Goal: Task Accomplishment & Management: Use online tool/utility

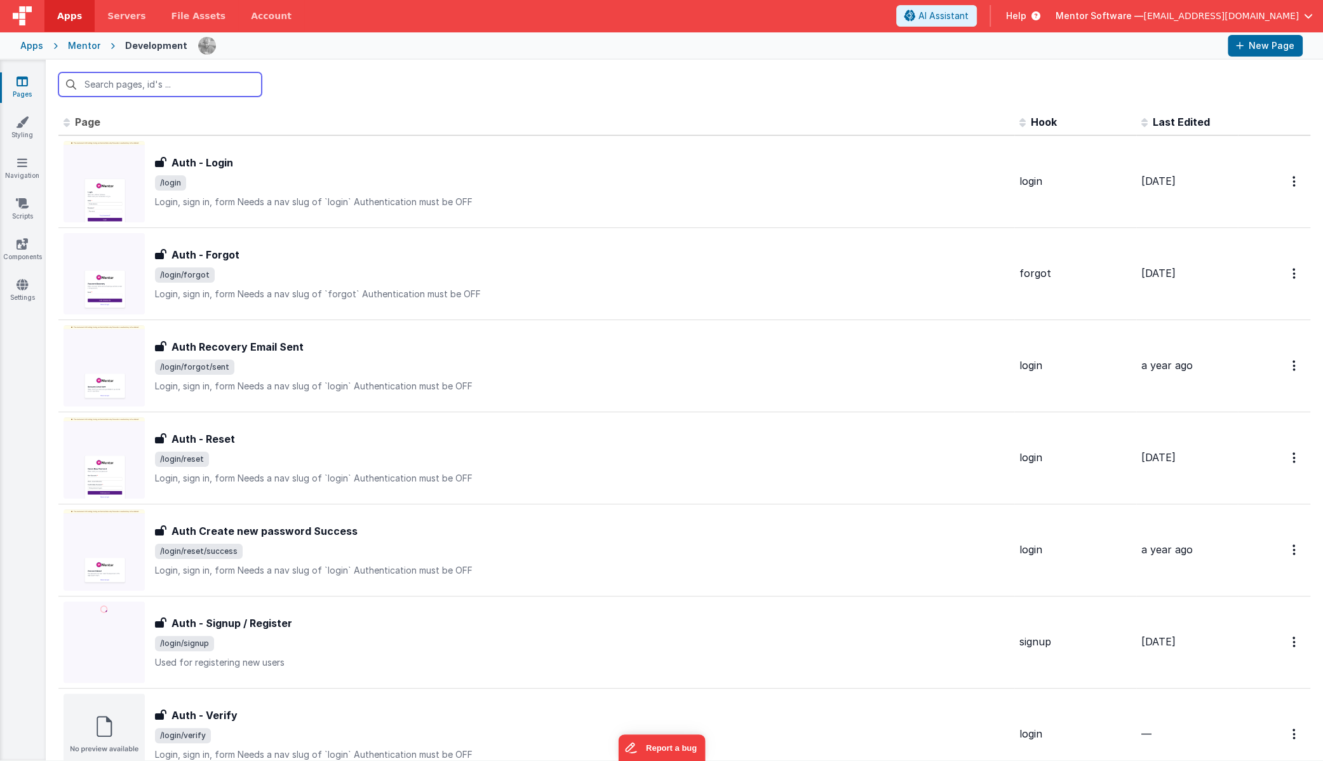
click at [154, 84] on input "text" at bounding box center [159, 84] width 203 height 24
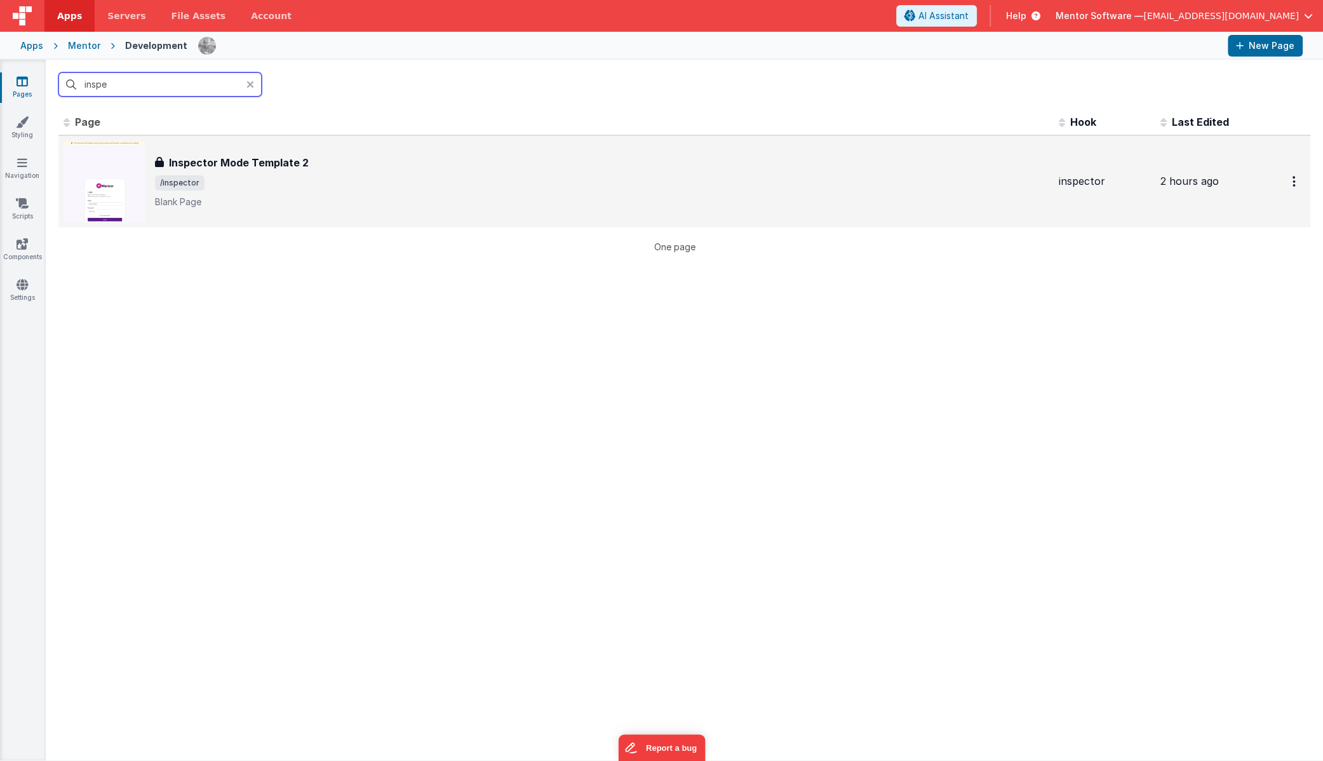
type input "inspe"
click at [298, 164] on h3 "Inspector Mode Template 2" at bounding box center [239, 162] width 140 height 15
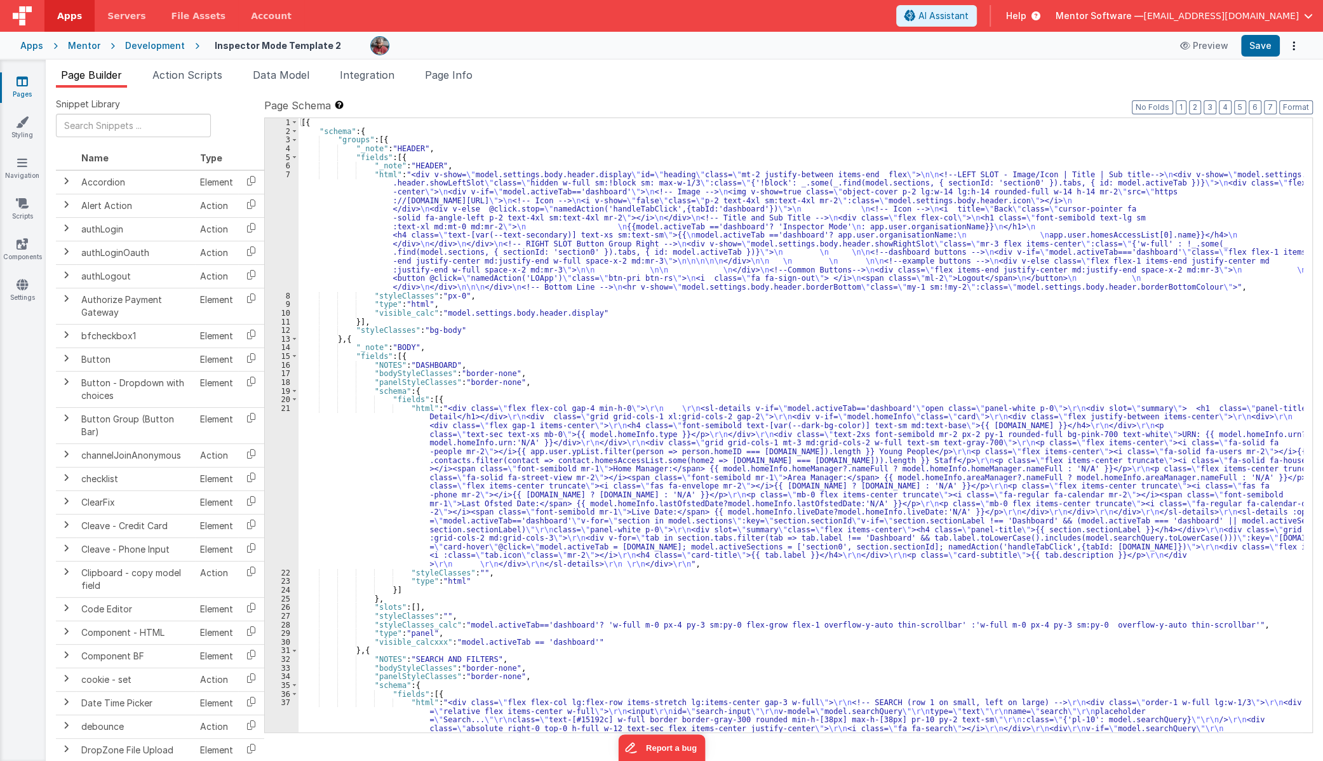
click at [280, 88] on div "Snippet Library Name Type Accordion Element Alert Action Action authLogin Actio…" at bounding box center [684, 435] width 1277 height 694
click at [286, 73] on span "Data Model" at bounding box center [281, 75] width 57 height 13
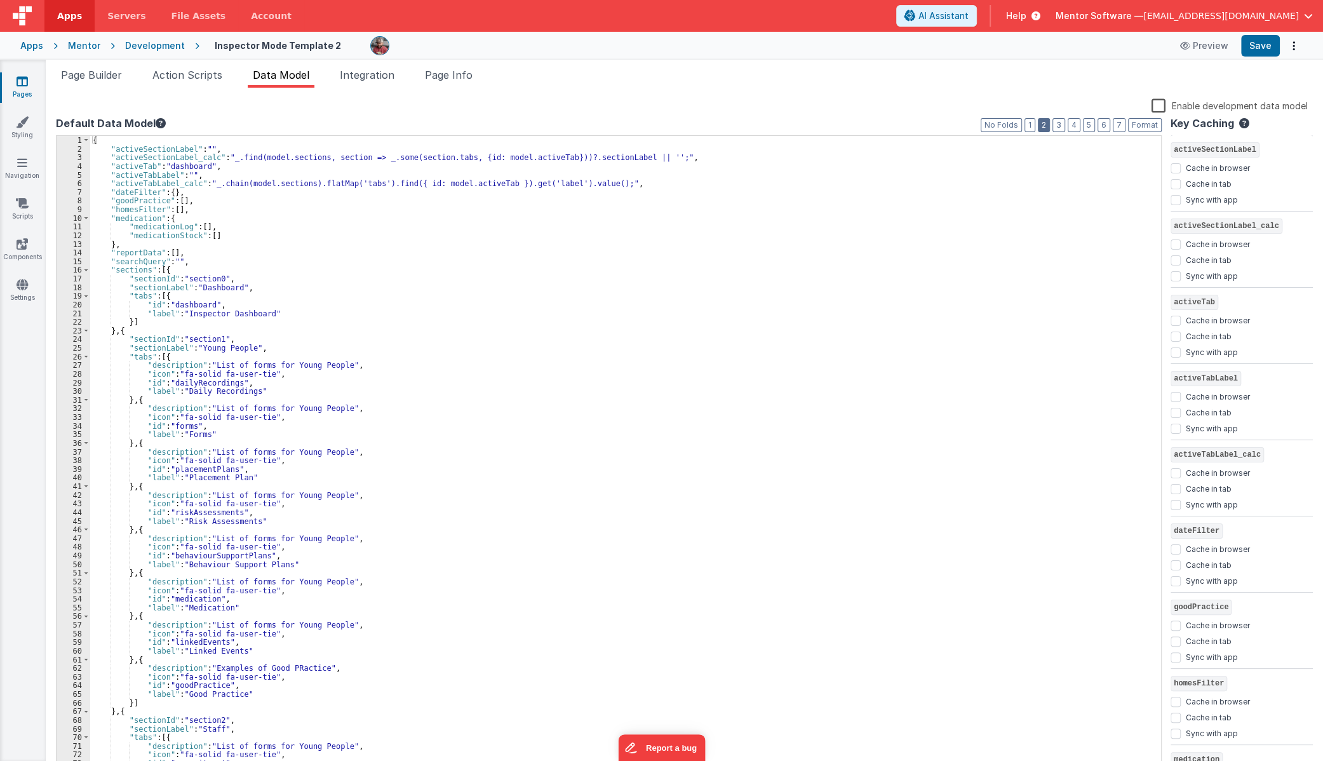
click at [1045, 123] on button "2" at bounding box center [1044, 125] width 12 height 14
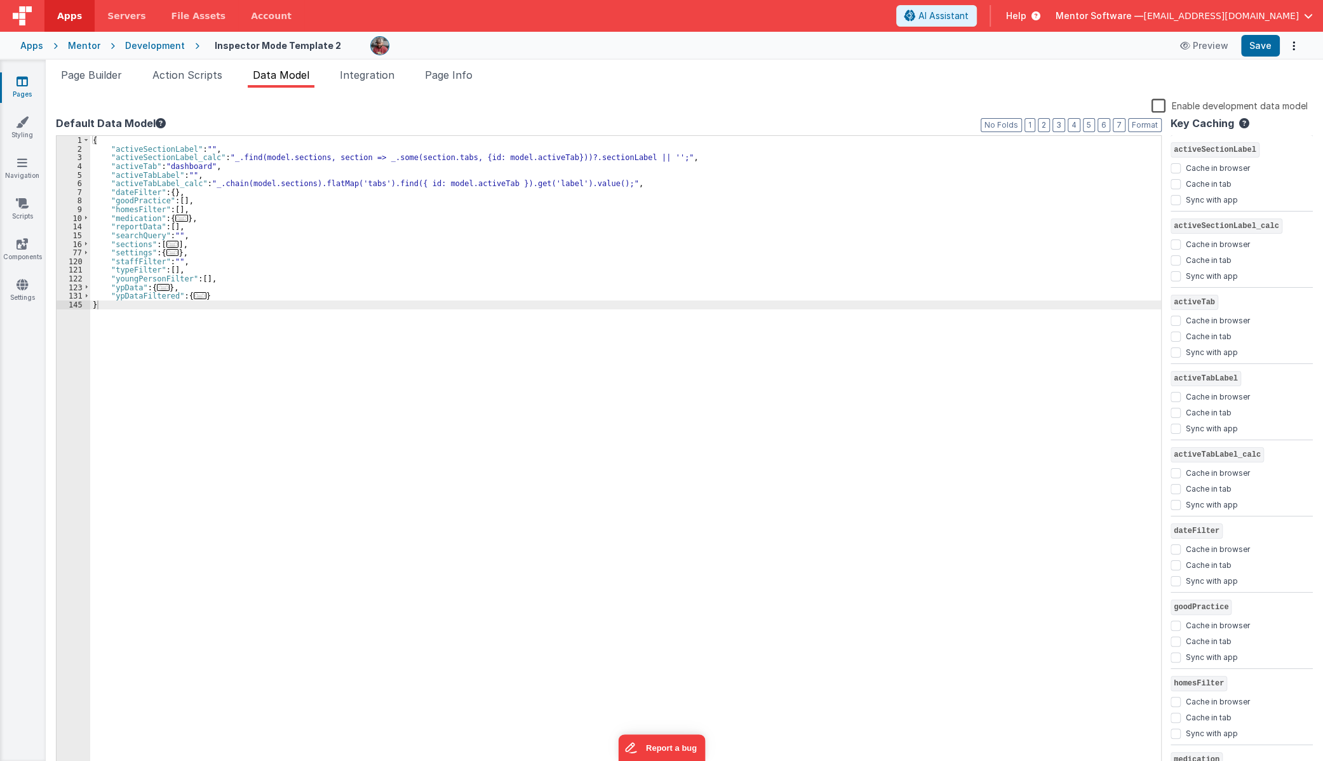
drag, startPoint x: 1065, startPoint y: 439, endPoint x: 1060, endPoint y: 450, distance: 11.9
click at [1065, 439] on div "{ "activeSectionLabel" : "" , "activeSectionLabel_calc" : "_.find(model.section…" at bounding box center [625, 462] width 1071 height 653
click at [111, 75] on span "Page Builder" at bounding box center [91, 75] width 61 height 13
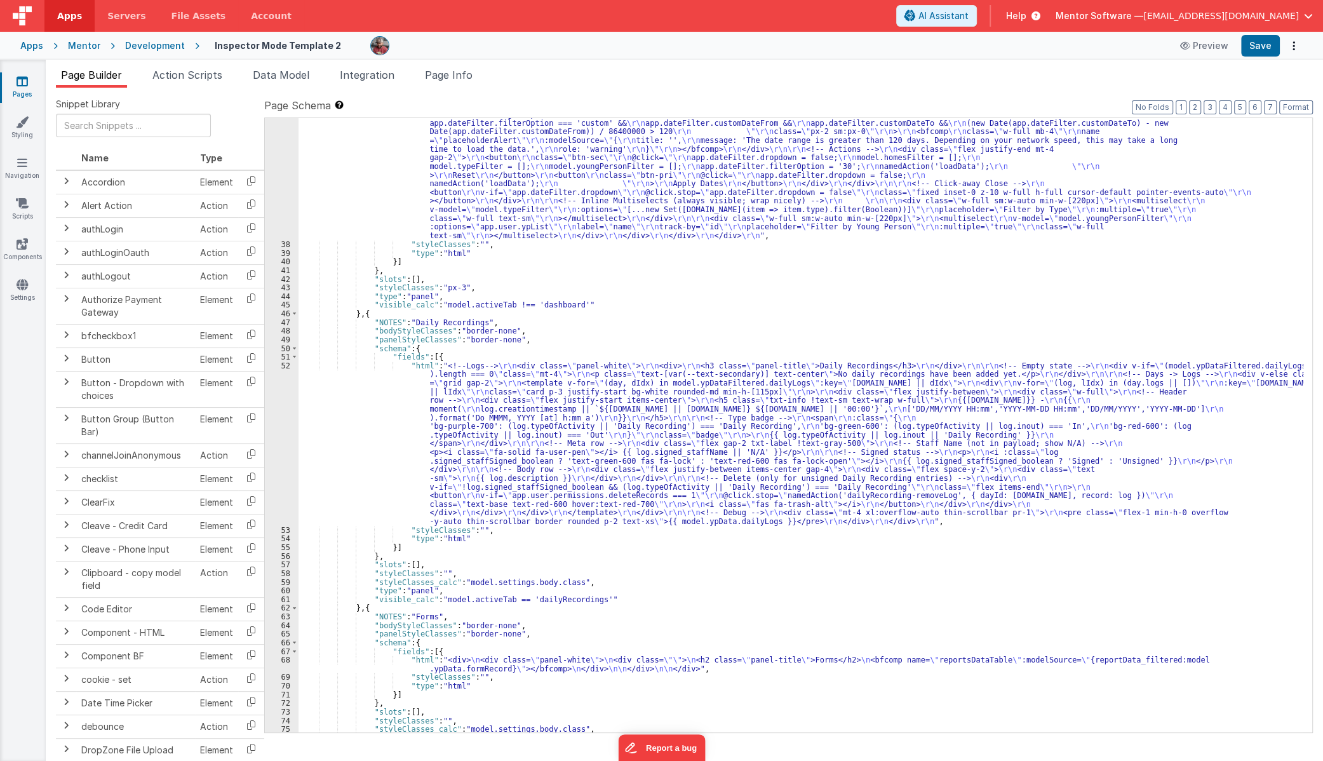
scroll to position [1003, 0]
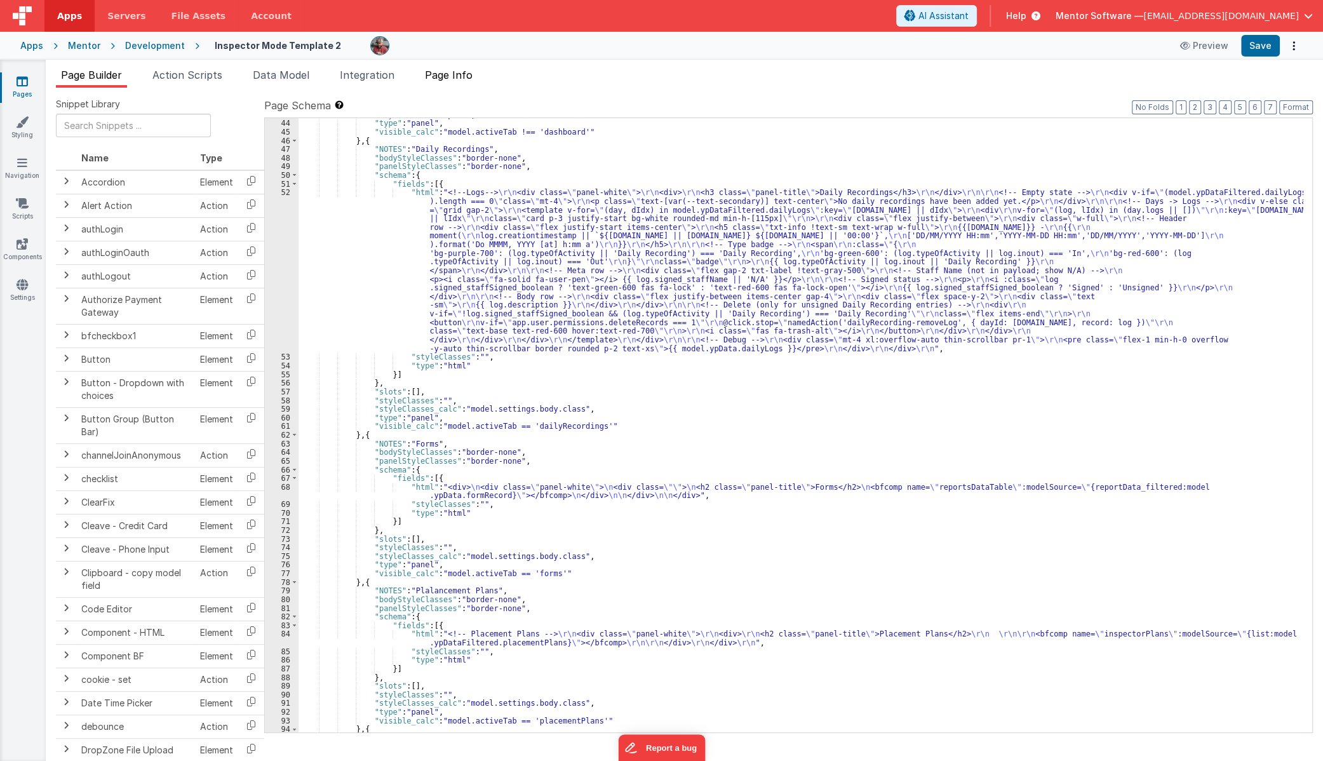
click at [473, 76] on span "Page Info" at bounding box center [449, 75] width 48 height 13
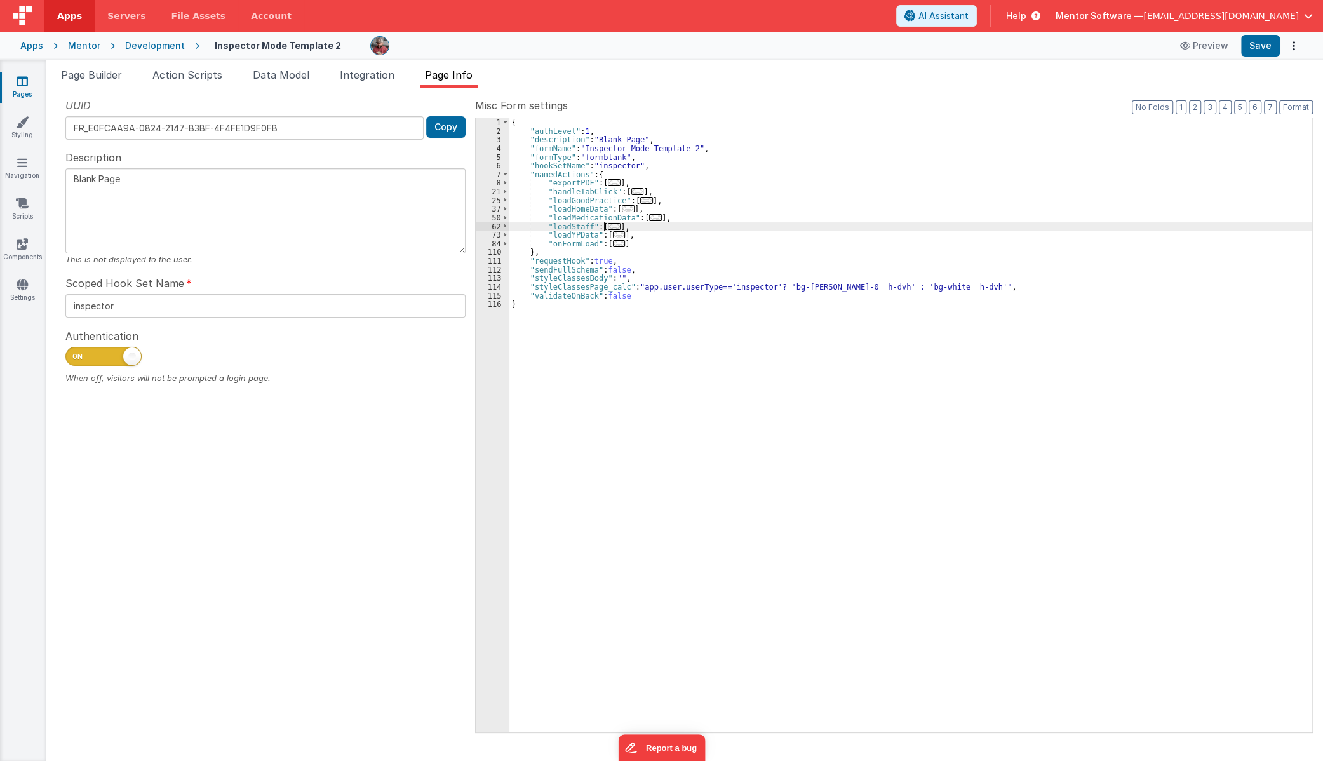
click at [610, 227] on span "..." at bounding box center [614, 226] width 13 height 7
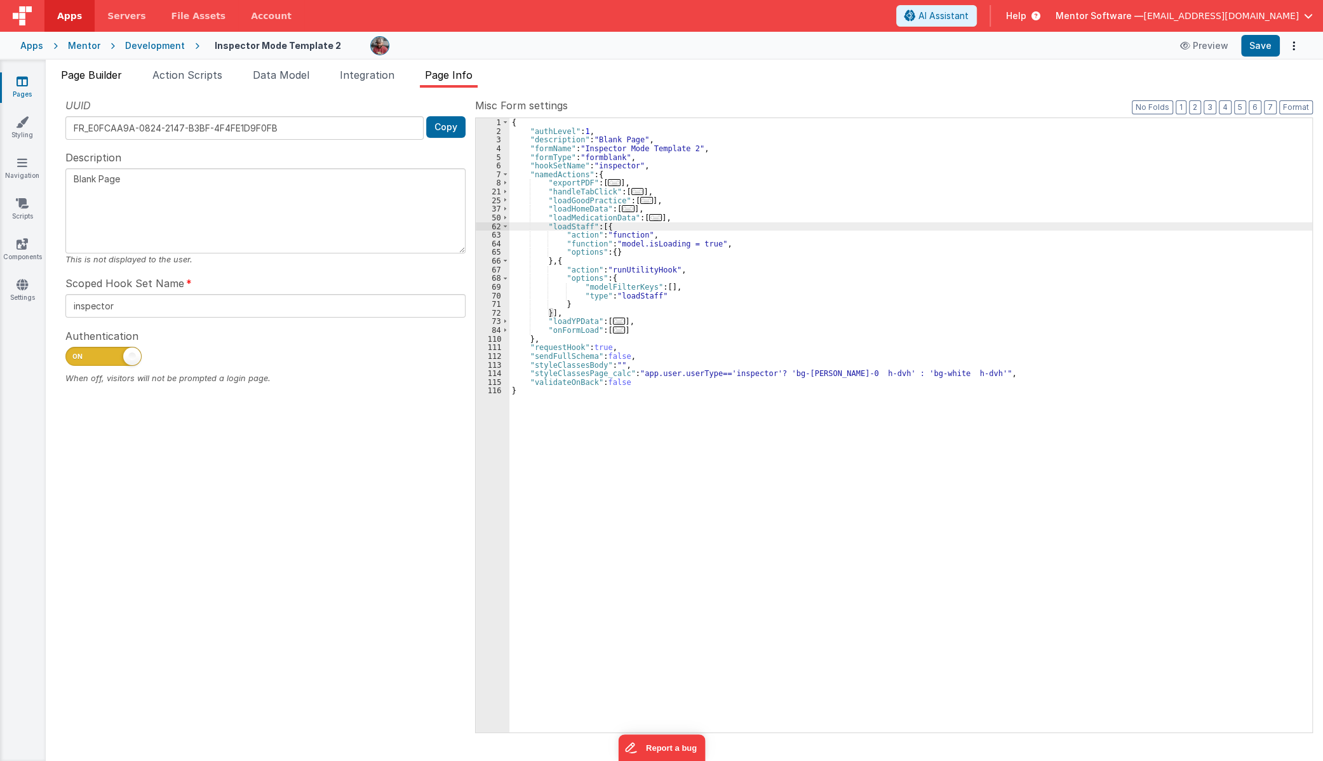
click at [86, 76] on span "Page Builder" at bounding box center [91, 75] width 61 height 13
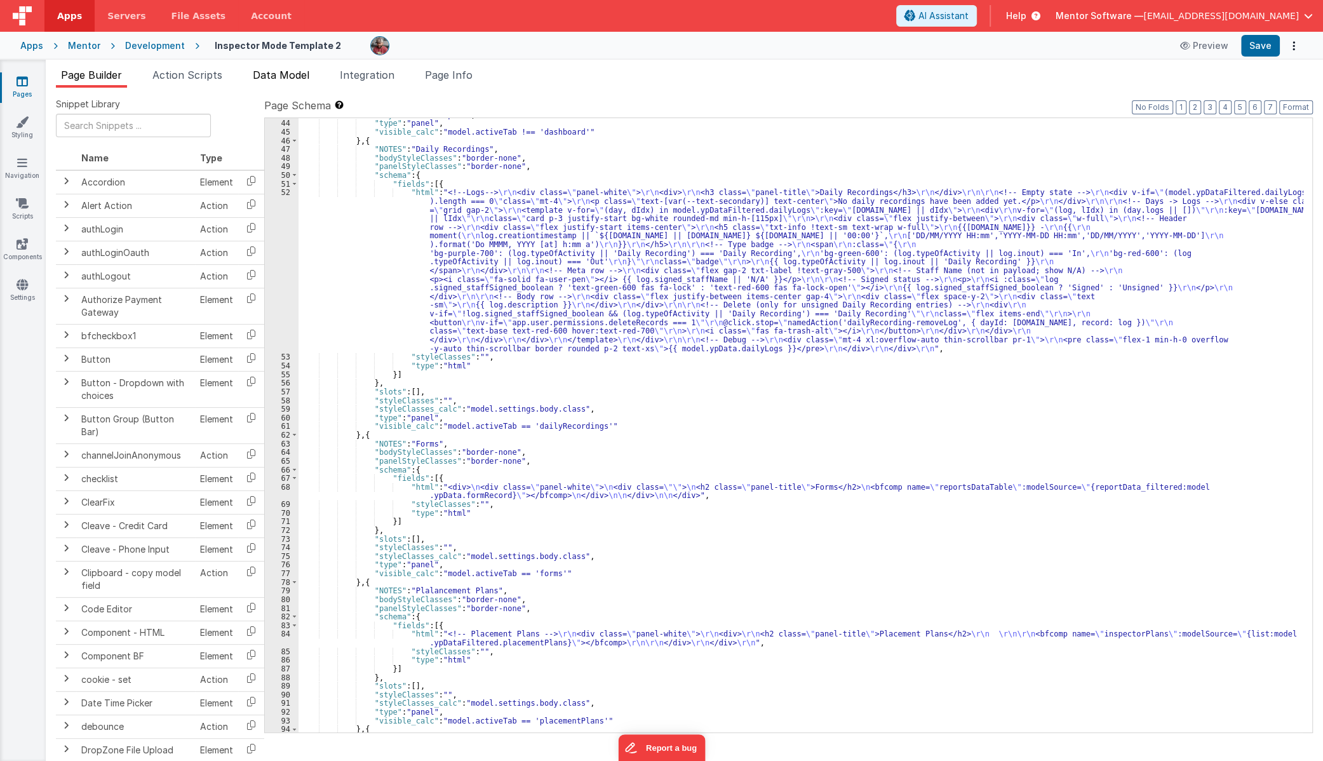
click at [298, 84] on li "Data Model" at bounding box center [281, 77] width 67 height 20
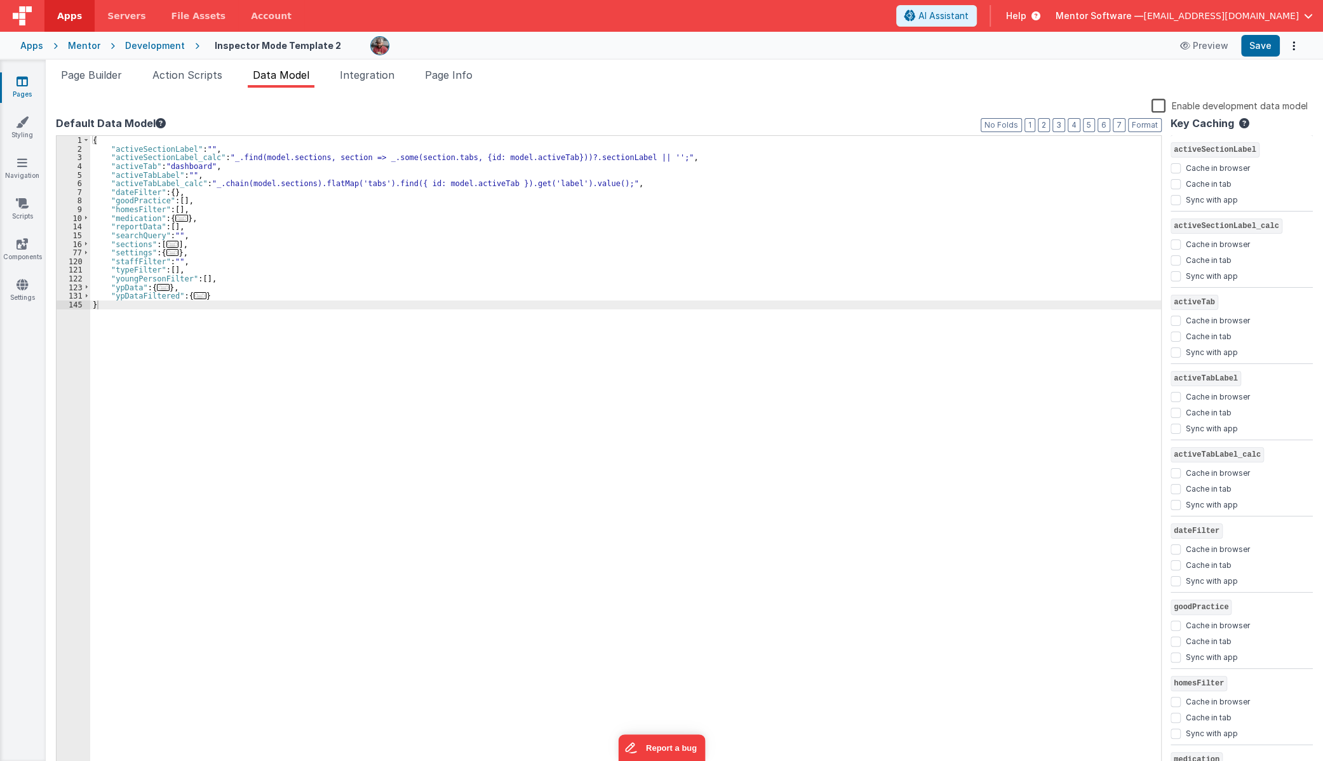
click at [217, 297] on div "{ "activeSectionLabel" : "" , "activeSectionLabel_calc" : "_.find(model.section…" at bounding box center [625, 462] width 1071 height 653
paste textarea
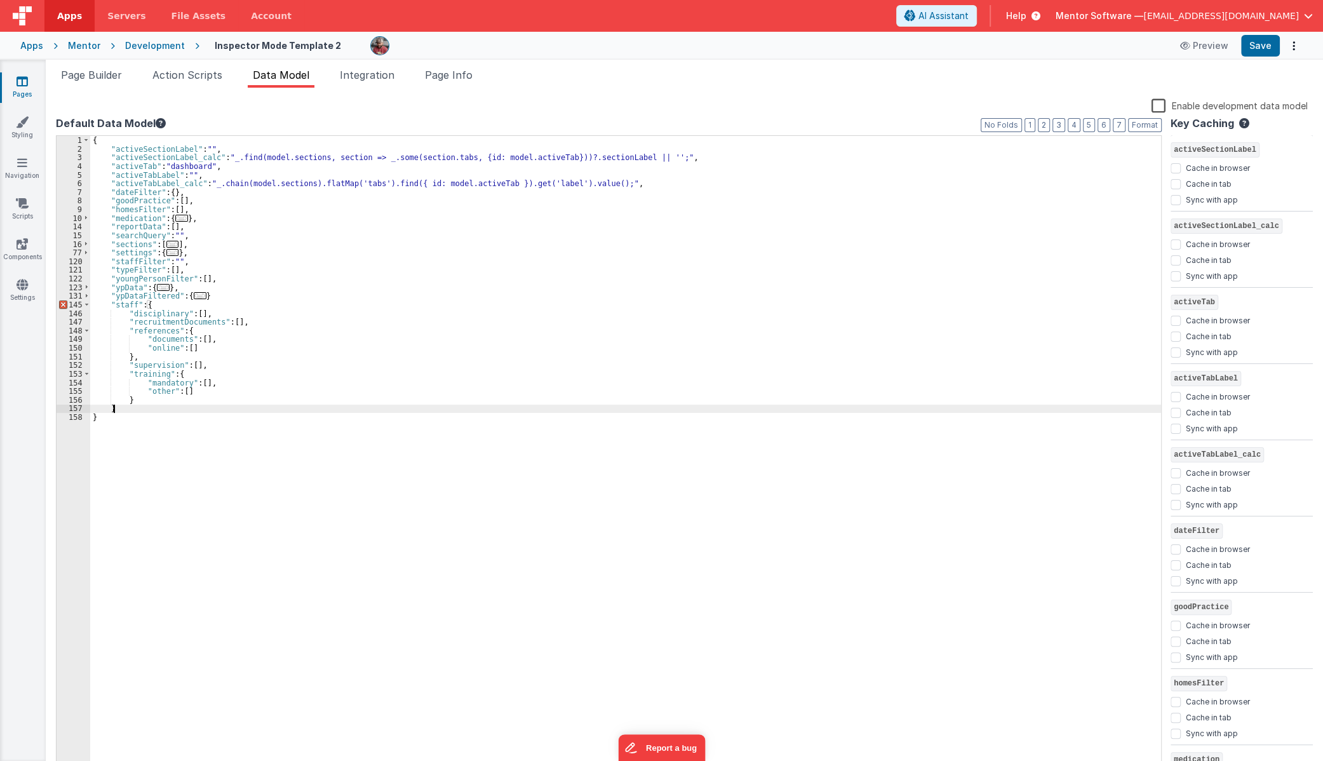
click at [250, 299] on div "{ "activeSectionLabel" : "" , "activeSectionLabel_calc" : "_.find(model.section…" at bounding box center [625, 462] width 1071 height 653
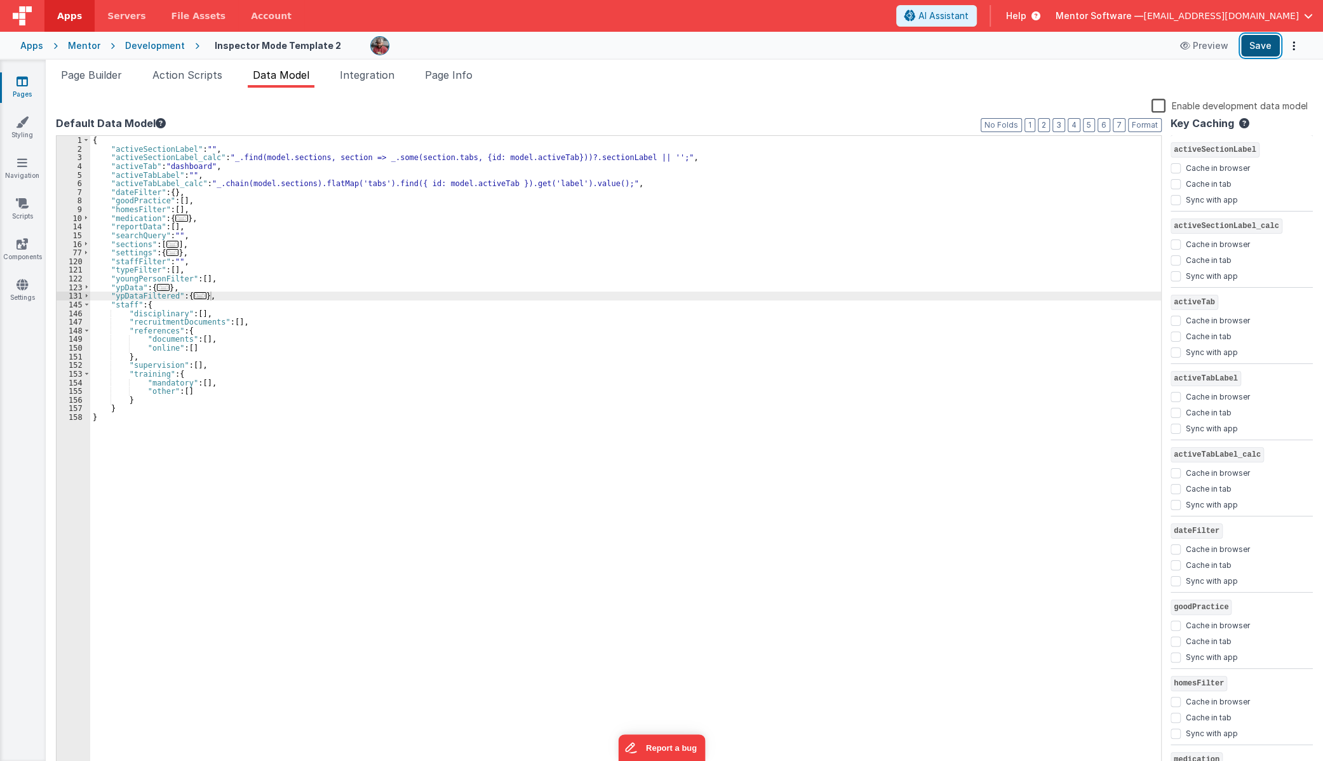
click at [1172, 56] on button "Save" at bounding box center [1260, 46] width 39 height 22
click at [196, 296] on span "..." at bounding box center [200, 295] width 13 height 7
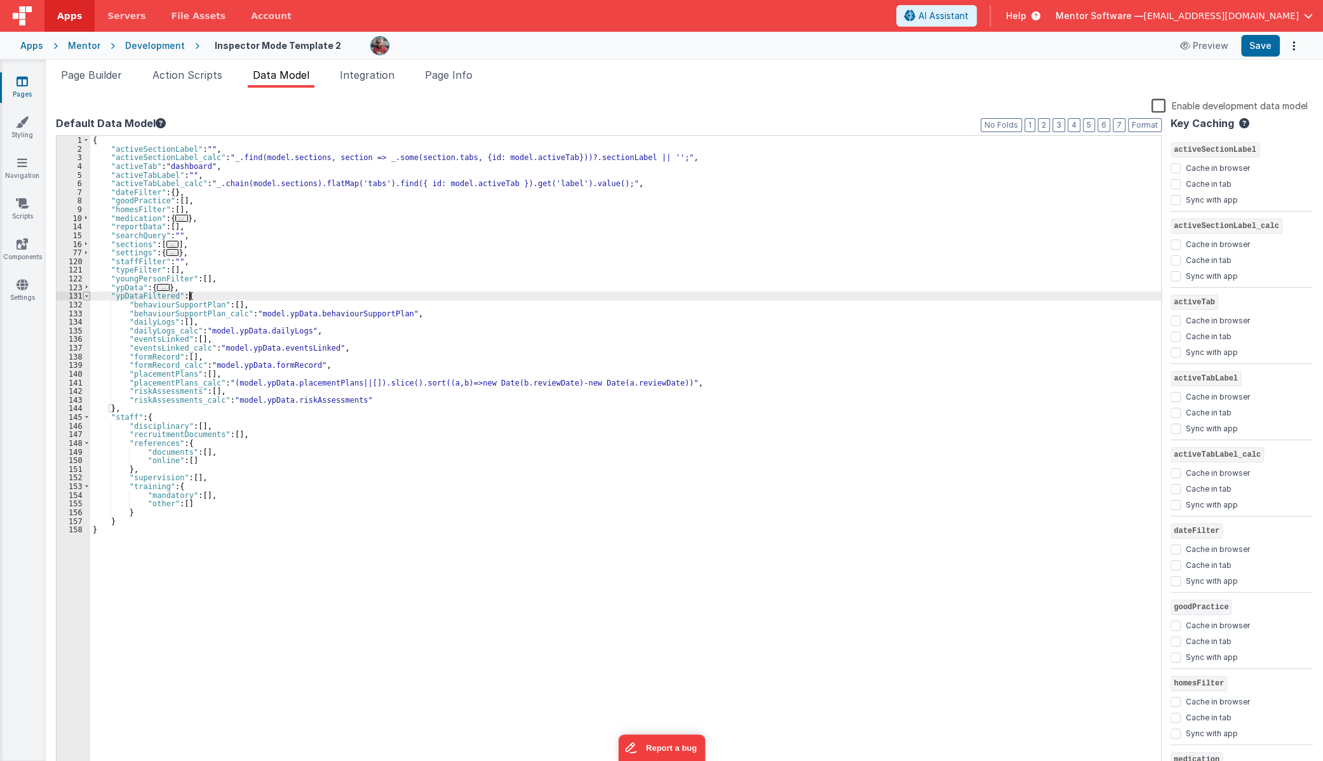
click at [83, 297] on span at bounding box center [86, 296] width 7 height 9
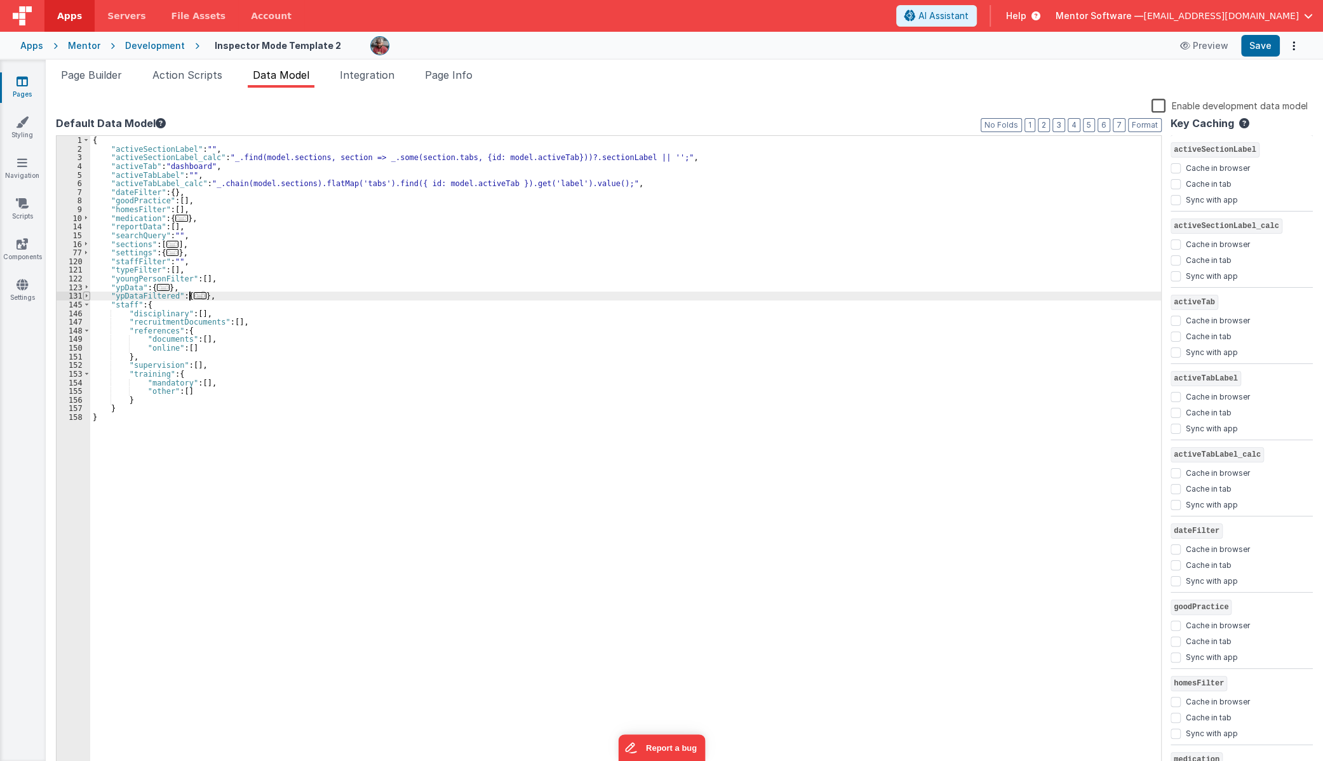
click at [83, 297] on span at bounding box center [86, 296] width 7 height 9
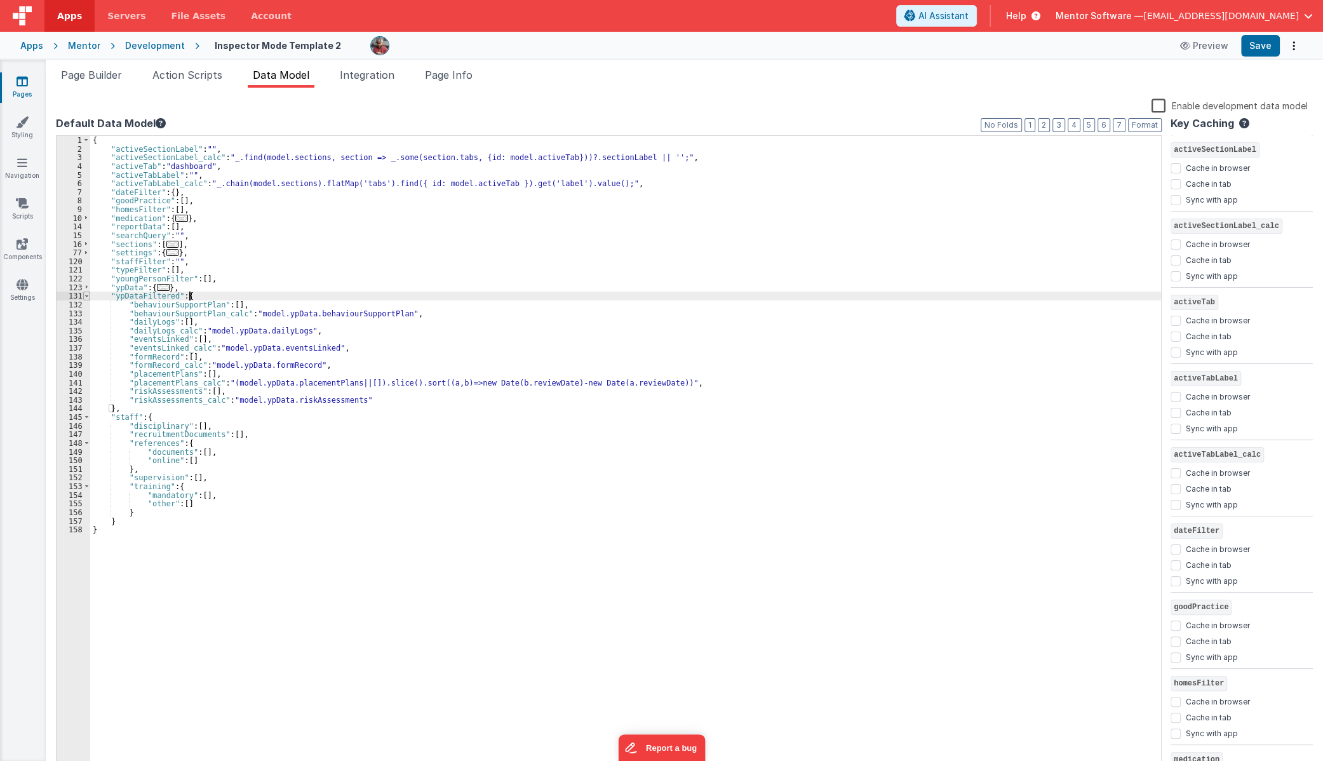
click at [83, 297] on span at bounding box center [86, 296] width 7 height 9
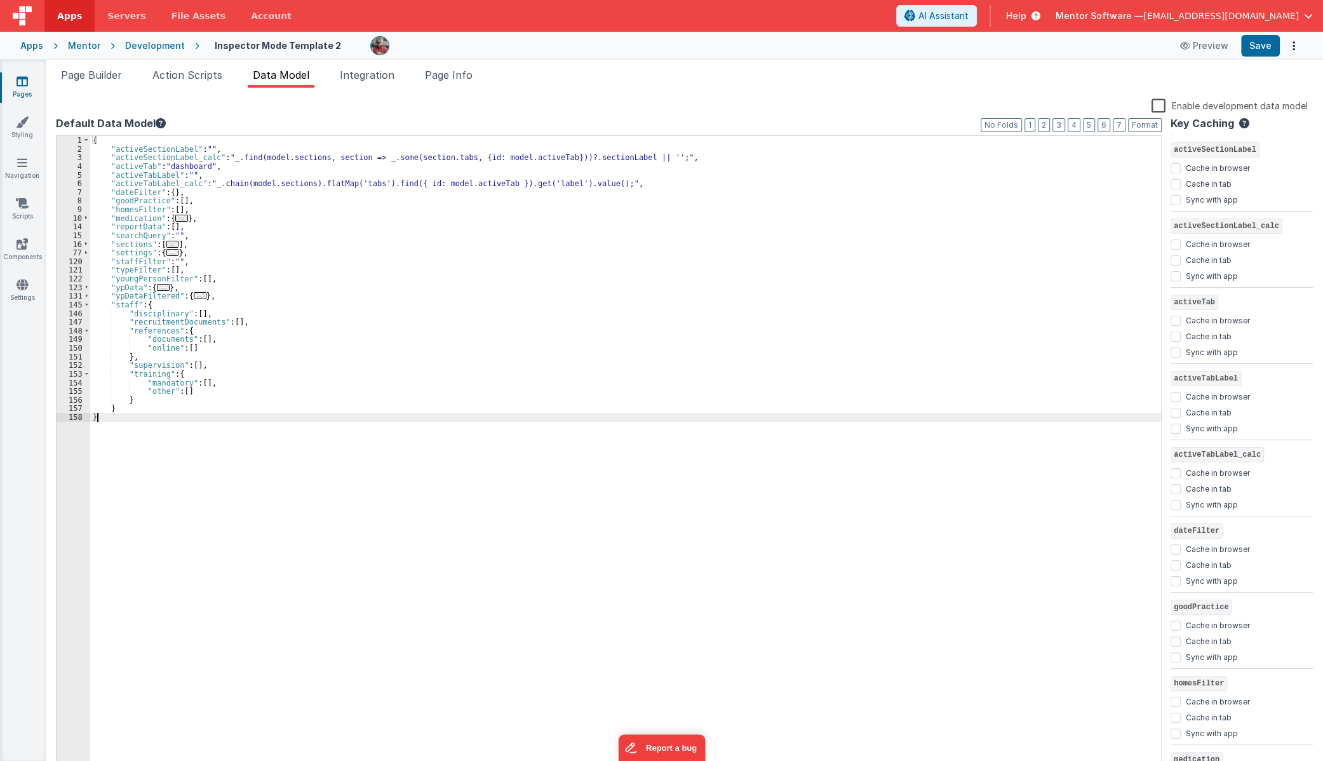
click at [875, 570] on div "{ "activeSectionLabel" : "" , "activeSectionLabel_calc" : "_.find(model.section…" at bounding box center [625, 462] width 1071 height 653
click at [909, 577] on div "{ "activeSectionLabel" : "" , "activeSectionLabel_calc" : "_.find(model.section…" at bounding box center [625, 462] width 1071 height 653
click at [103, 75] on span "Page Builder" at bounding box center [91, 75] width 61 height 13
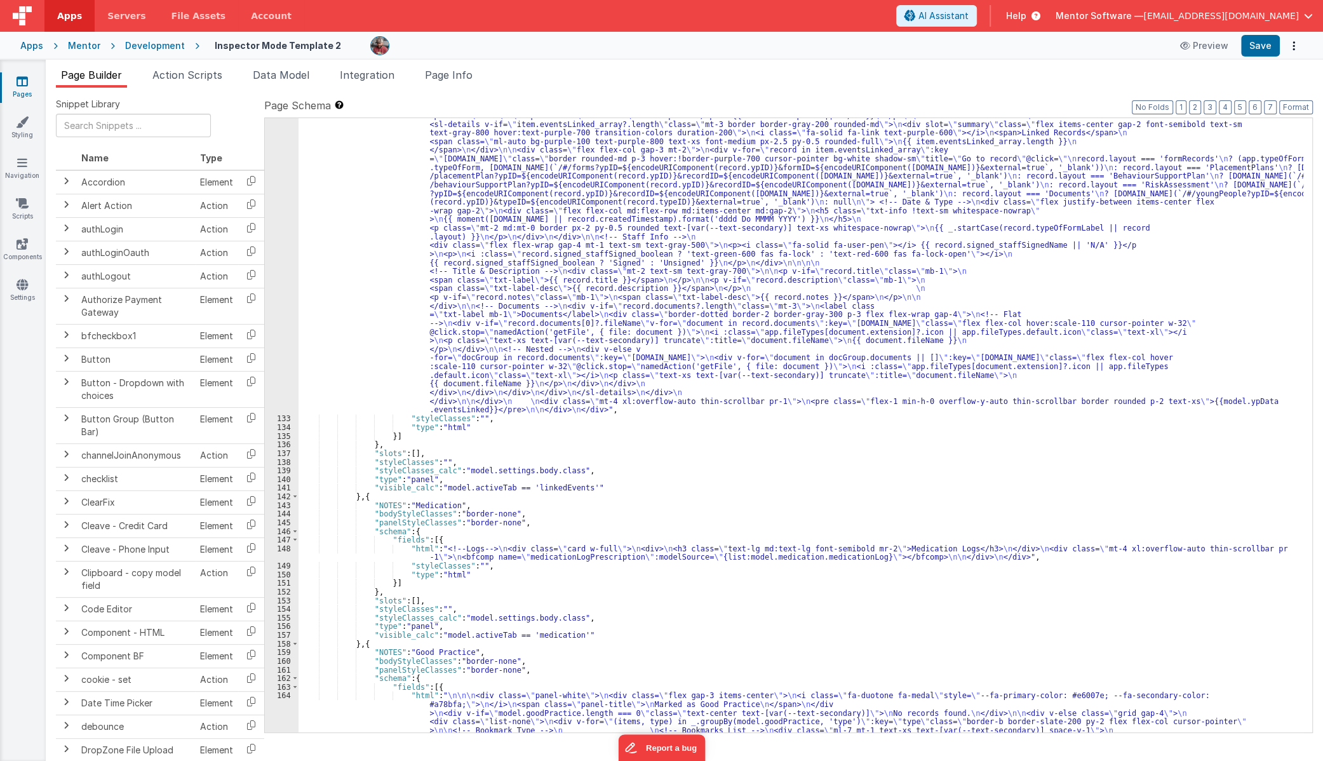
scroll to position [2146, 0]
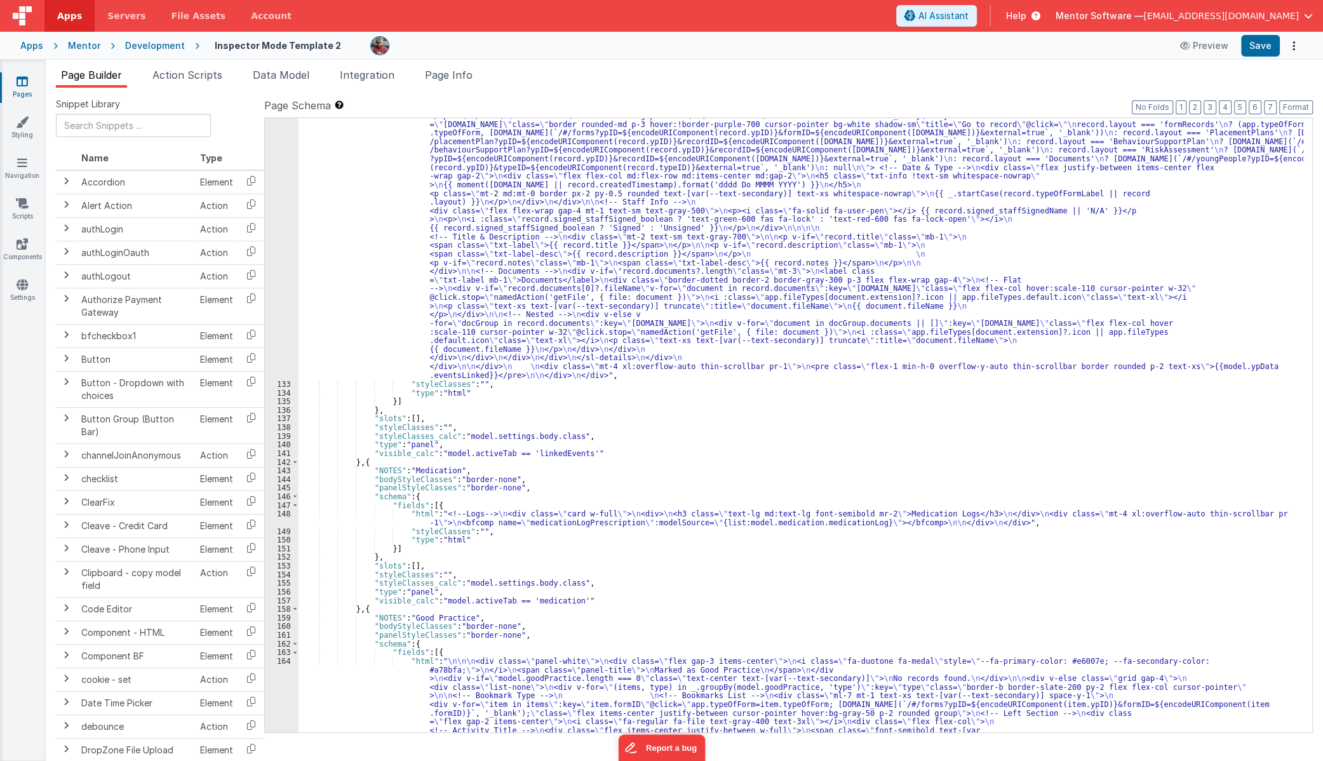
click at [560, 517] on div ""html" : "<!--Logs--> \n <div class= \" panel-white \" > \n <div> \n <h3 class=…" at bounding box center [800, 548] width 1005 height 1203
click at [519, 297] on div ""html" : "<!--Logs--> \n <div class= \" panel-white \" > \n <div> \n <h3 class=…" at bounding box center [800, 548] width 1005 height 1203
click at [272, 316] on div "132" at bounding box center [282, 163] width 34 height 433
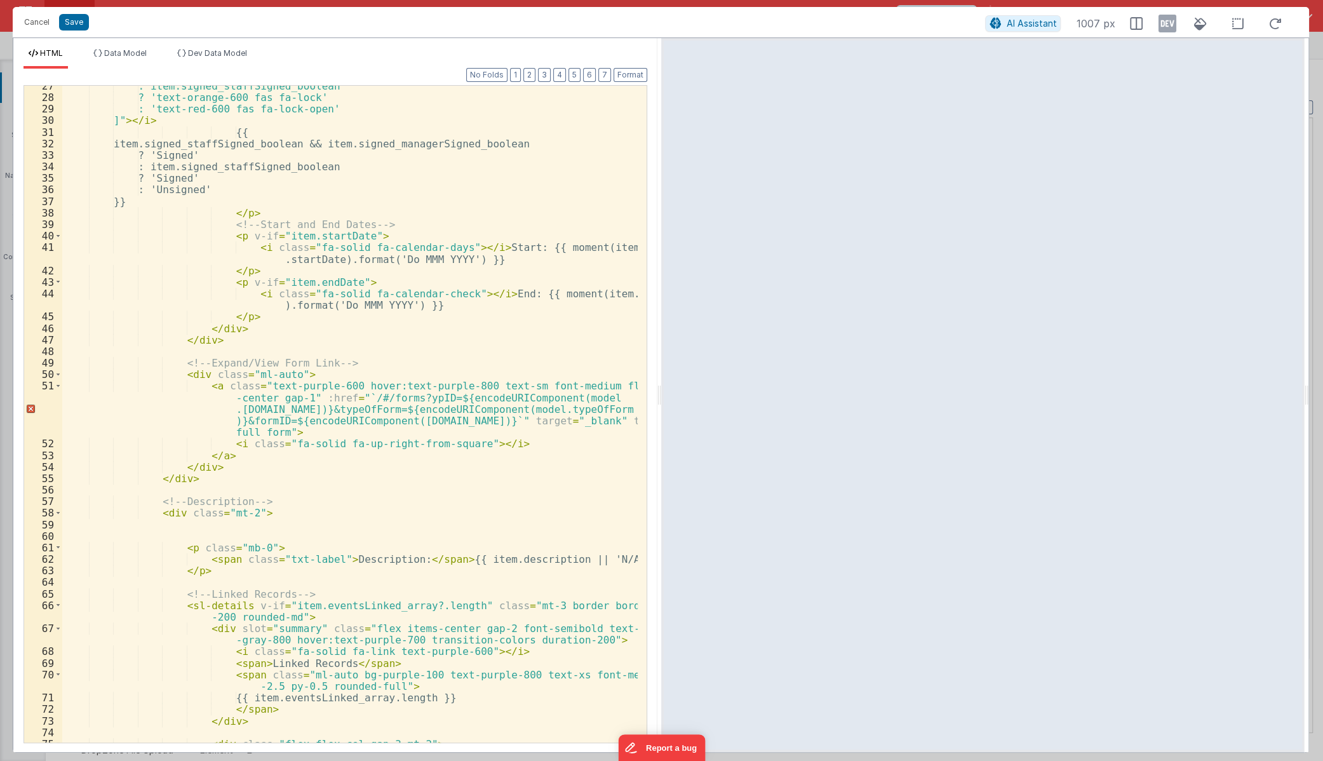
scroll to position [370, 0]
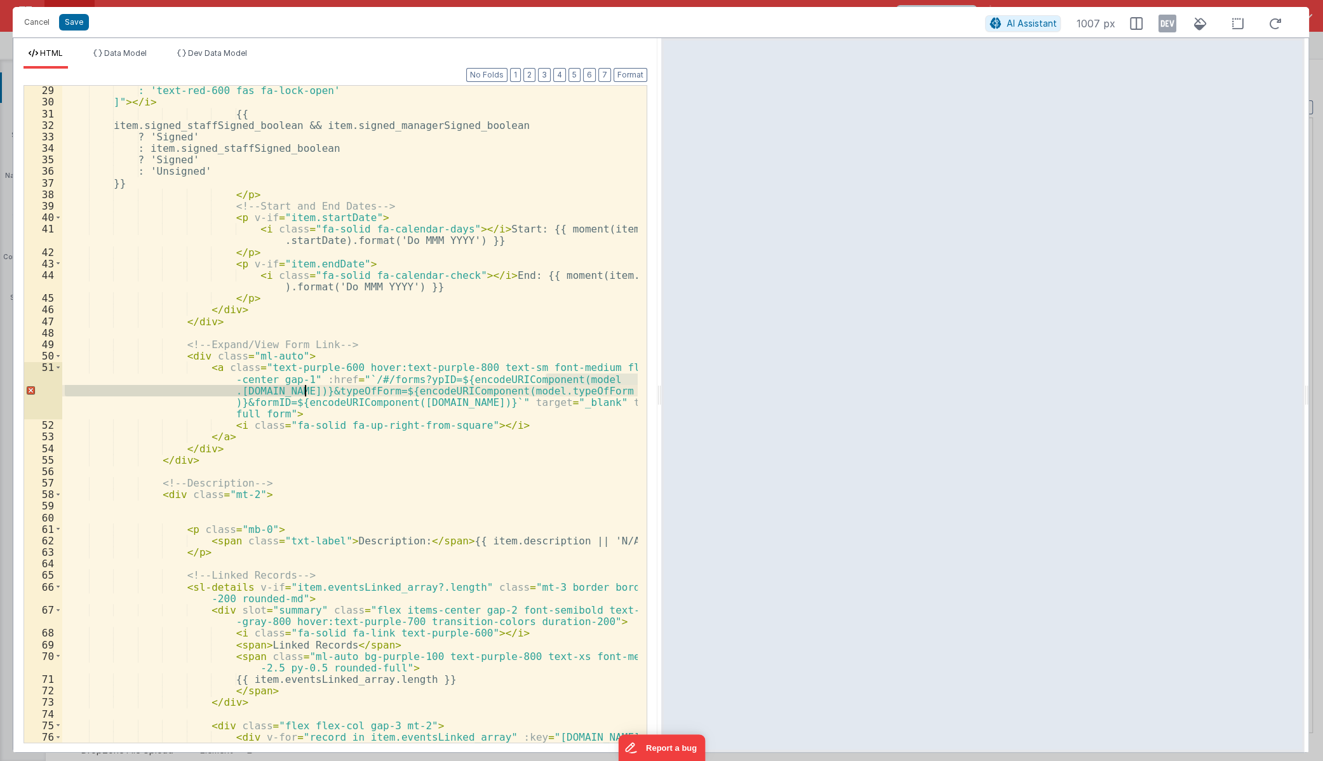
drag, startPoint x: 545, startPoint y: 380, endPoint x: 305, endPoint y: 387, distance: 239.5
click at [305, 387] on div ": 'text-red-600 fas fa-lock-open' ]" > </ i > {{ item.signed_staffSigned_boolea…" at bounding box center [349, 435] width 575 height 703
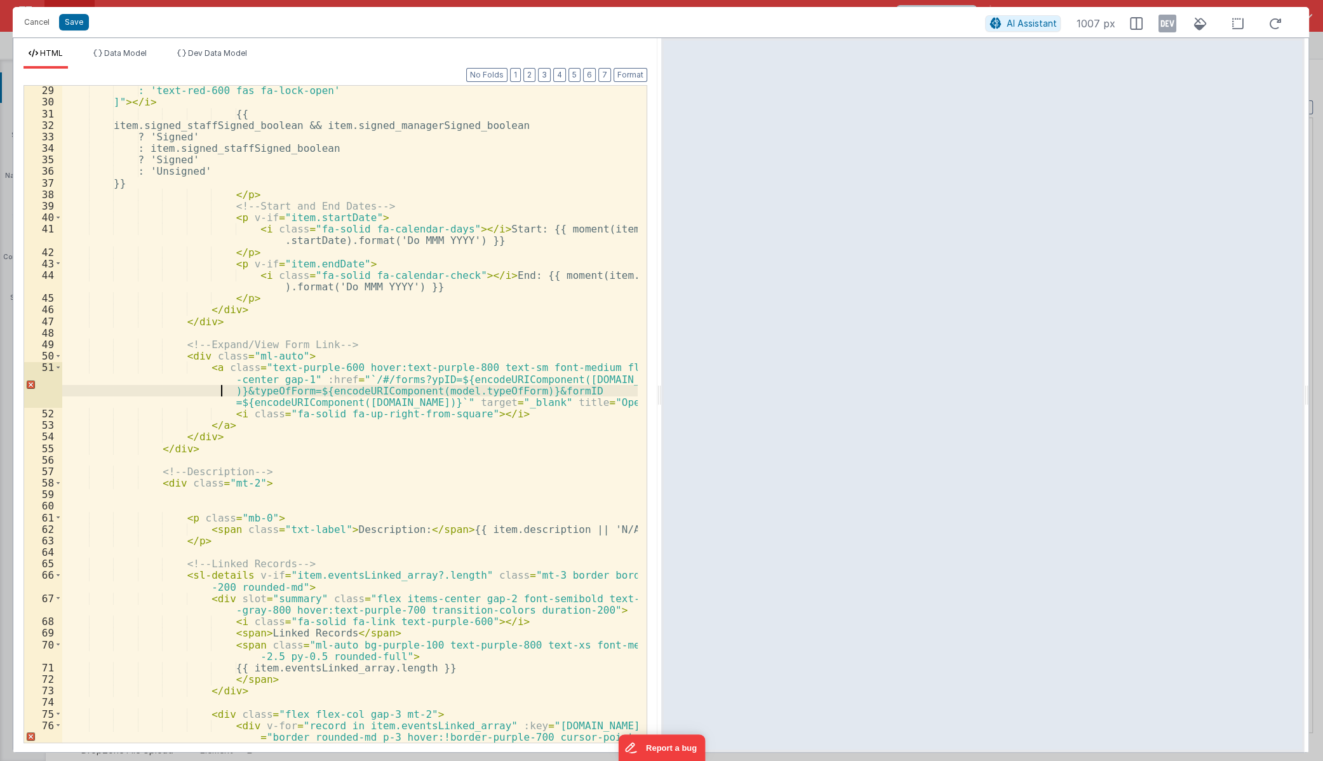
click at [418, 426] on div ": 'text-red-600 fas fa-lock-open' ]" > </ i > {{ item.signed_staffSigned_boolea…" at bounding box center [349, 435] width 575 height 703
click at [76, 26] on button "Save" at bounding box center [74, 22] width 30 height 17
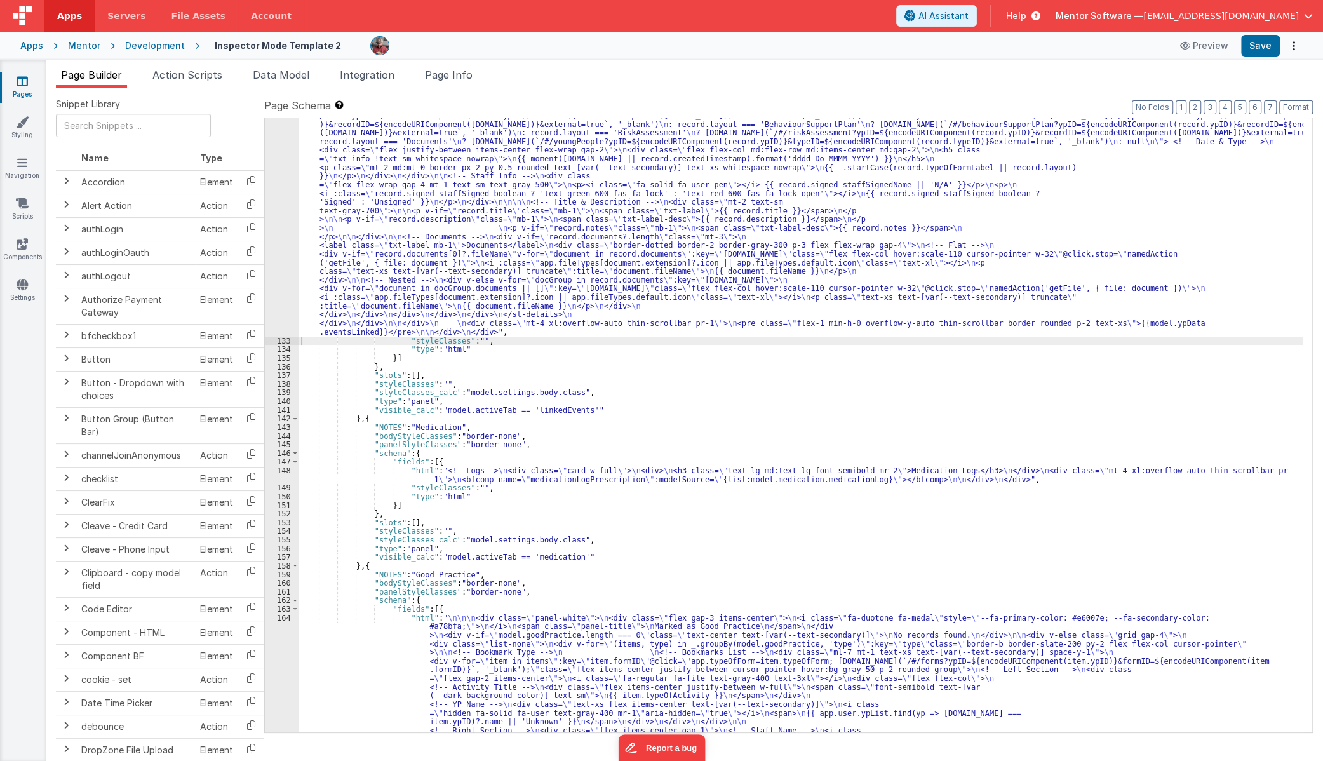
click at [1172, 47] on div "Preview Save" at bounding box center [1237, 46] width 130 height 22
click at [1172, 46] on button "Save" at bounding box center [1260, 46] width 39 height 22
drag, startPoint x: 523, startPoint y: 302, endPoint x: 509, endPoint y: 301, distance: 14.7
click at [523, 302] on div ""html" : "<!--Logs--> \n <div class= \" panel-white \" > \n <div> \n <h3 class=…" at bounding box center [800, 527] width 1005 height 1160
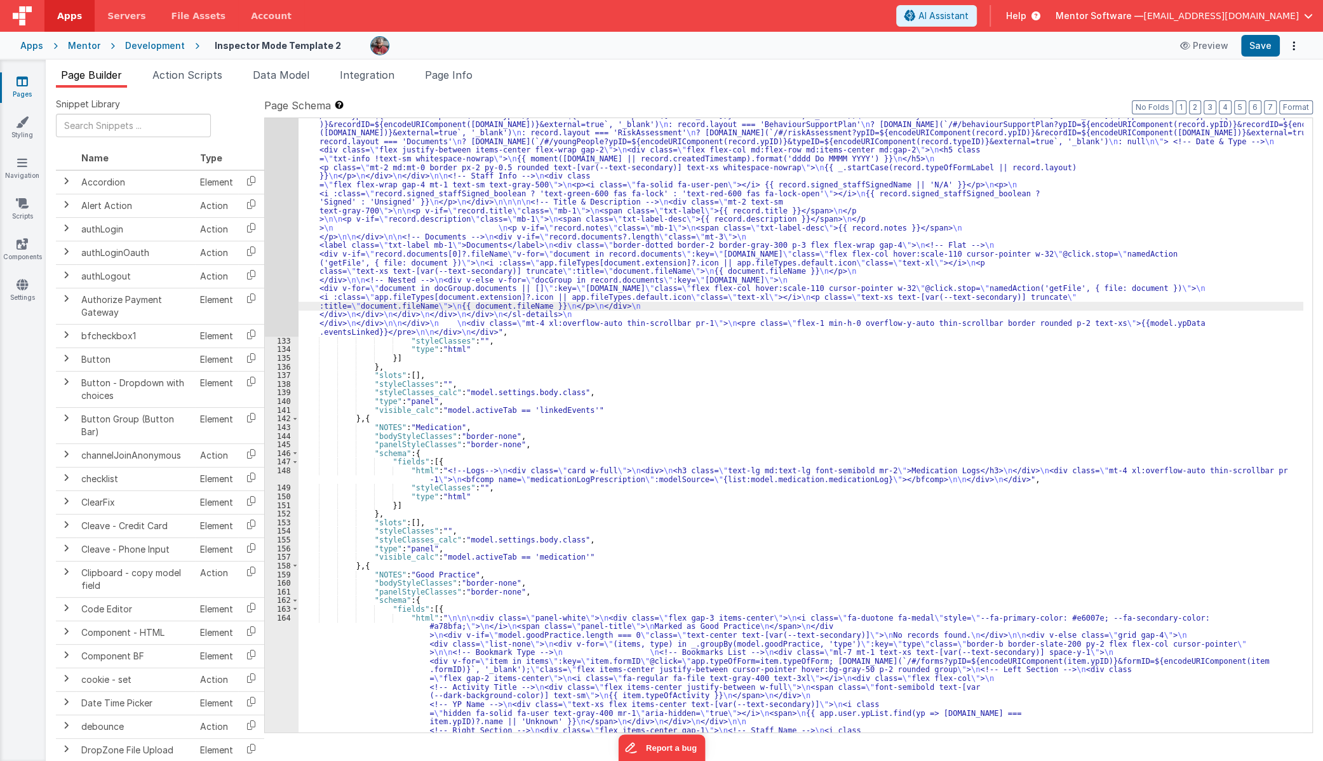
click at [285, 298] on div "132" at bounding box center [282, 142] width 34 height 390
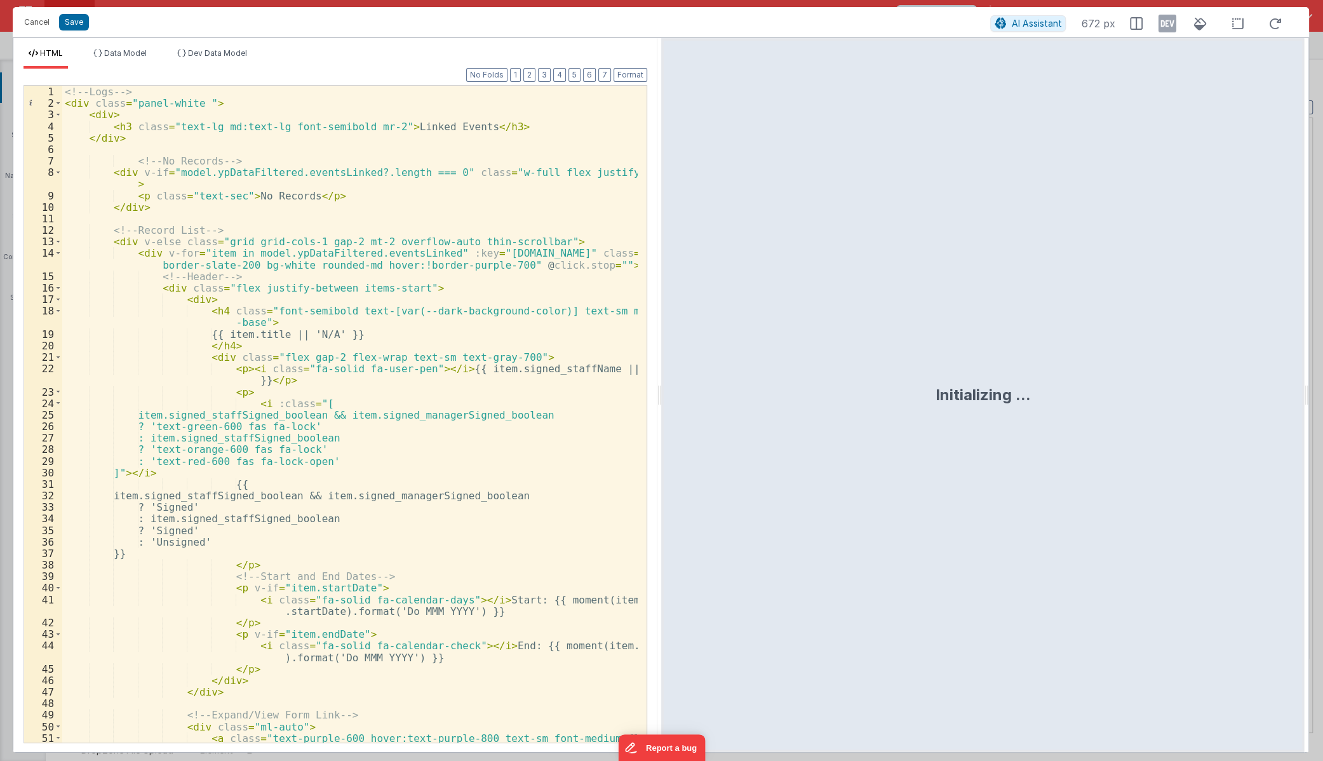
click at [563, 419] on div "<!-- Logs --> < div class = "panel-white " > < div > < h3 class = "text-lg md:t…" at bounding box center [349, 443] width 575 height 714
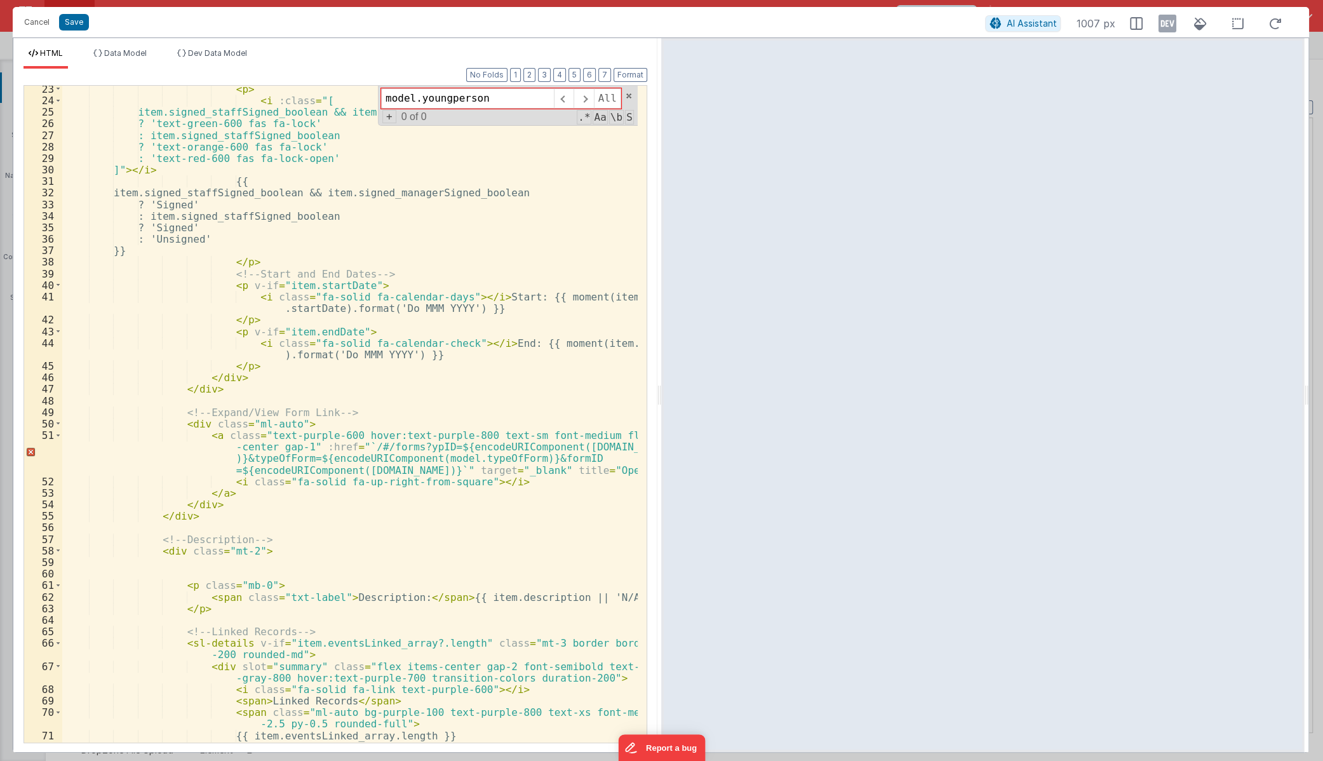
scroll to position [268, 0]
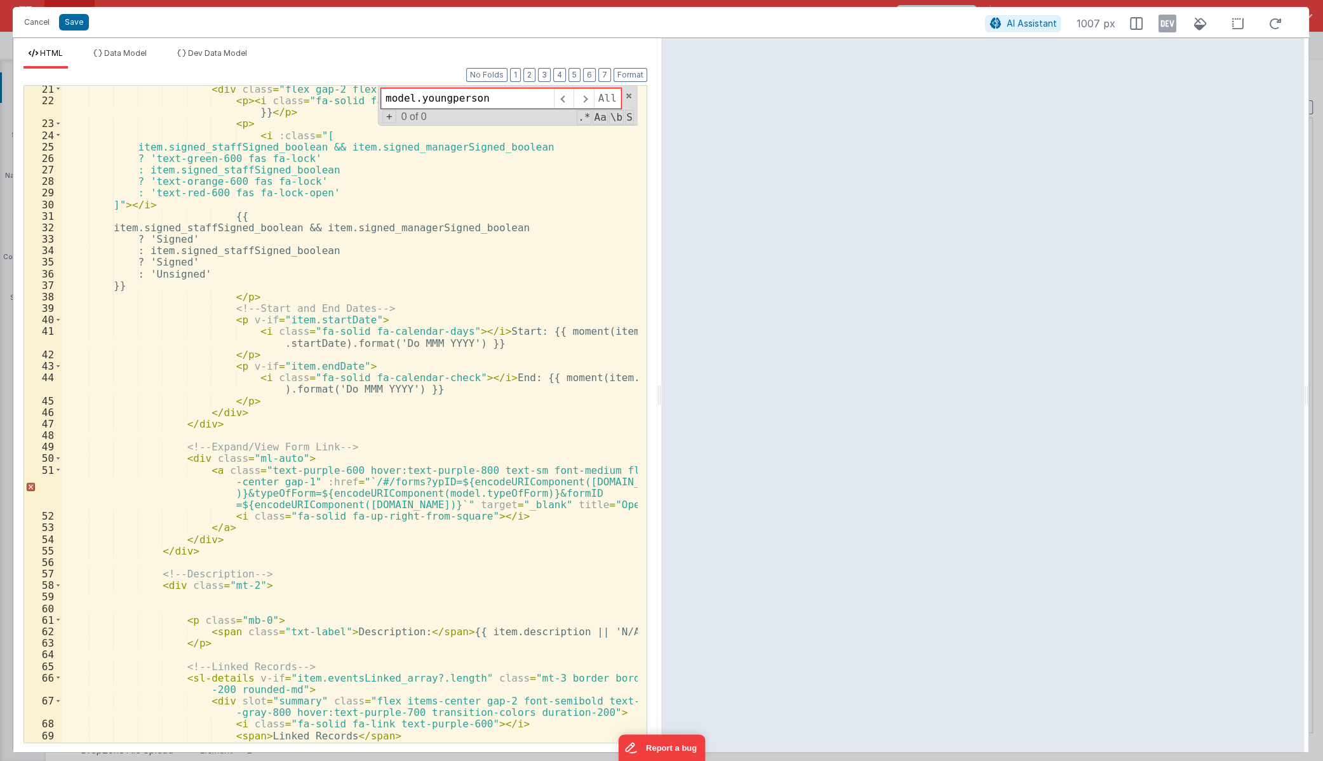
type input "model.youngperson"
drag, startPoint x: 414, startPoint y: 494, endPoint x: 506, endPoint y: 491, distance: 92.1
click at [506, 491] on div "< div class = "flex gap-2 flex-wrap text-sm text-gray-700" > < p > < i class = …" at bounding box center [349, 429] width 575 height 692
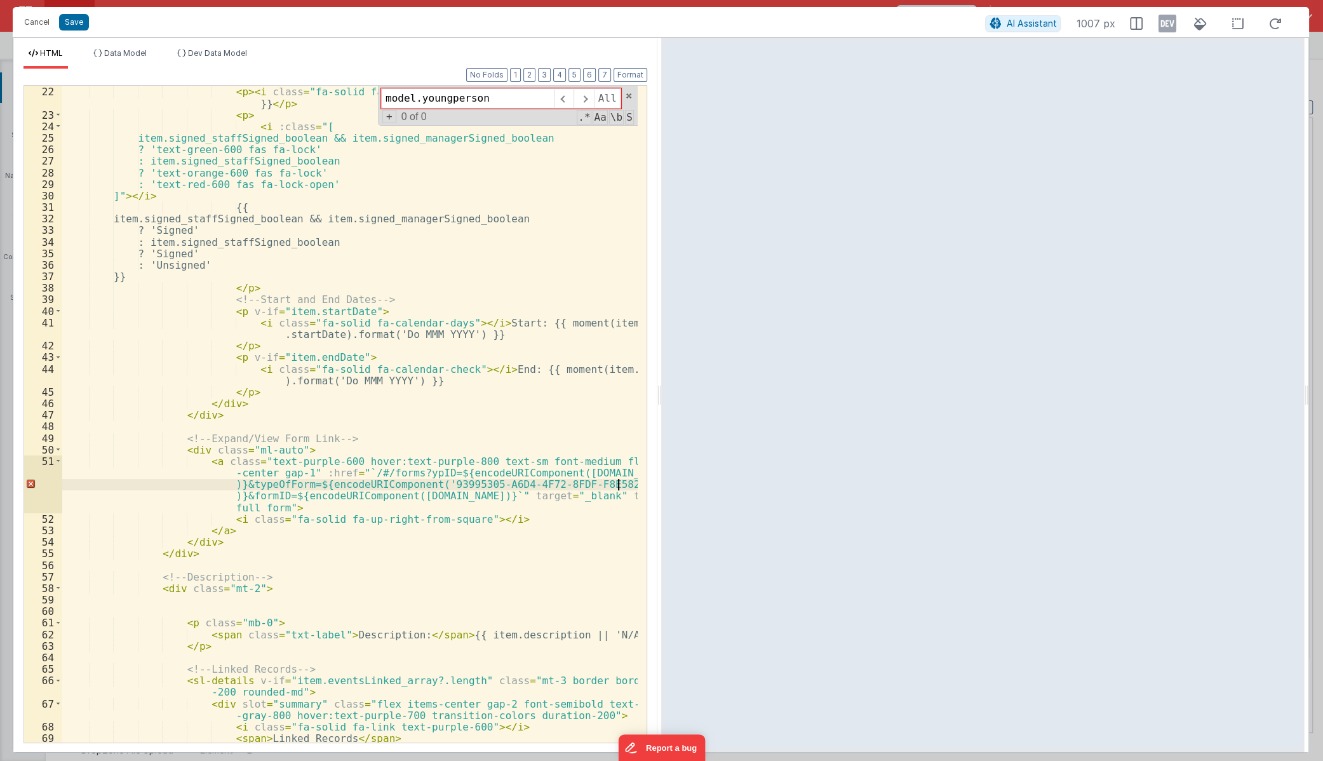
scroll to position [277, 0]
click at [72, 25] on button "Save" at bounding box center [74, 22] width 30 height 17
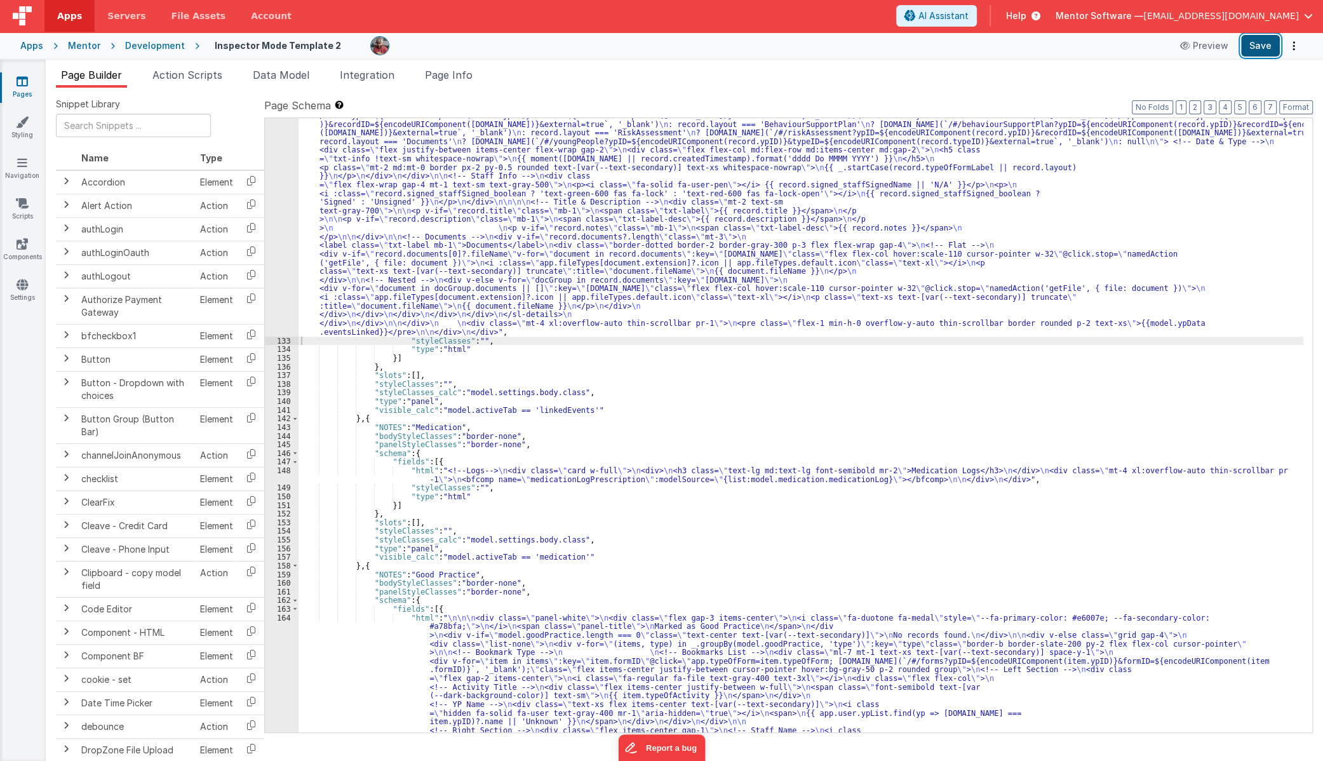
click at [1172, 43] on button "Save" at bounding box center [1260, 46] width 39 height 22
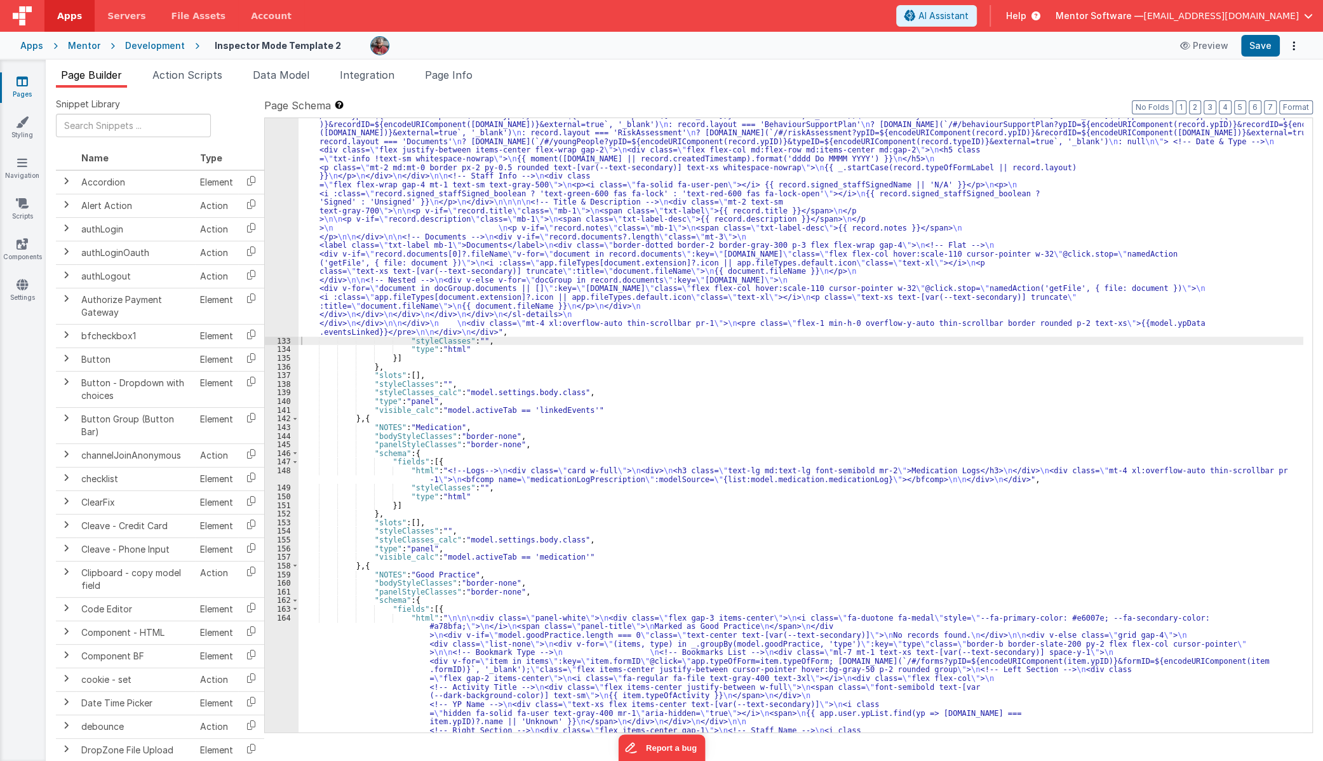
click at [524, 295] on div ""html" : "<!--Logs--> \n <div class= \" panel-white \" > \n <div> \n <h3 class=…" at bounding box center [800, 527] width 1005 height 1160
click at [419, 223] on div ""html" : "<!--Logs--> \n <div class= \" panel-white \" > \n <div> \n <h3 class=…" at bounding box center [800, 527] width 1005 height 1160
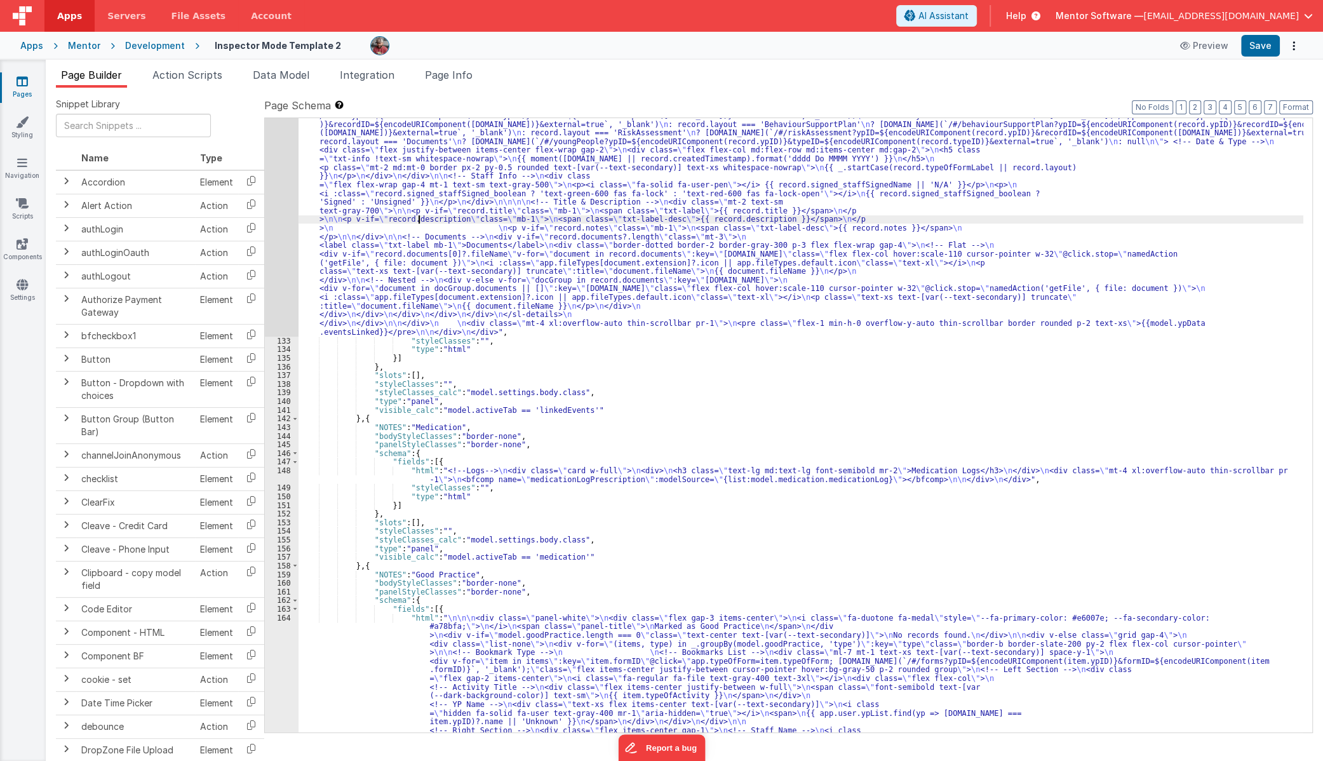
click at [274, 251] on div "132" at bounding box center [282, 142] width 34 height 390
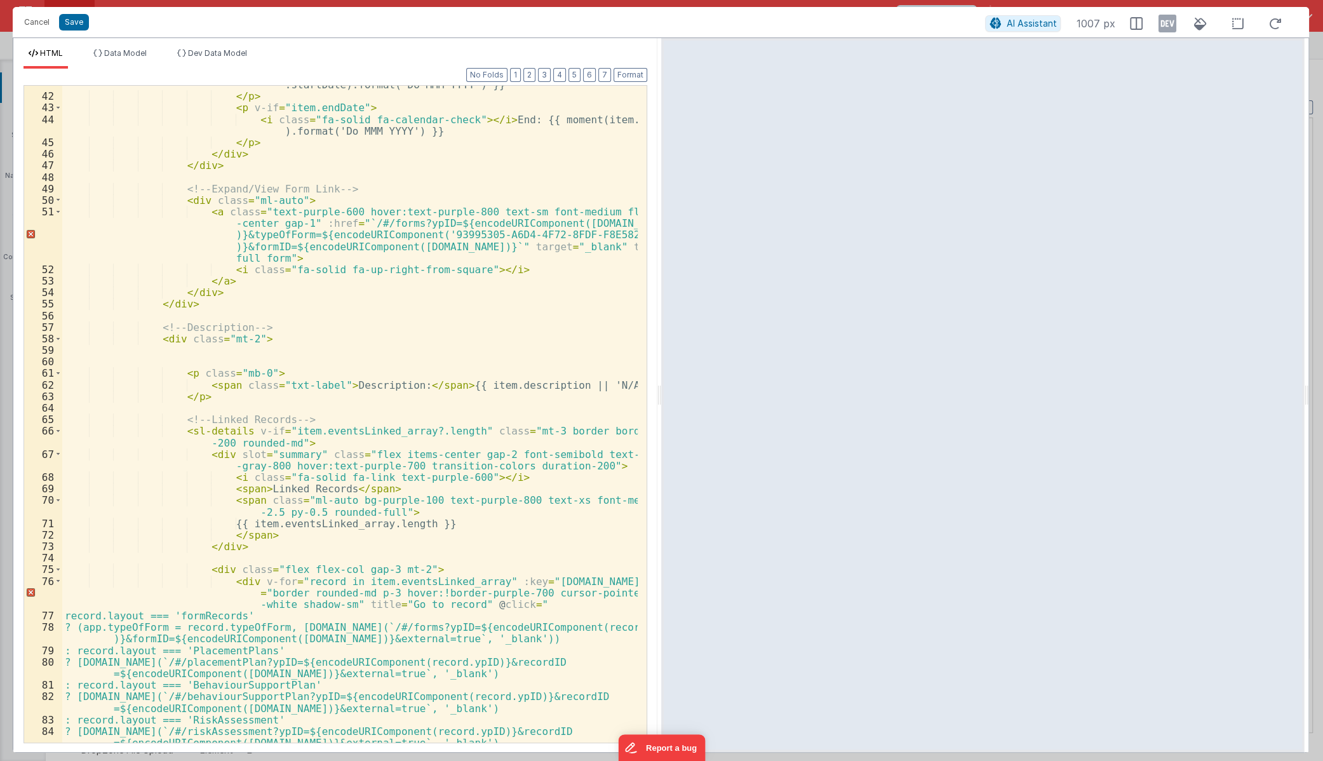
scroll to position [526, 0]
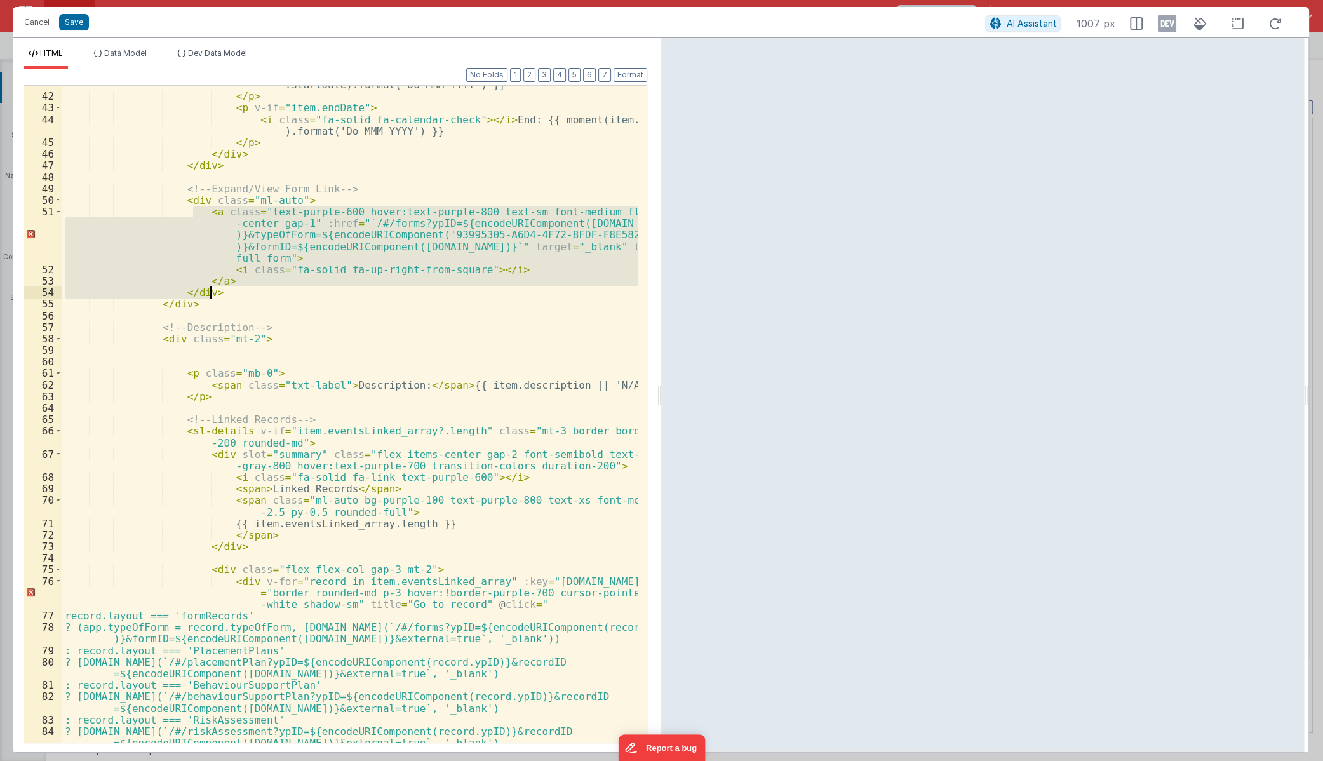
drag, startPoint x: 412, startPoint y: 237, endPoint x: 537, endPoint y: 288, distance: 135.6
click at [537, 288] on div "< i class = "fa-solid fa-calendar-days" > </ i > Start: {{ moment(item .startDa…" at bounding box center [349, 418] width 575 height 703
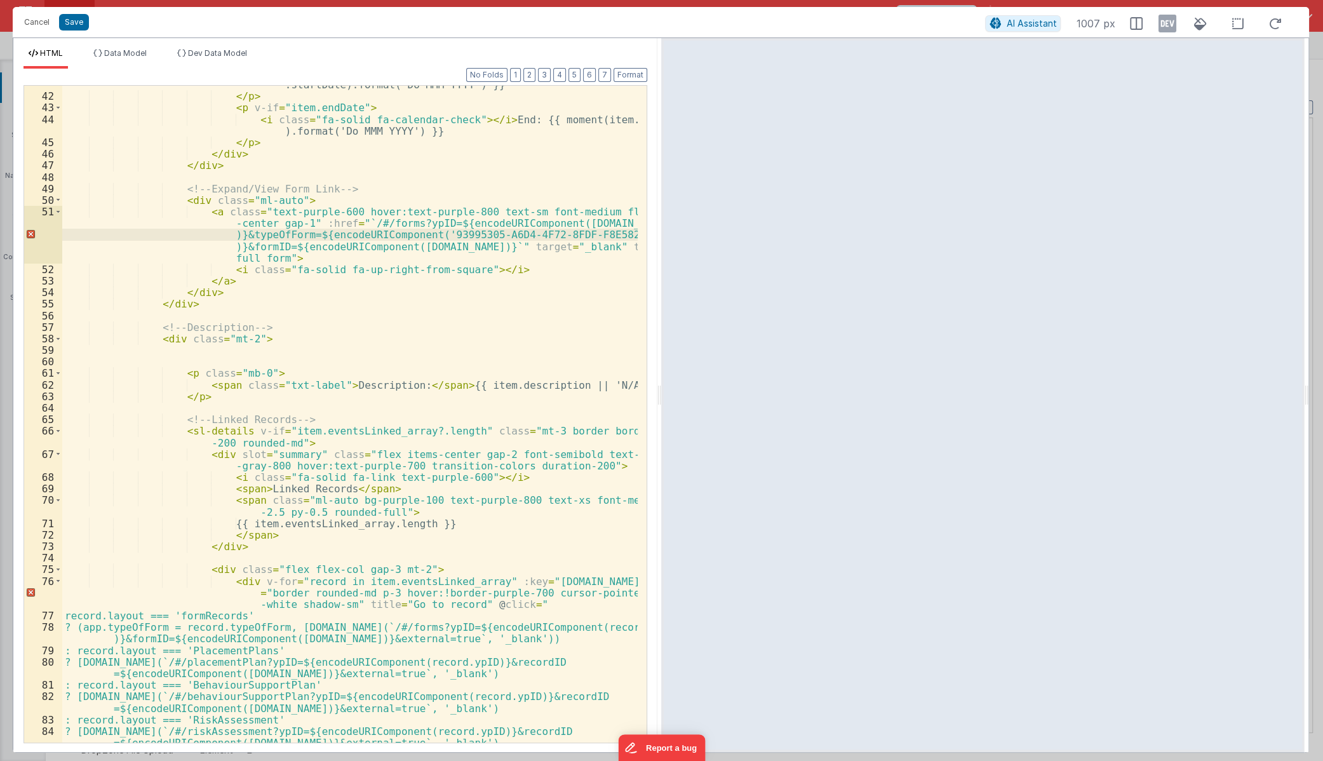
click at [530, 302] on div "< i class = "fa-solid fa-calendar-days" > </ i > Start: {{ moment(item .startDa…" at bounding box center [349, 418] width 575 height 703
click at [406, 385] on div "< i class = "fa-solid fa-calendar-days" > </ i > Start: {{ moment(item .startDa…" at bounding box center [349, 418] width 575 height 703
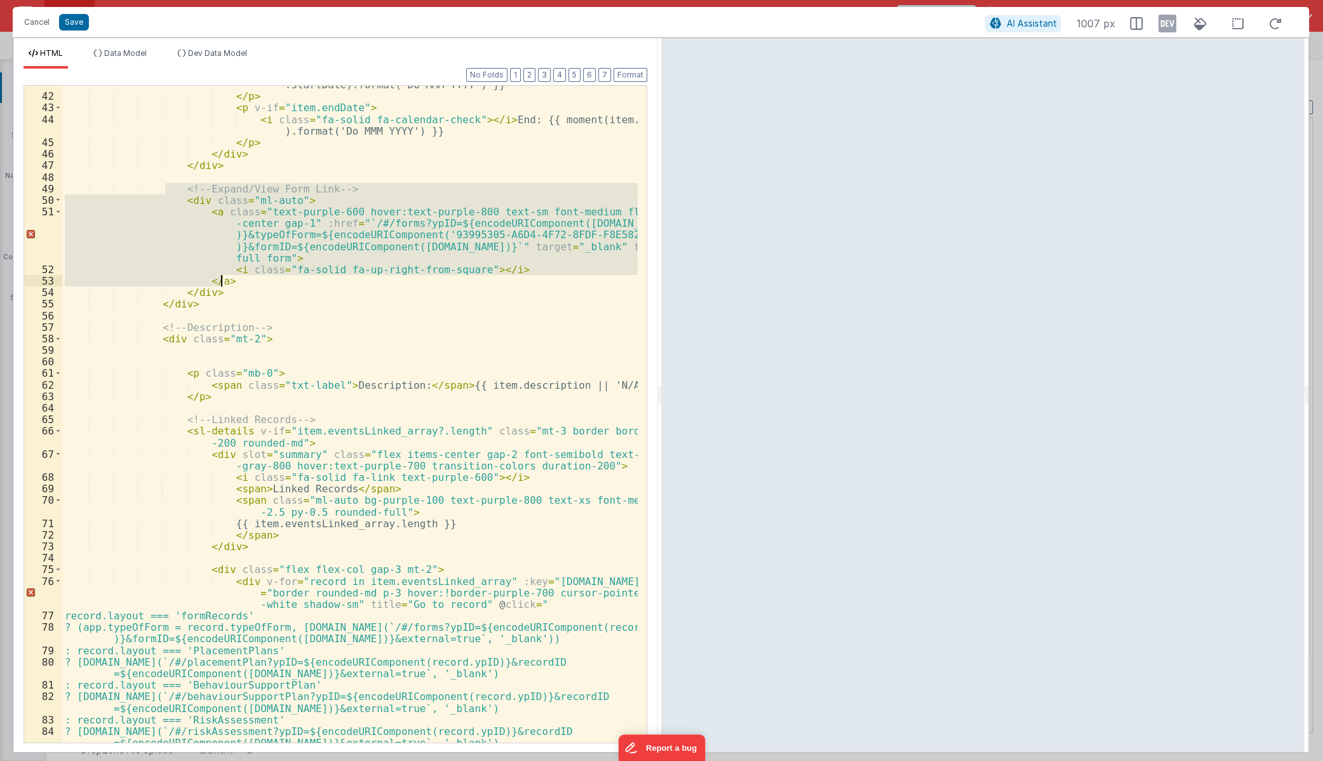
drag, startPoint x: 164, startPoint y: 192, endPoint x: 573, endPoint y: 279, distance: 418.0
click at [573, 279] on div "< i class = "fa-solid fa-calendar-days" > </ i > Start: {{ moment(item .startDa…" at bounding box center [349, 418] width 575 height 703
click at [389, 304] on div "< i class = "fa-solid fa-calendar-days" > </ i > Start: {{ moment(item .startDa…" at bounding box center [349, 418] width 575 height 703
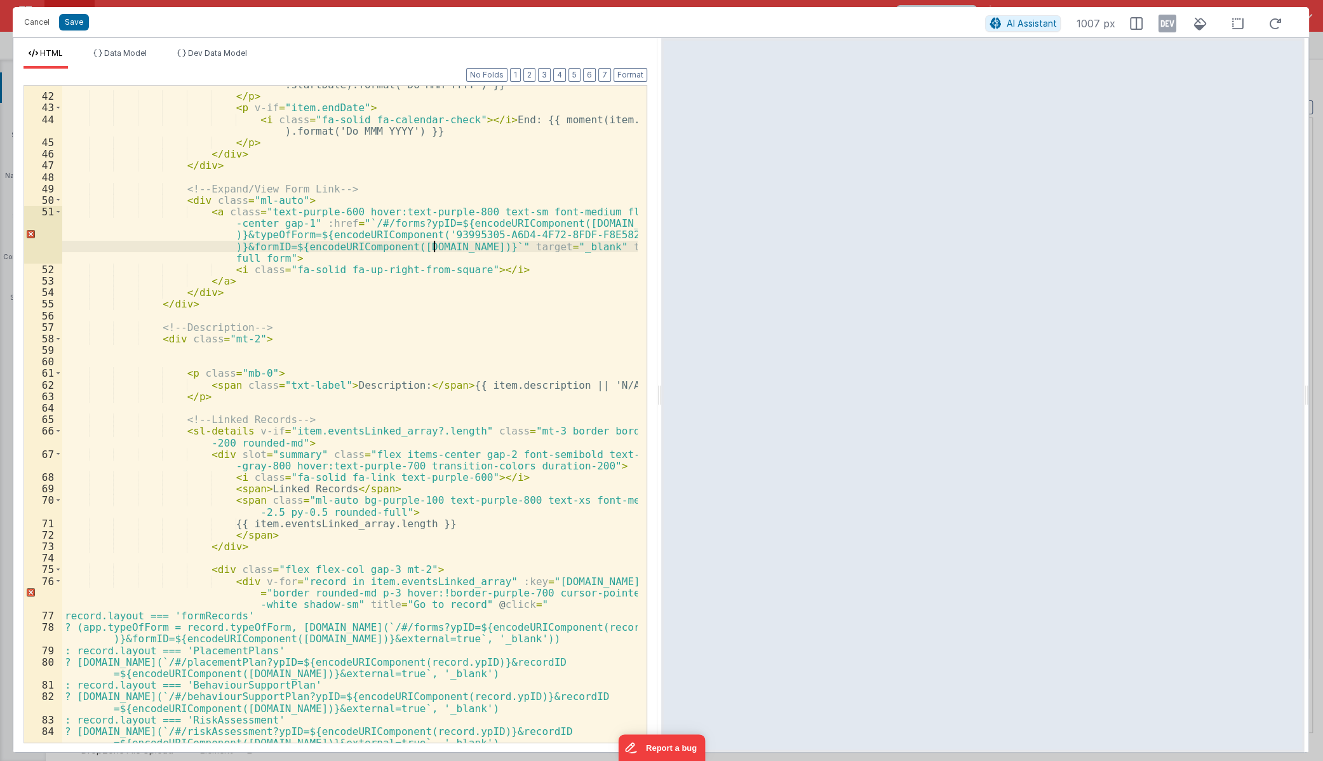
click at [432, 245] on div "< i class = "fa-solid fa-calendar-days" > </ i > Start: {{ moment(item .startDa…" at bounding box center [349, 418] width 575 height 703
click at [617, 232] on div "< i class = "fa-solid fa-calendar-days" > </ i > Start: {{ moment(item .startDa…" at bounding box center [349, 418] width 575 height 703
click at [617, 235] on div "< i class = "fa-solid fa-calendar-days" > </ i > Start: {{ moment(item .startDa…" at bounding box center [349, 418] width 575 height 703
click at [613, 291] on div "< i class = "fa-solid fa-calendar-days" > </ i > Start: {{ moment(item .startDa…" at bounding box center [349, 418] width 575 height 703
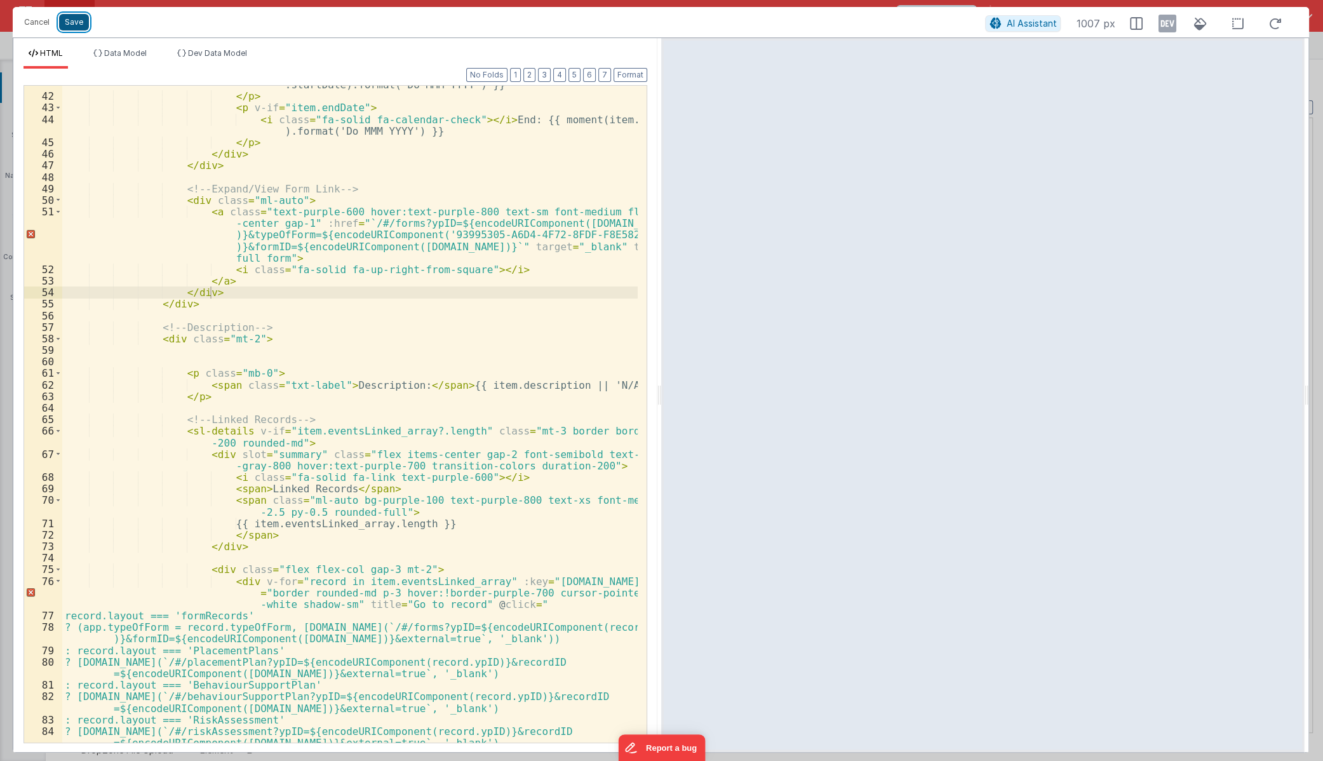
click at [76, 27] on button "Save" at bounding box center [74, 22] width 30 height 17
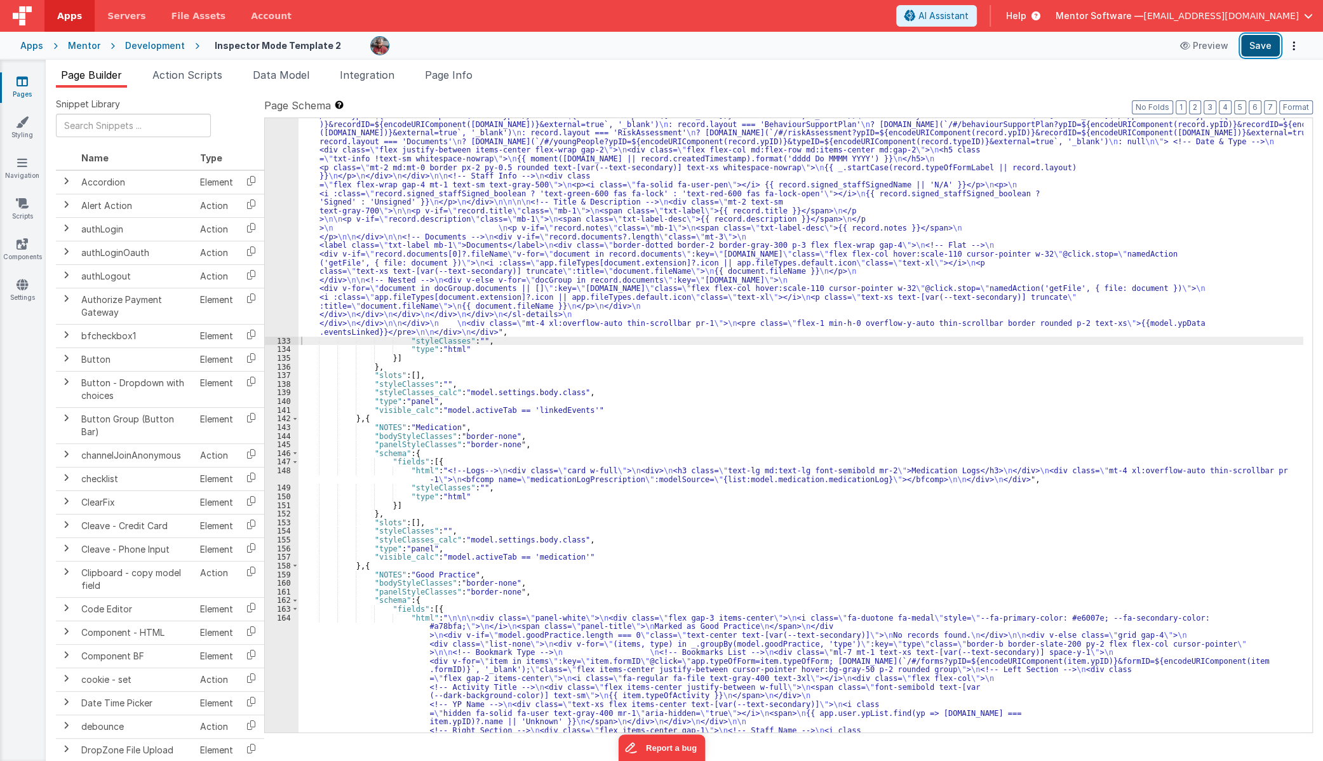
click at [1172, 44] on button "Save" at bounding box center [1260, 46] width 39 height 22
drag, startPoint x: 600, startPoint y: 253, endPoint x: 413, endPoint y: 254, distance: 186.1
click at [600, 253] on div ""html" : "<!--Logs--> \n <div class= \" panel-white \" > \n <div> \n <h3 class=…" at bounding box center [800, 527] width 1005 height 1160
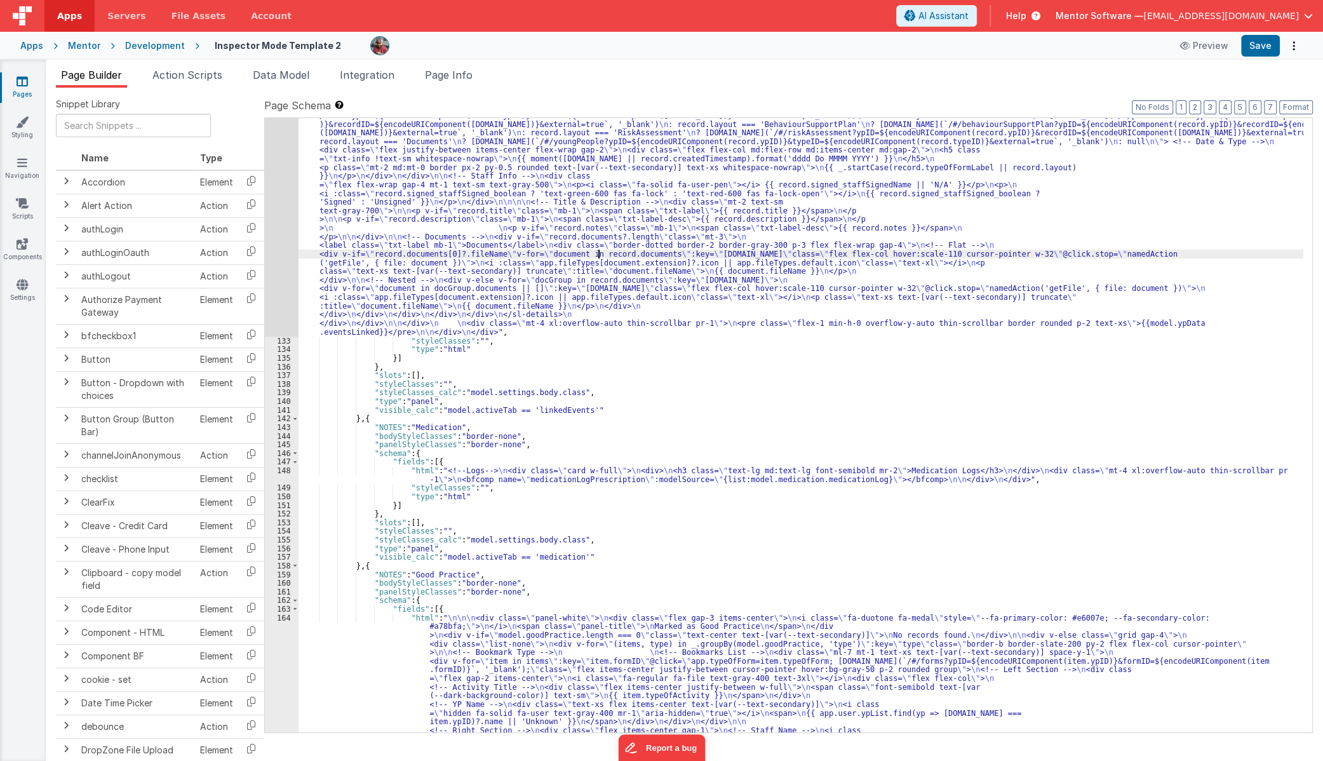
click at [275, 267] on div "132" at bounding box center [282, 142] width 34 height 390
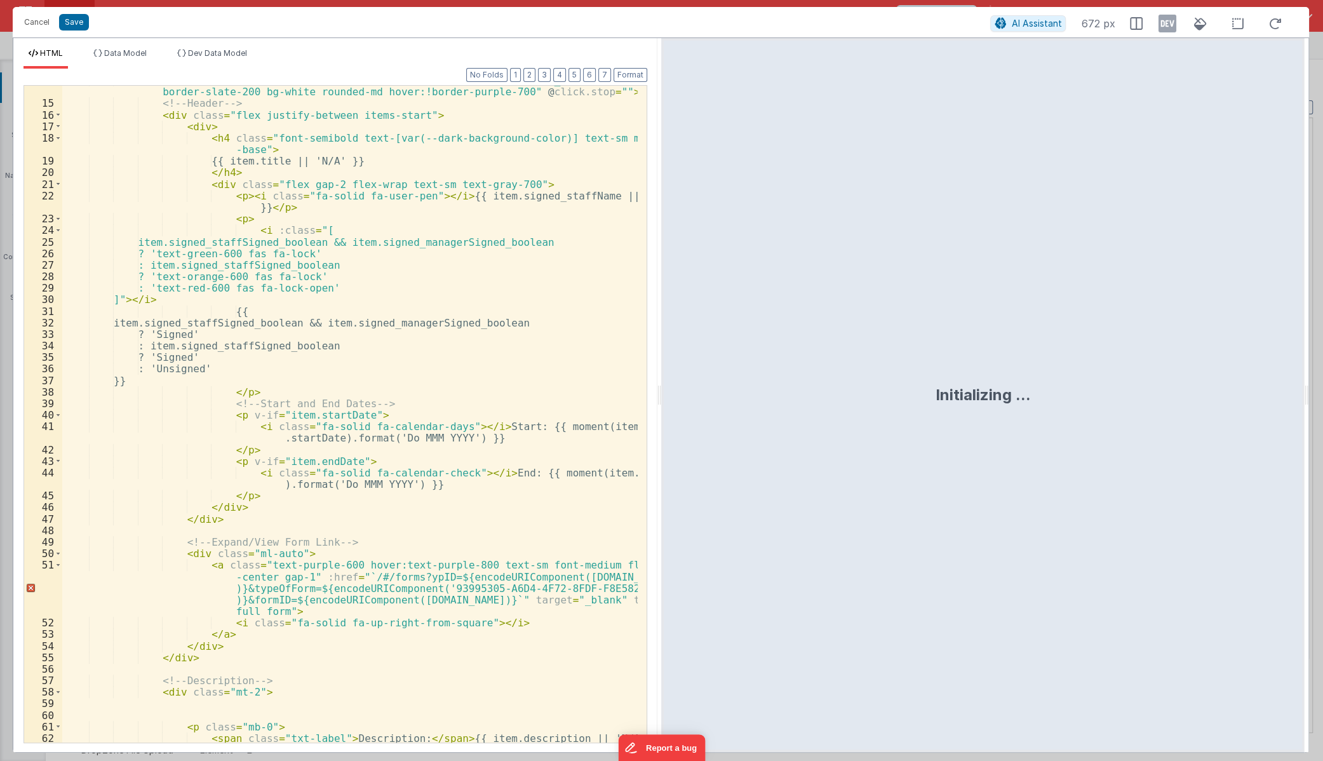
scroll to position [173, 0]
click at [37, 17] on button "Cancel" at bounding box center [37, 22] width 38 height 18
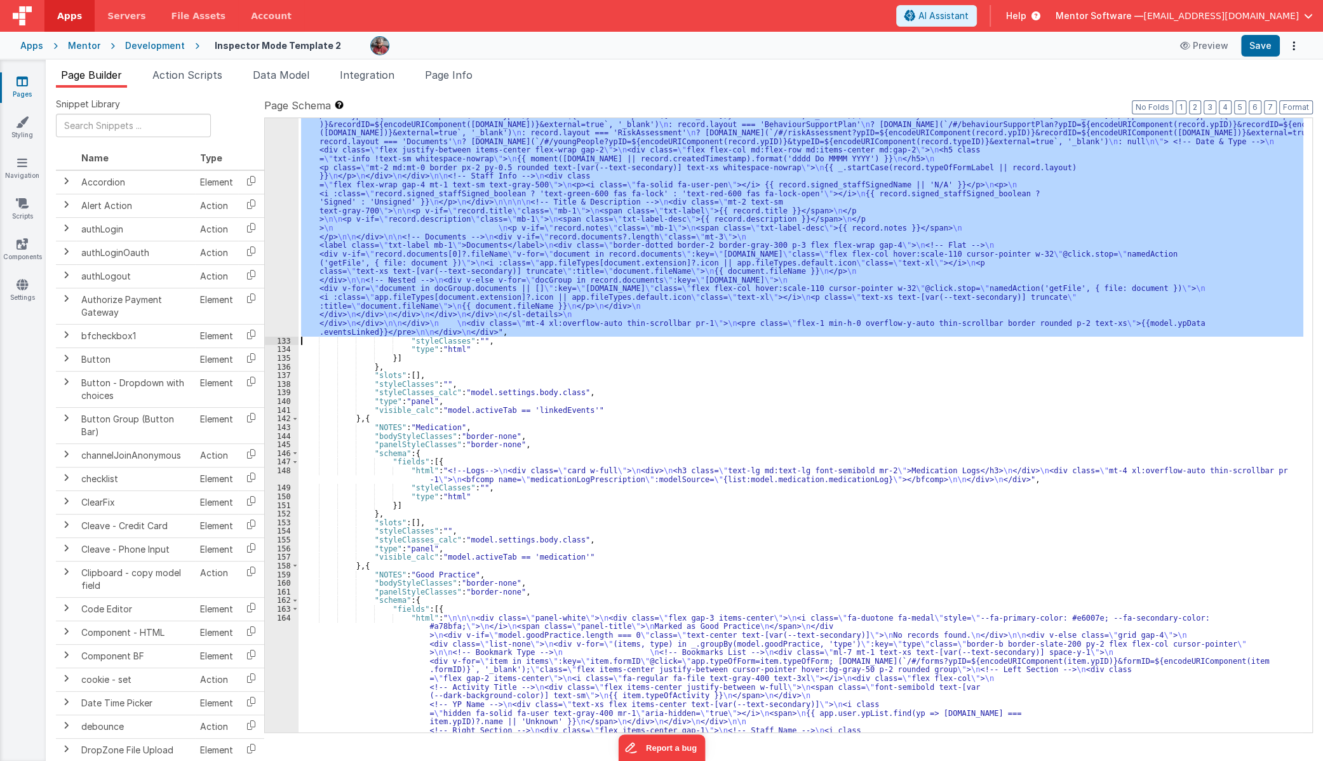
click at [540, 280] on div ""html" : "<!--Logs--> \n <div class= \" panel-white \" > \n <div> \n <h3 class=…" at bounding box center [800, 425] width 1005 height 614
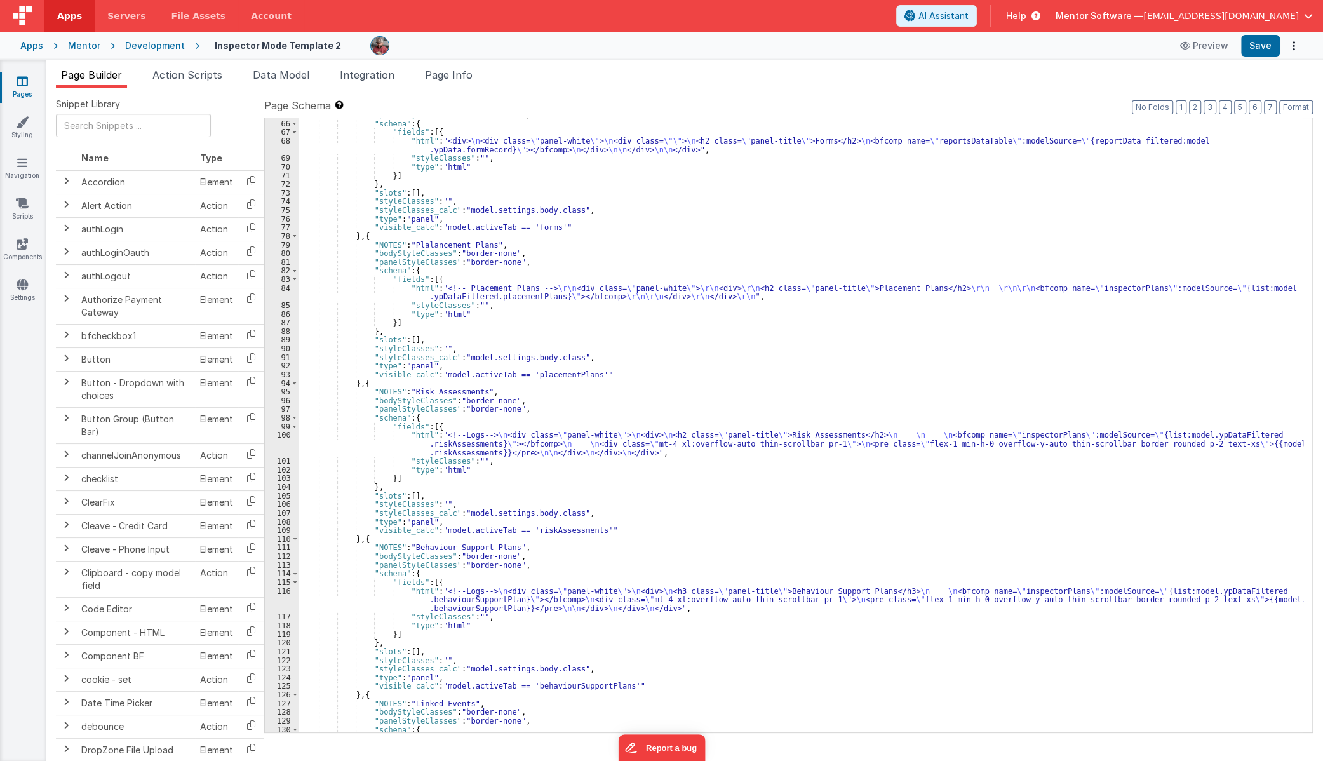
scroll to position [1350, 0]
click at [467, 447] on div ""panelStyleClasses" : "border-none" , "schema" : { "fields" : [{ "html" : "<div…" at bounding box center [800, 426] width 1005 height 631
click at [457, 82] on li "Page Info" at bounding box center [449, 77] width 58 height 20
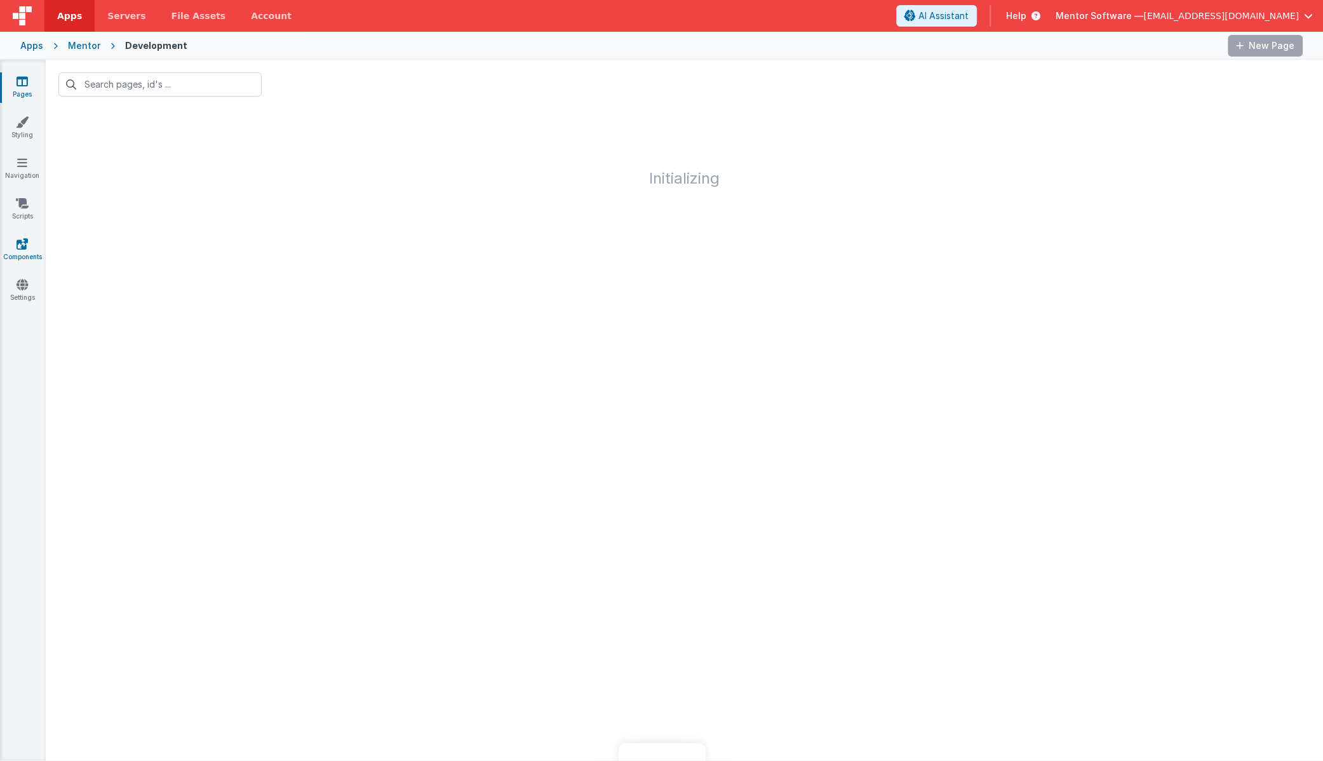
click at [36, 249] on link "Components" at bounding box center [22, 250] width 46 height 25
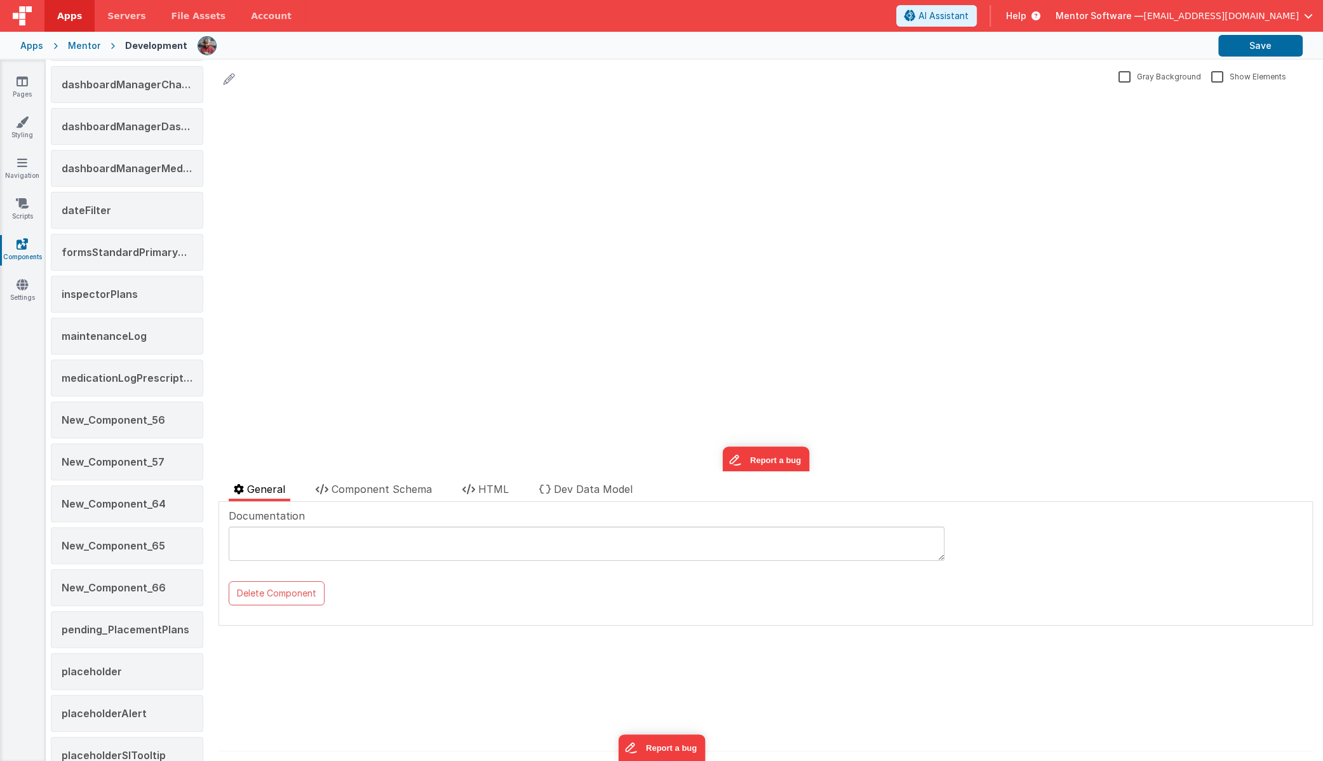
scroll to position [412, 0]
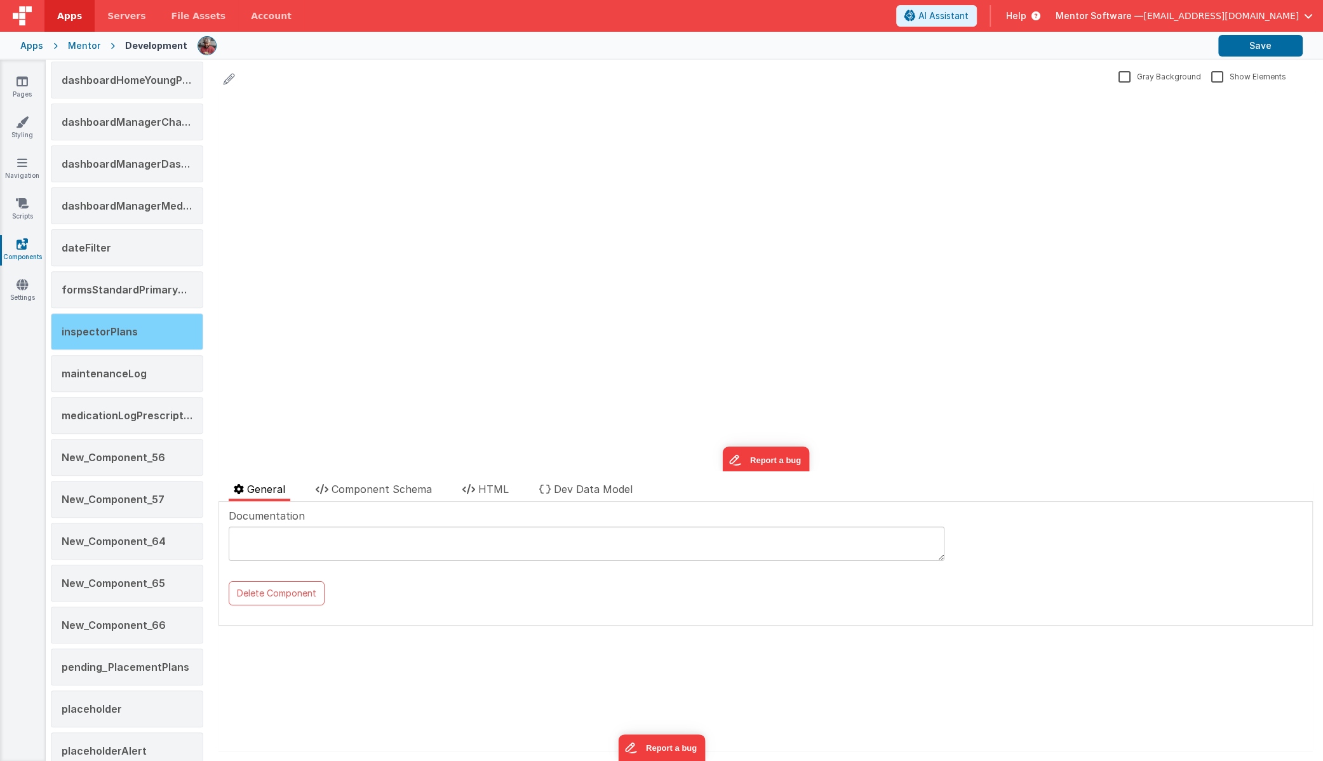
click at [129, 325] on span "inspectorPlans" at bounding box center [100, 331] width 76 height 13
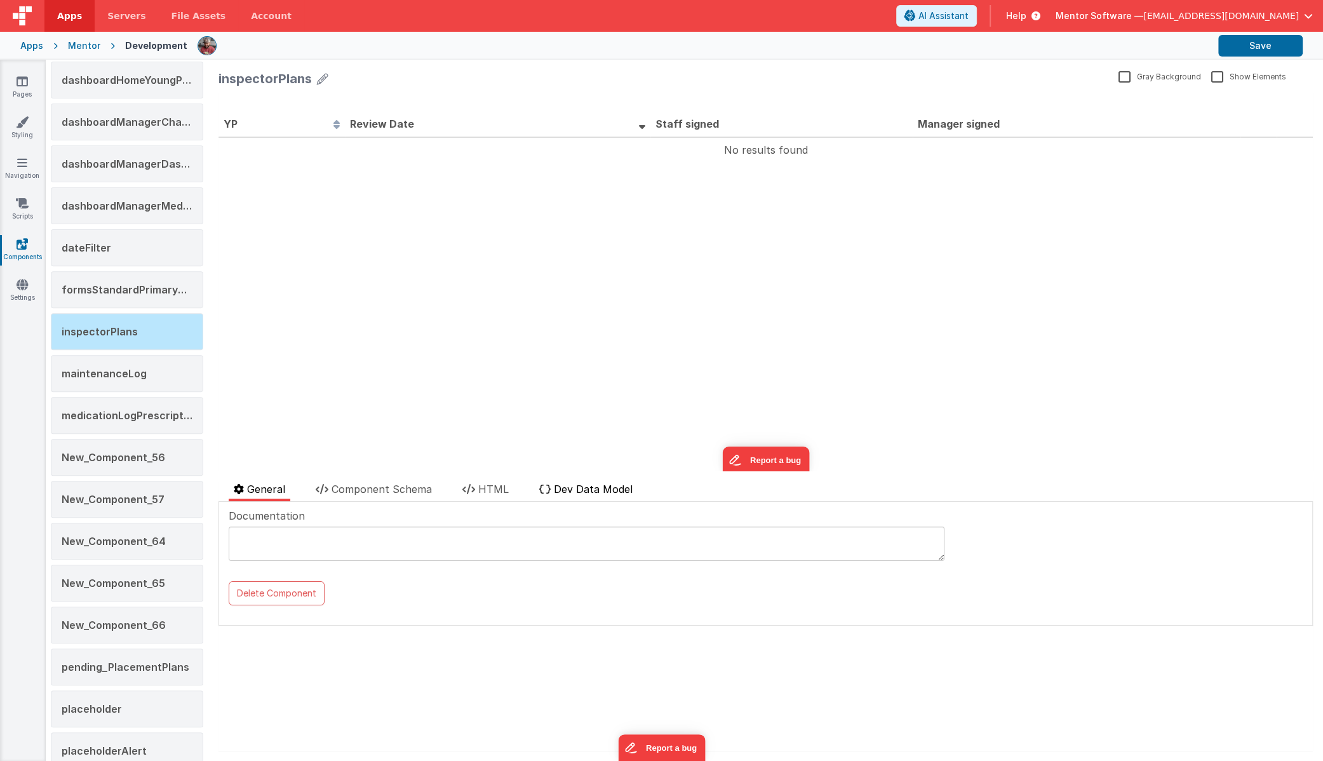
click at [583, 493] on span "Dev Data Model" at bounding box center [593, 489] width 79 height 13
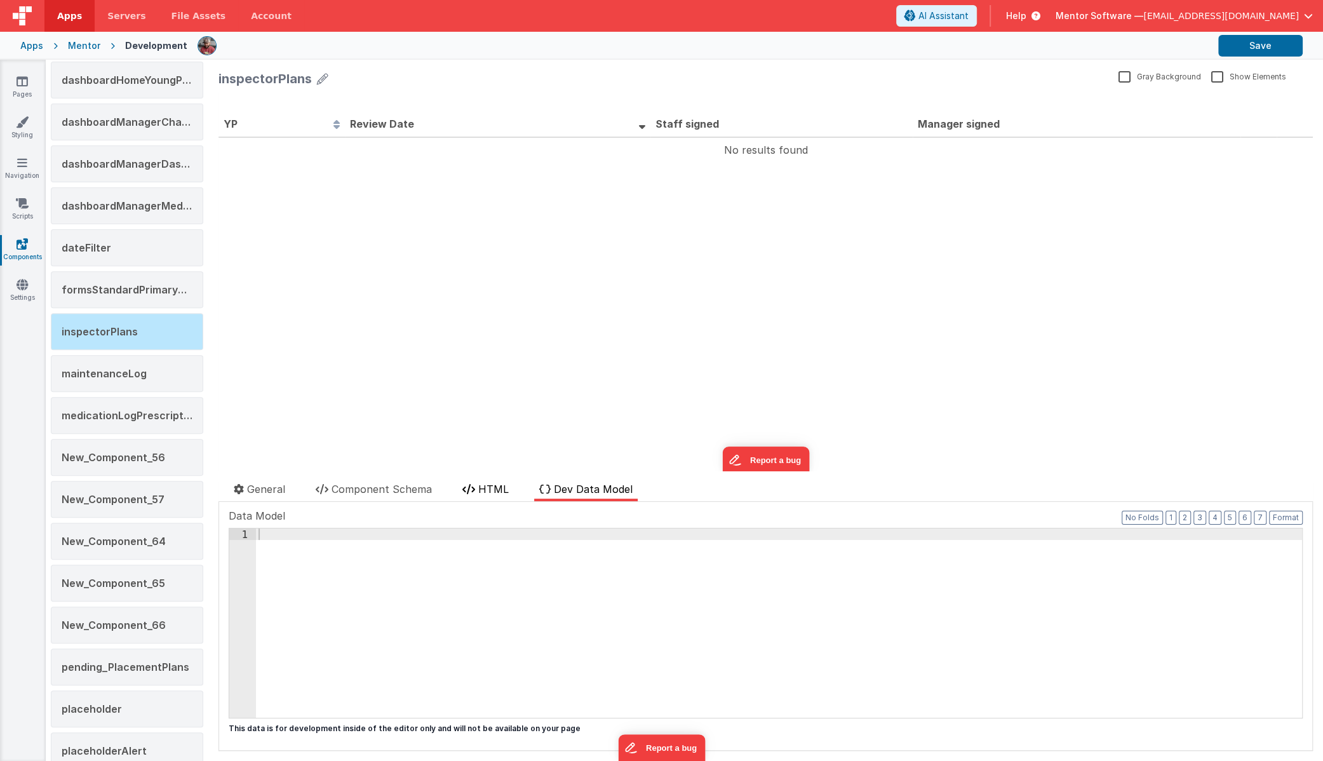
click at [473, 486] on icon at bounding box center [468, 489] width 13 height 10
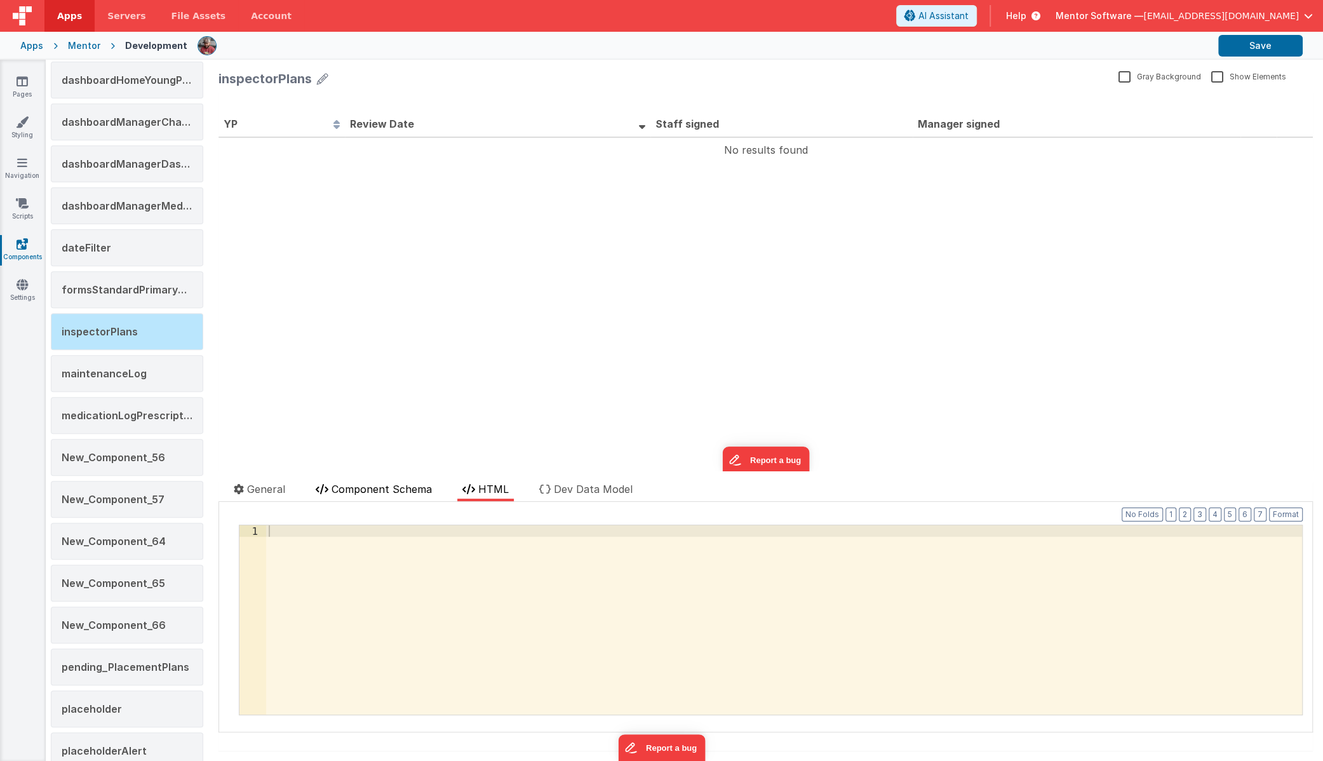
click at [369, 487] on span "Component Schema" at bounding box center [382, 489] width 100 height 13
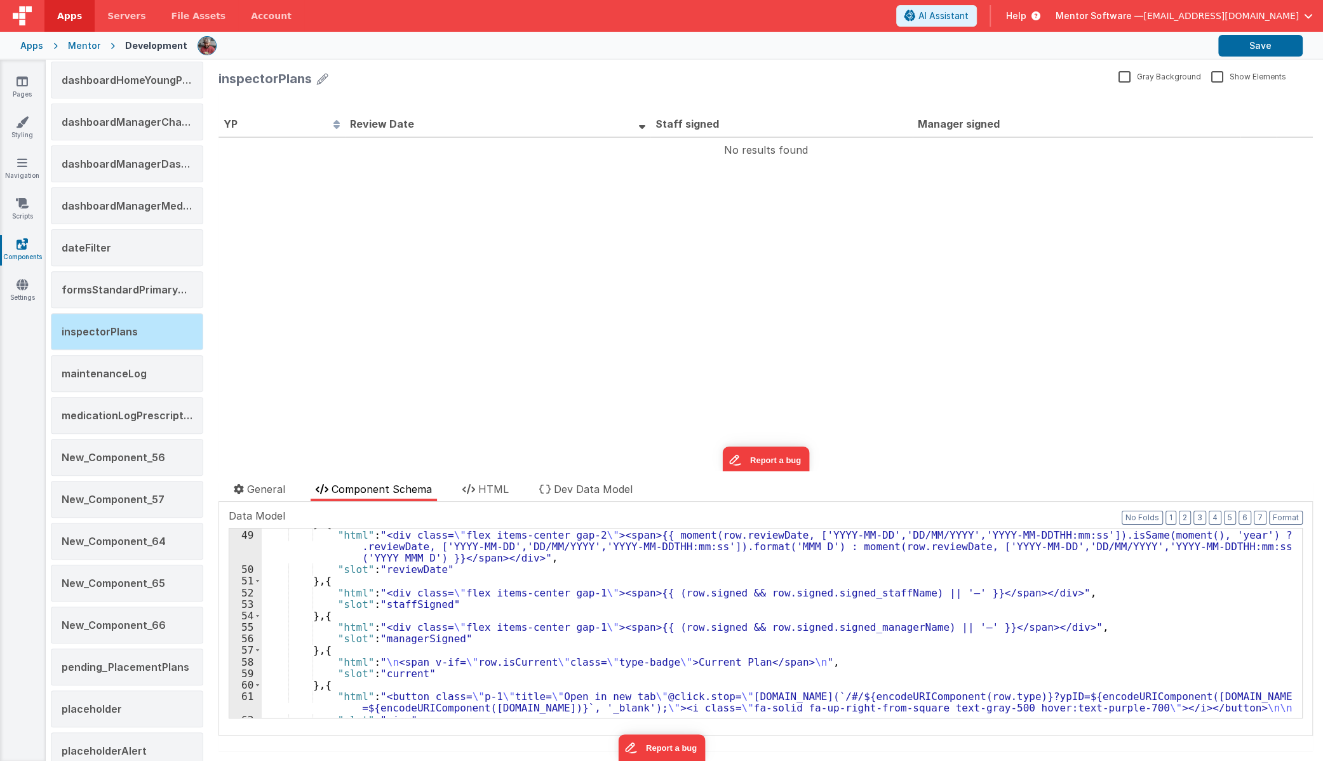
scroll to position [641, 0]
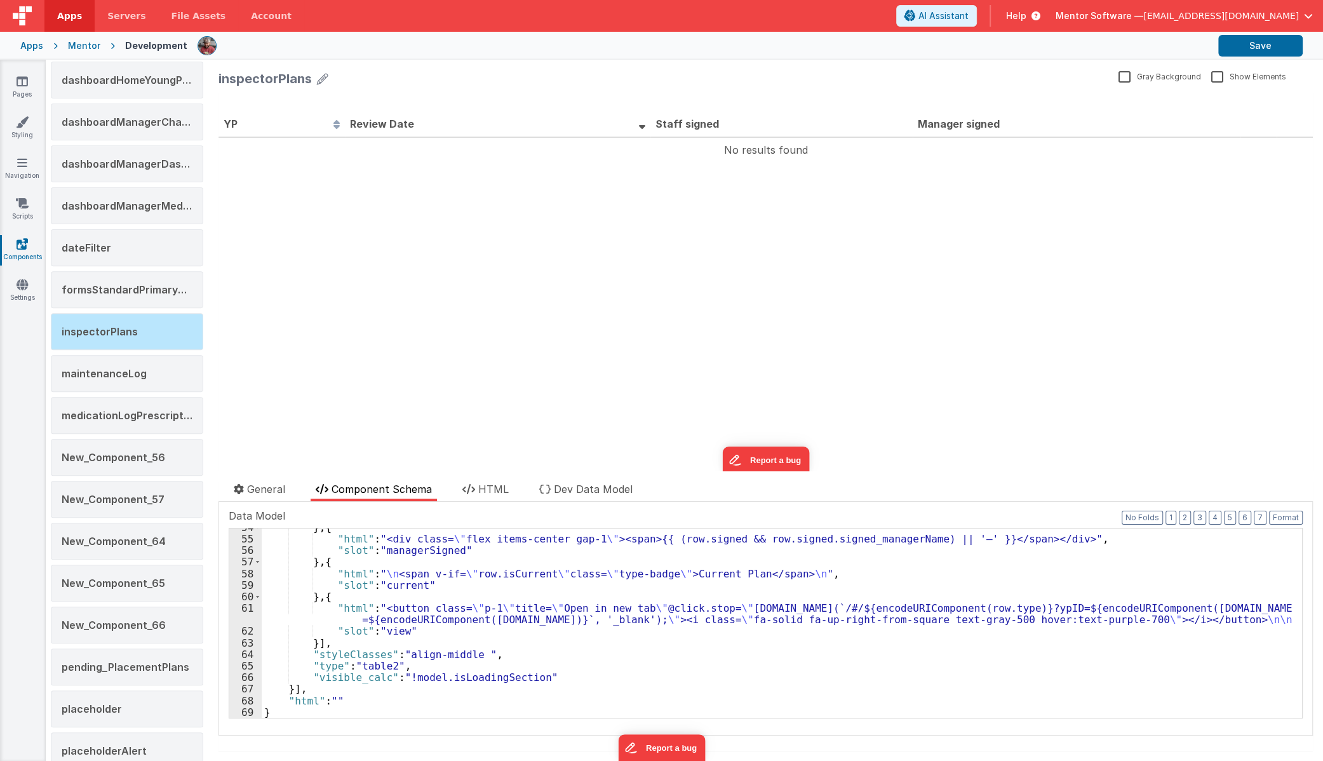
click at [466, 615] on div "} , { "html" : "<div class= \" flex items-center gap-1 \" ><span>{{ (row.signed…" at bounding box center [777, 627] width 1031 height 212
click at [245, 619] on div "61" at bounding box center [245, 613] width 32 height 23
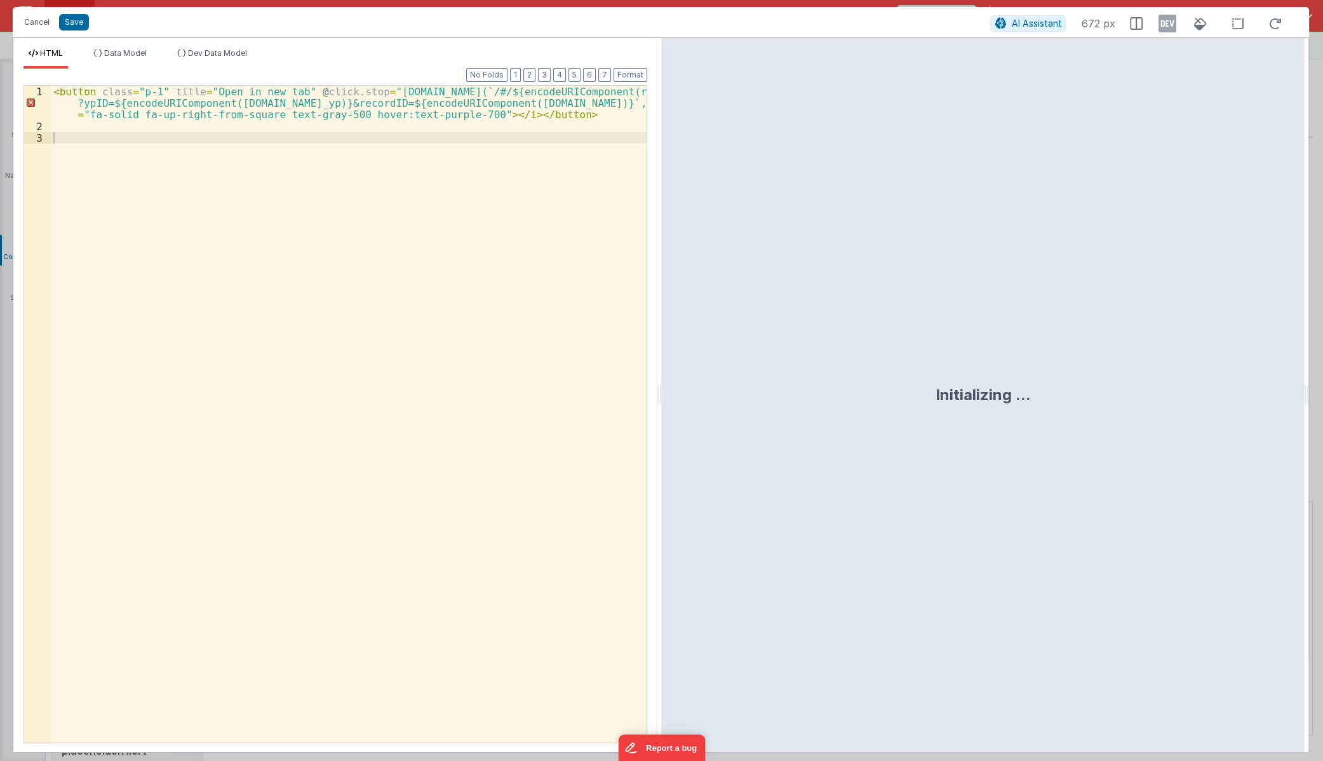
click at [612, 95] on div "< button class = "p-1" title = "Open in new tab" @ click.stop = "[DOMAIN_NAME](…" at bounding box center [349, 437] width 596 height 703
click at [425, 236] on div "< button class = "p-1" title = "Open in new tab" @ click.stop = "[DOMAIN_NAME](…" at bounding box center [349, 437] width 596 height 703
click at [390, 109] on div "< button class = "p-1" title = "Open in new tab" @ click.stop = "[DOMAIN_NAME](…" at bounding box center [349, 437] width 596 height 703
click at [603, 93] on div "< button class = "p-1" title = "Open in new tab" @ click.stop = "[DOMAIN_NAME](…" at bounding box center [349, 437] width 596 height 703
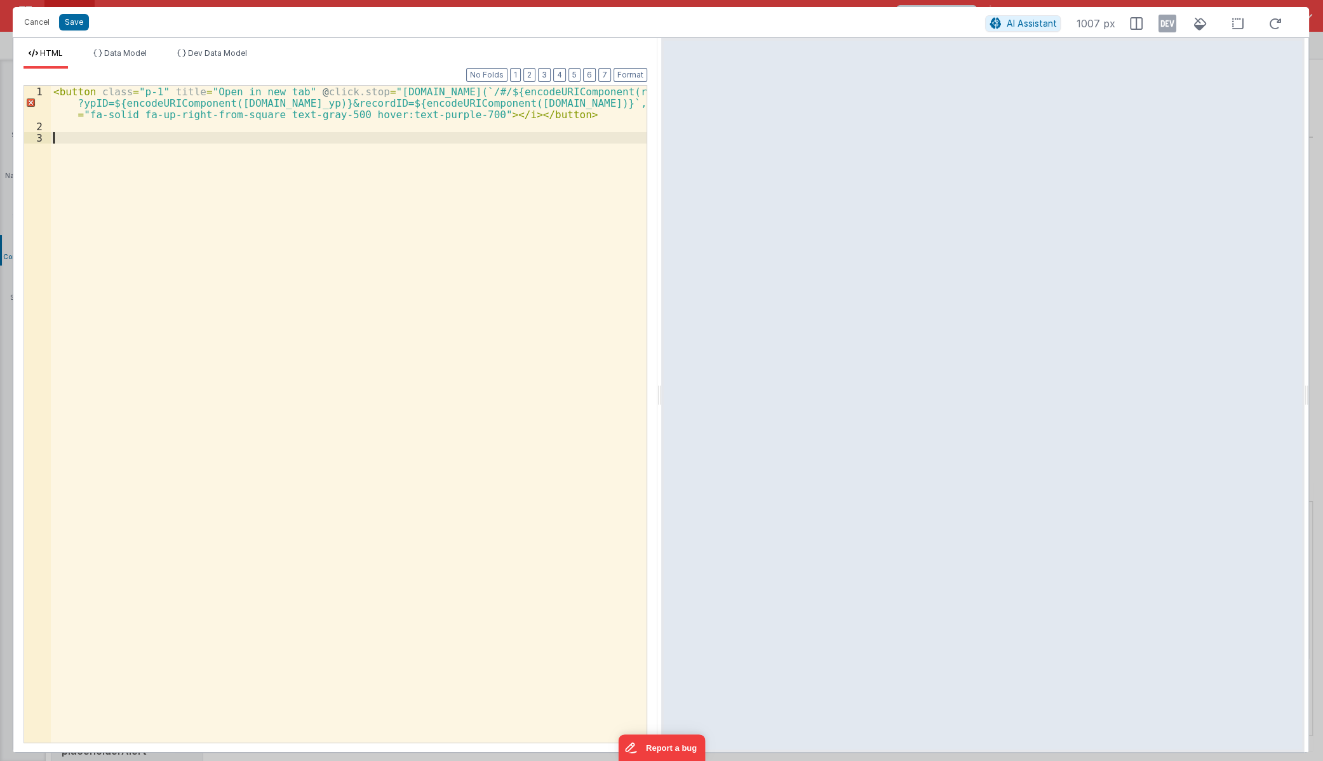
click at [400, 271] on div "< button class = "p-1" title = "Open in new tab" @ click.stop = "[DOMAIN_NAME](…" at bounding box center [349, 437] width 596 height 703
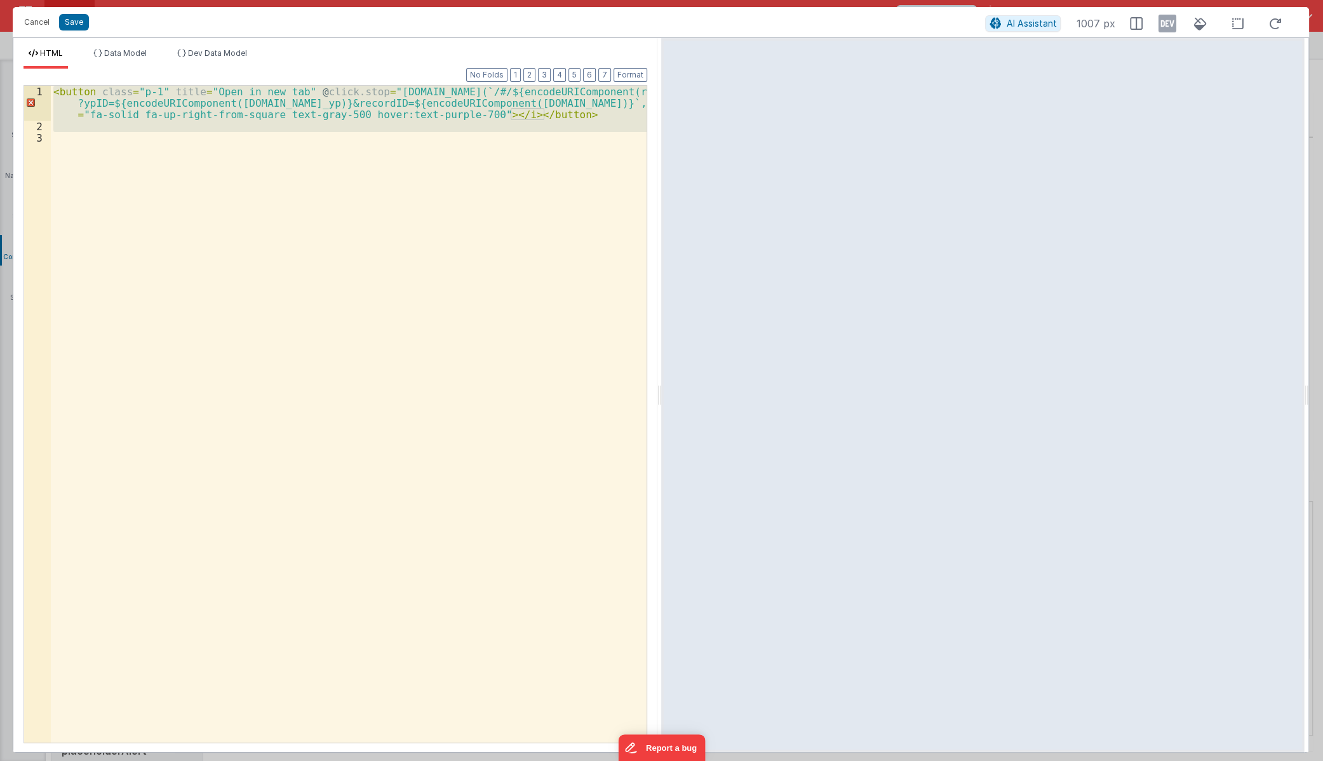
drag, startPoint x: 373, startPoint y: 171, endPoint x: -41, endPoint y: -25, distance: 458.8
click at [0, 0] on html "Cancel Save AI Assistant 1007 px HTML Data Model Dev Data Model Format 7 6 5 4 …" at bounding box center [661, 380] width 1323 height 761
click at [262, 166] on div "< button class = "p-1" title = "Open in new tab" @ click.stop = "[DOMAIN_NAME](…" at bounding box center [349, 414] width 596 height 657
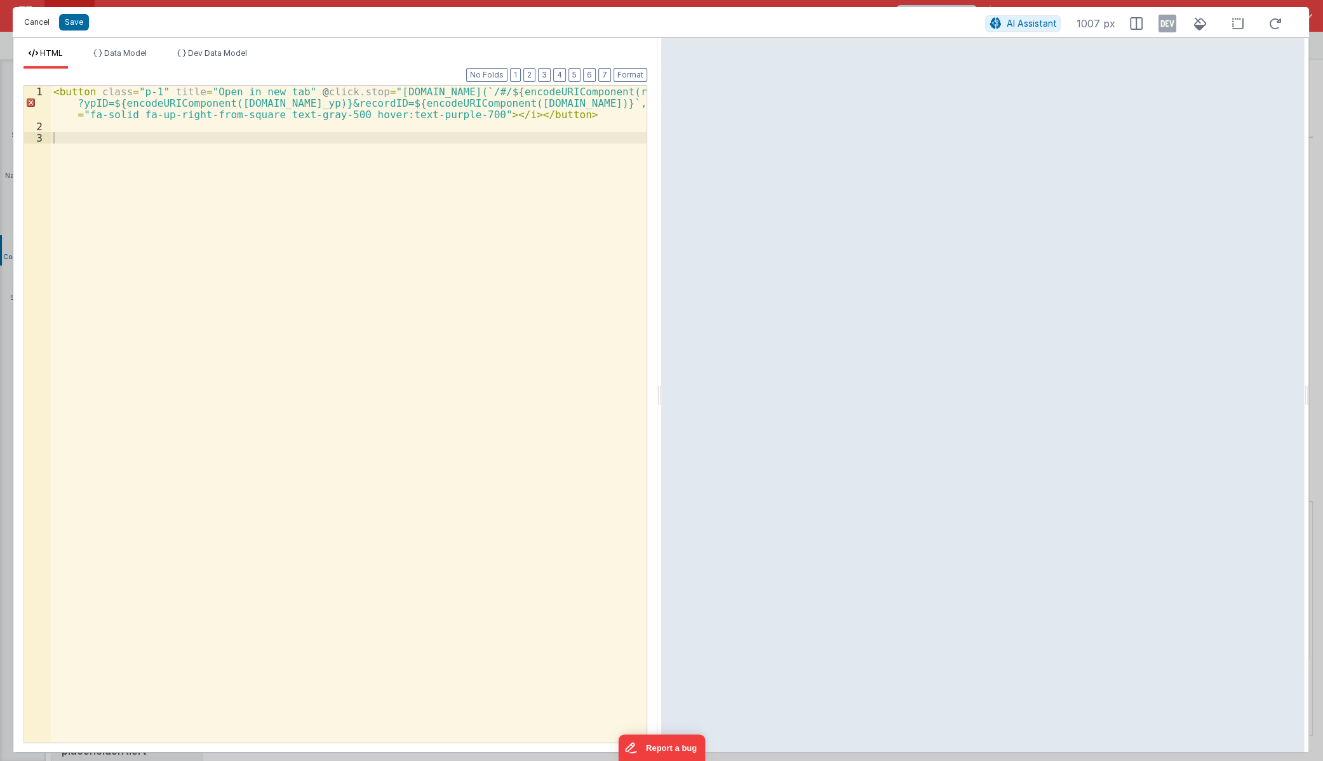
click at [30, 22] on button "Cancel" at bounding box center [37, 22] width 38 height 18
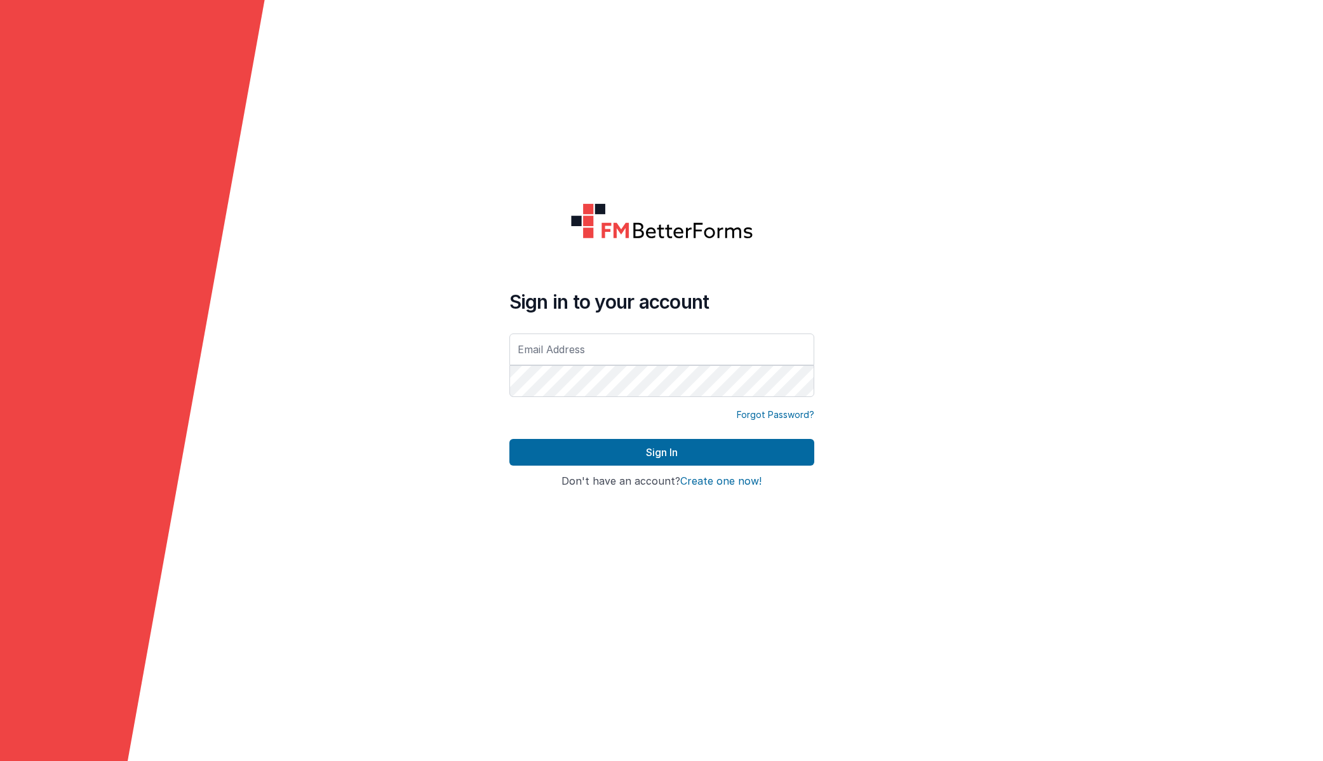
type input "[EMAIL_ADDRESS][DOMAIN_NAME]"
click at [664, 451] on button "Sign In" at bounding box center [661, 452] width 305 height 27
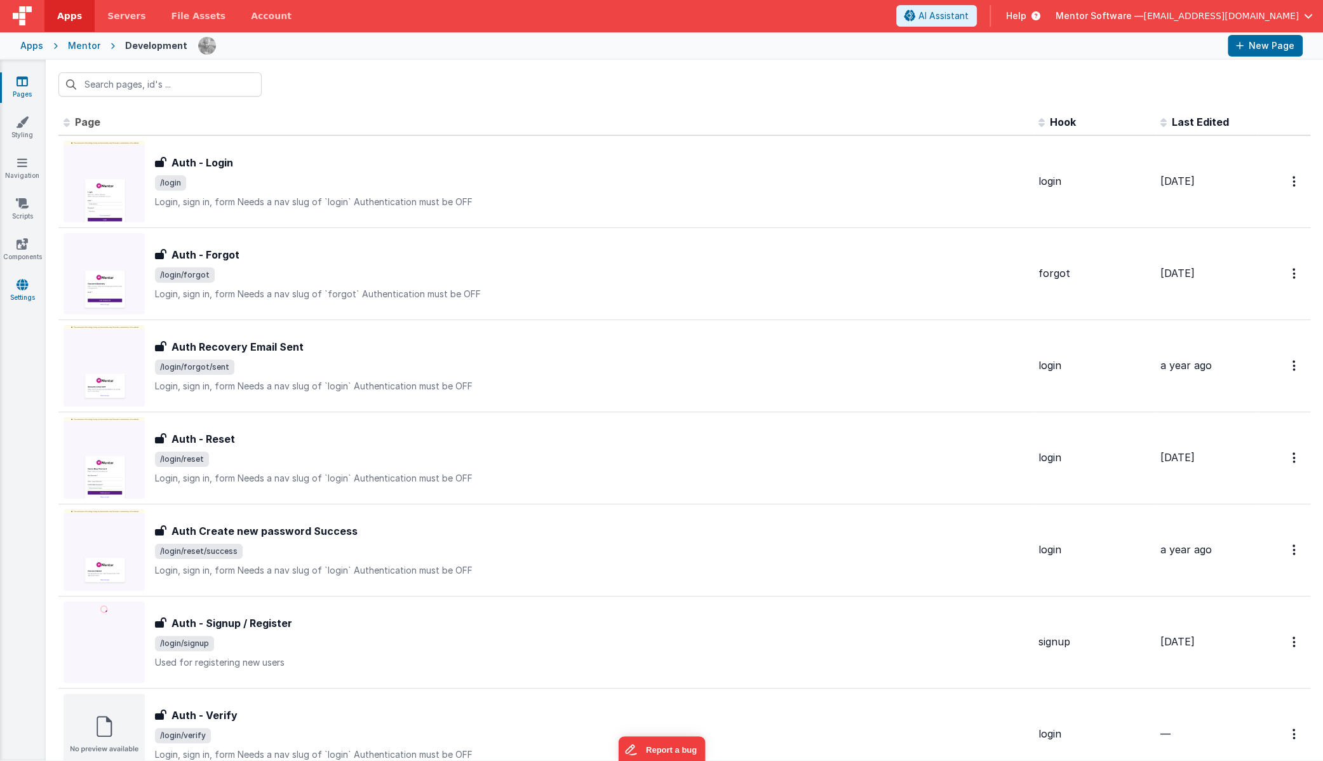
click at [18, 288] on icon at bounding box center [22, 284] width 11 height 13
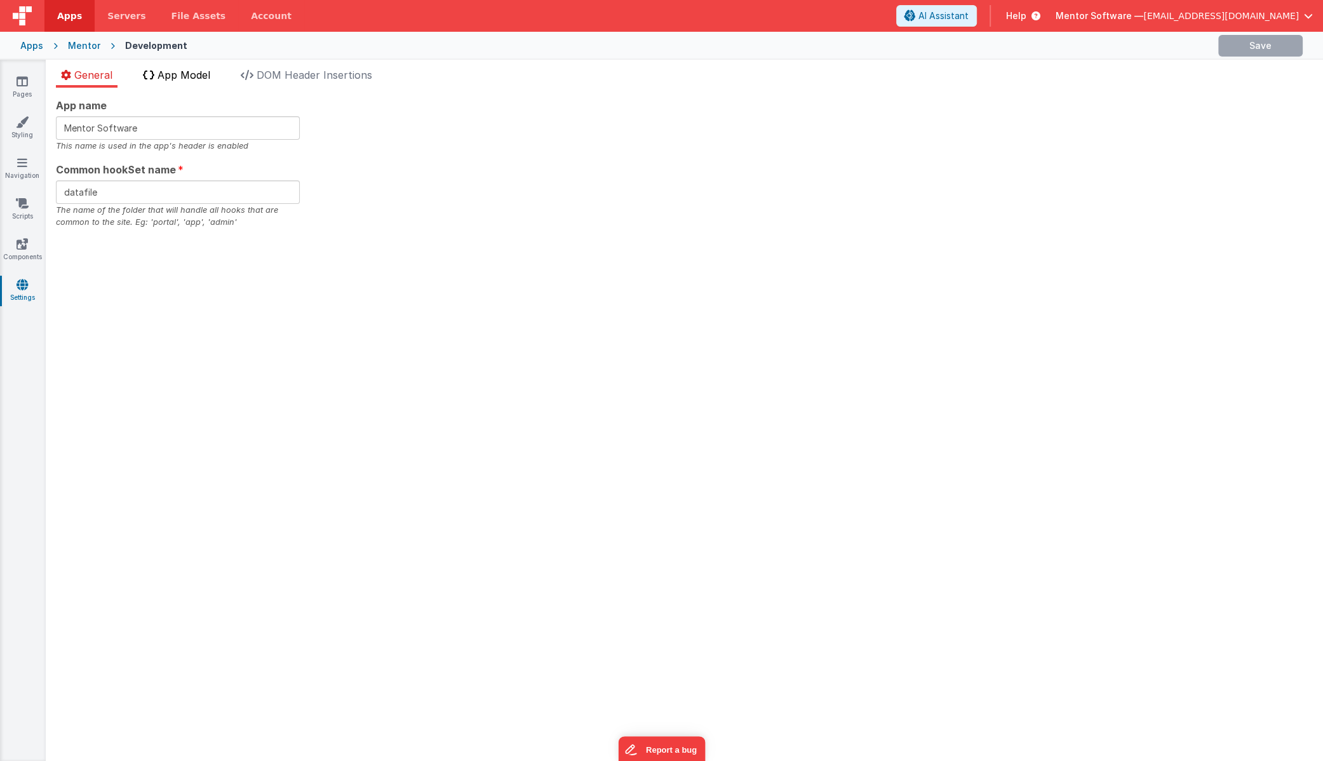
click at [169, 75] on span "App Model" at bounding box center [184, 75] width 53 height 13
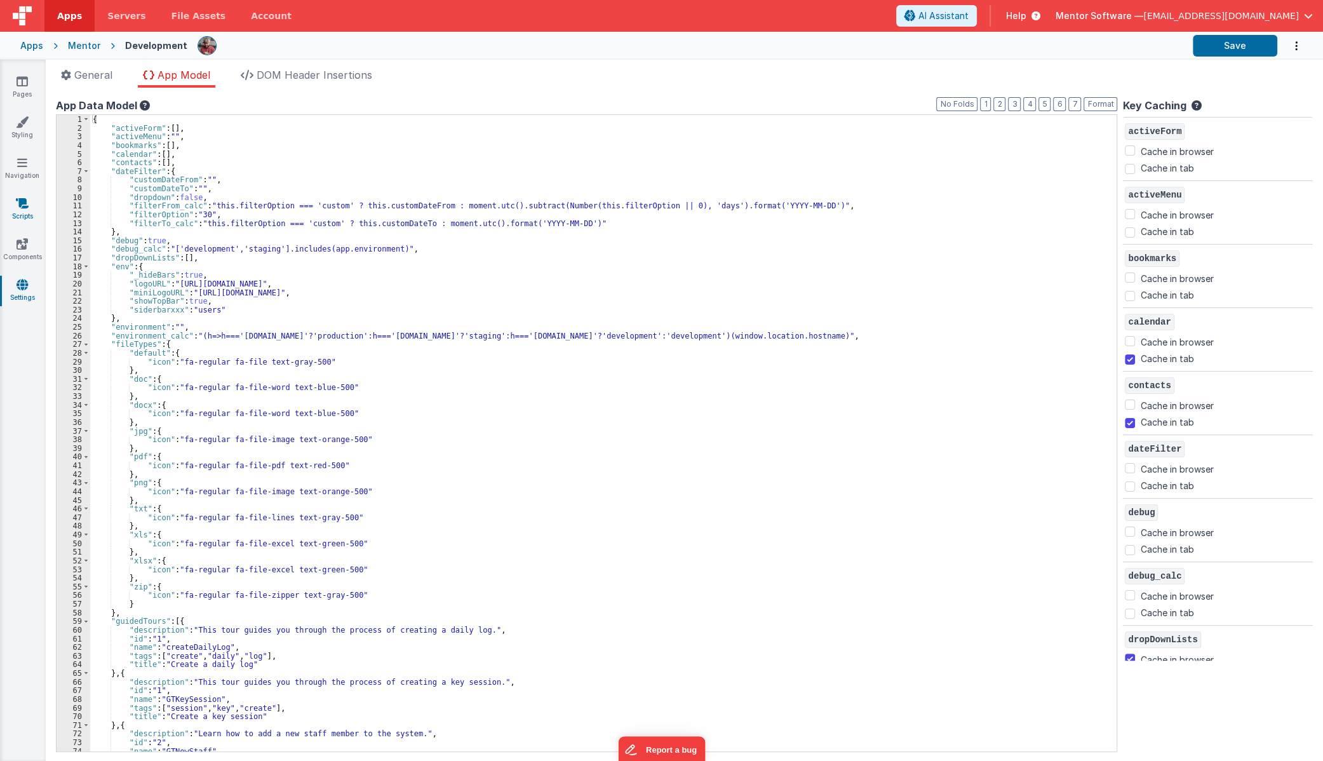
click at [18, 206] on icon at bounding box center [22, 203] width 13 height 13
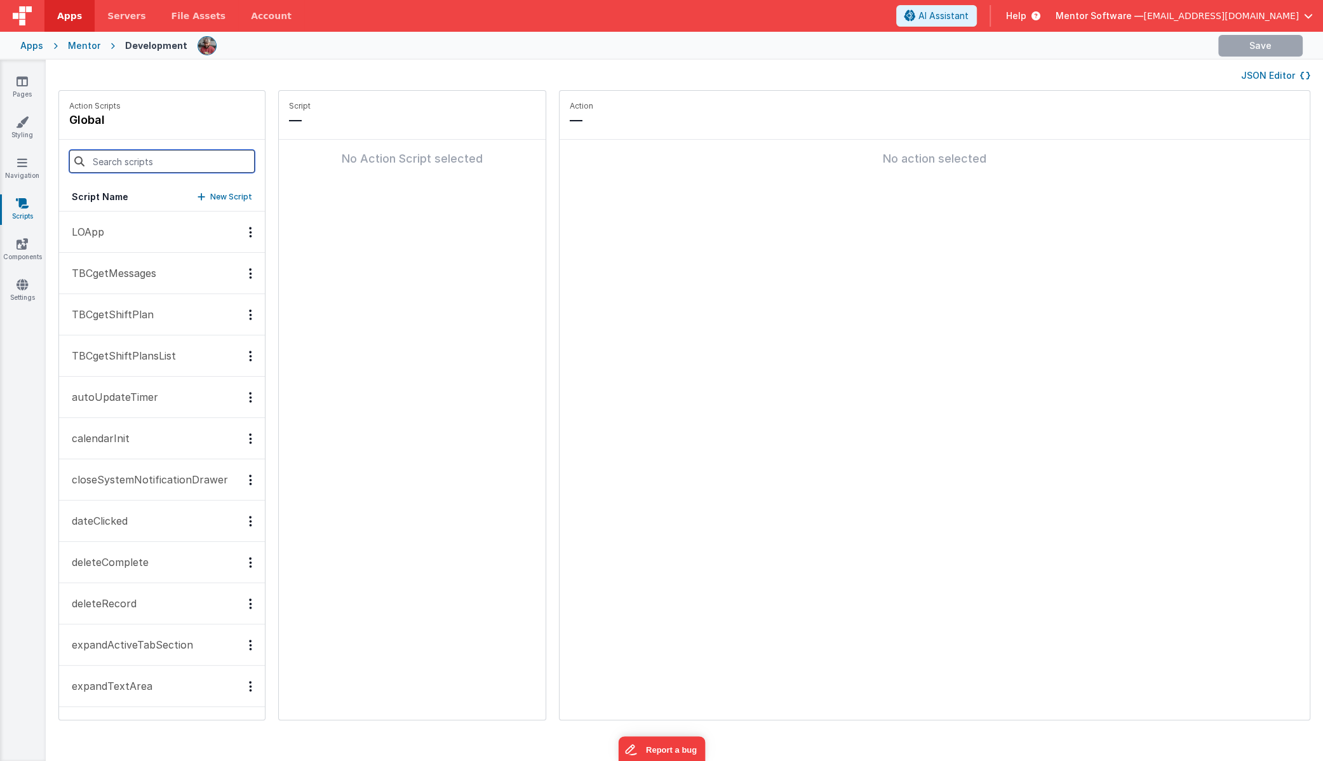
click at [148, 160] on input at bounding box center [161, 161] width 185 height 23
click at [166, 155] on input at bounding box center [161, 161] width 185 height 23
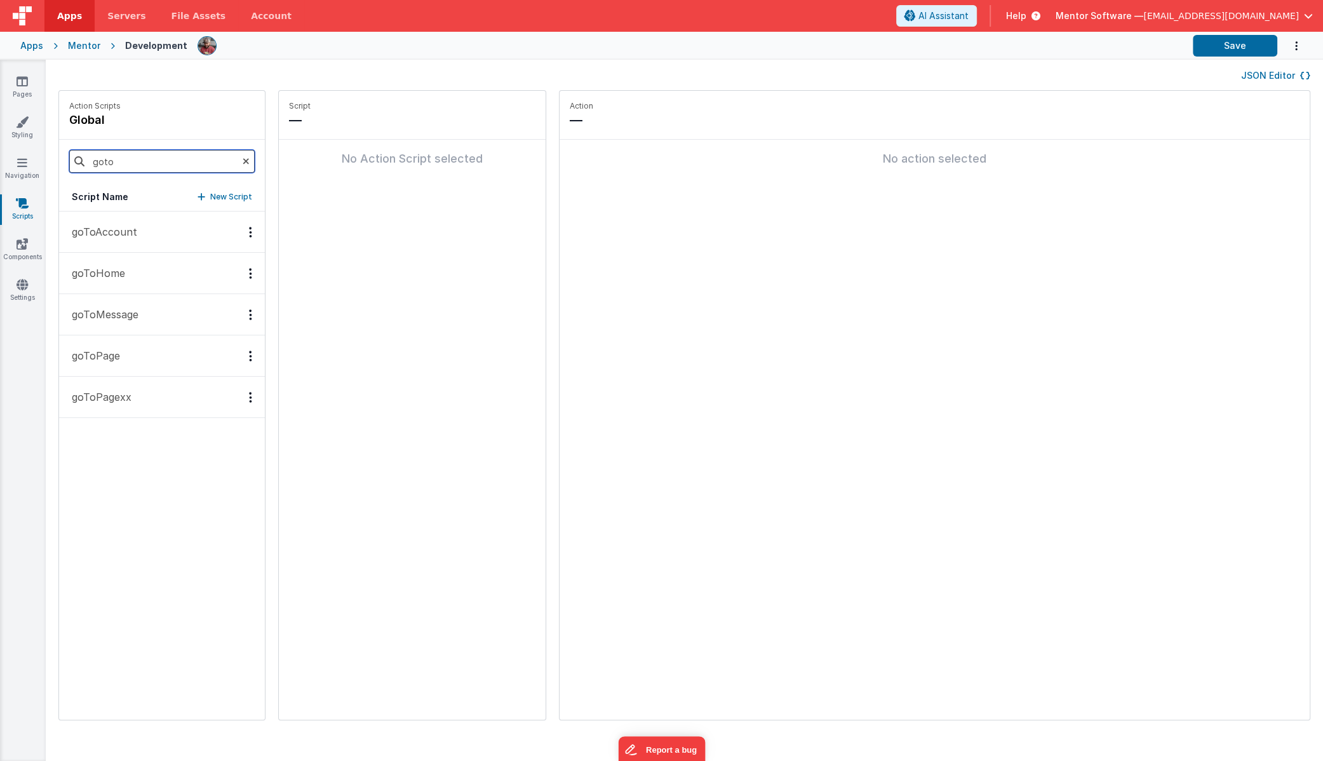
type input "goto"
click at [184, 495] on div "goToAccount goToHome goToMessage goToPage goToPagexx" at bounding box center [162, 465] width 206 height 508
click at [135, 165] on input "goto" at bounding box center [161, 161] width 185 height 23
type input "plan"
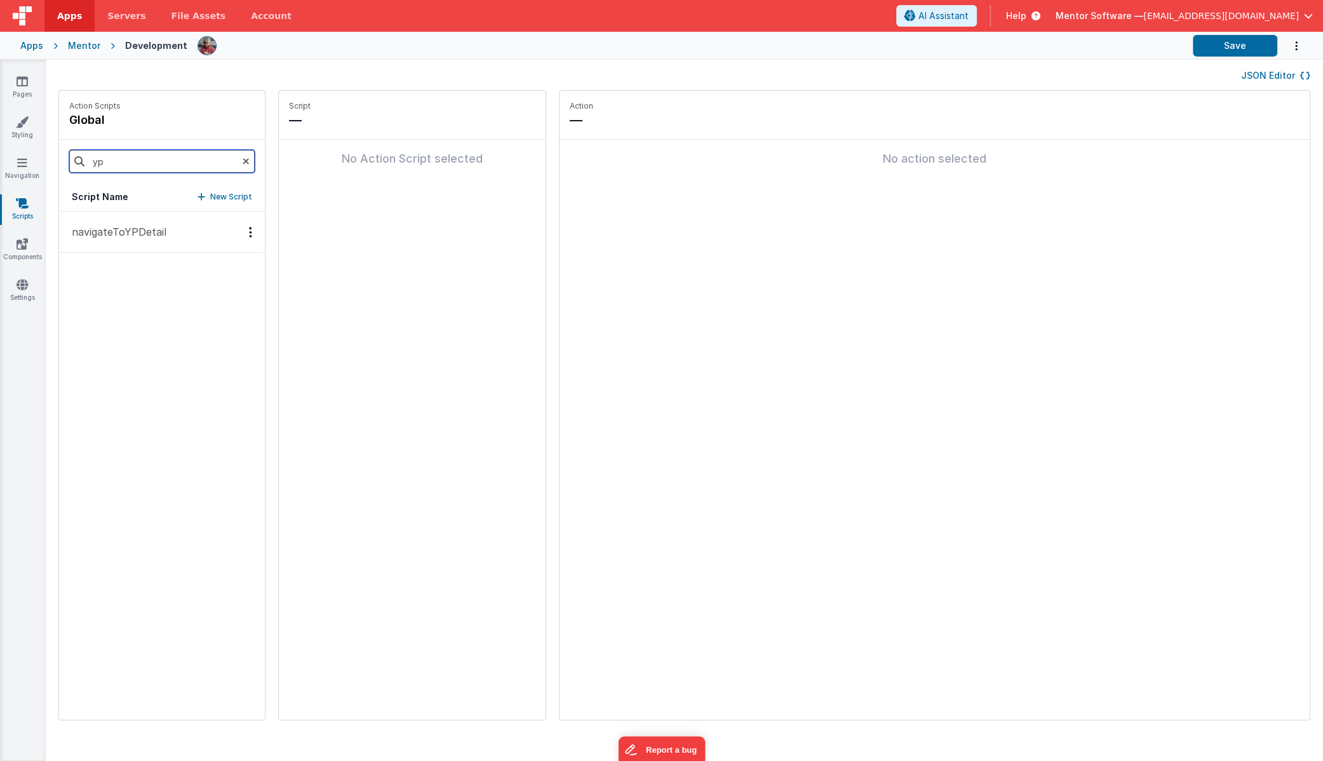
type input "yp"
click at [133, 229] on p "navigateToYPDetail" at bounding box center [115, 231] width 102 height 15
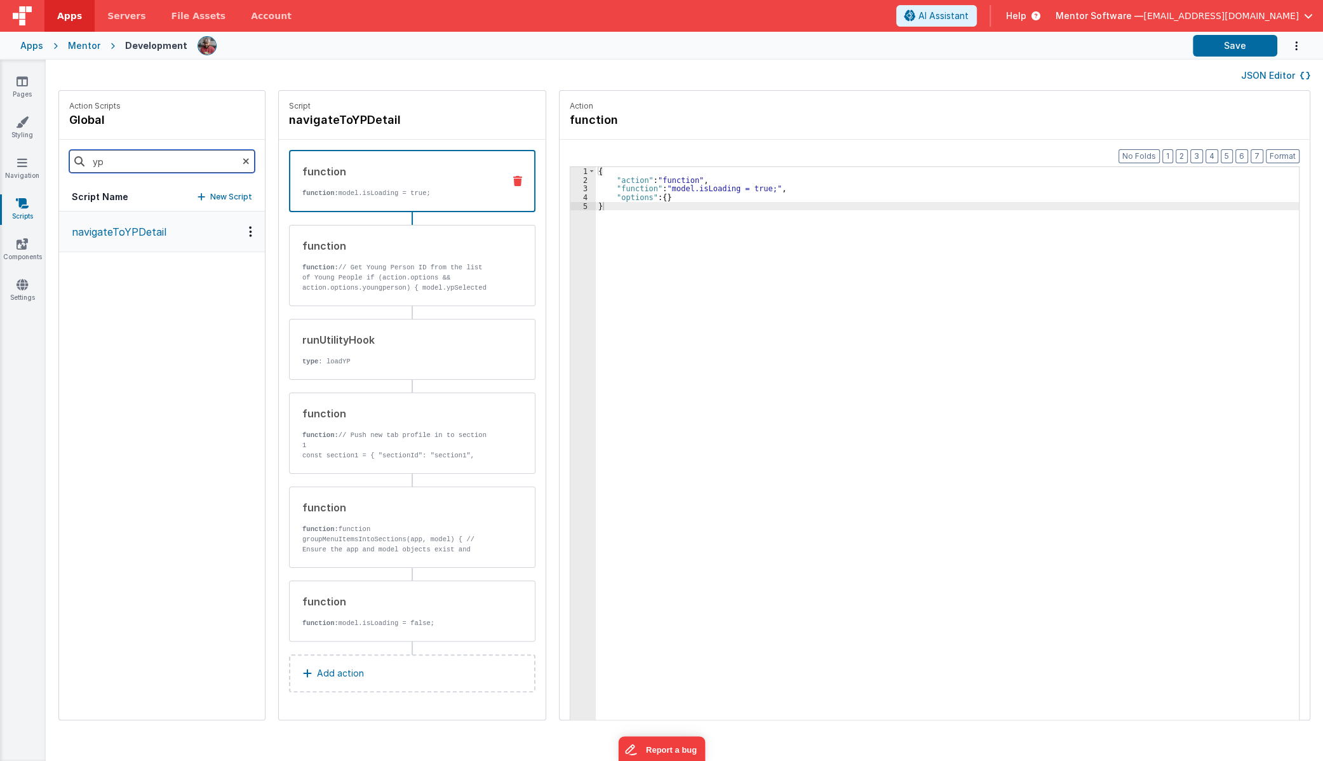
click at [225, 157] on input "yp" at bounding box center [161, 161] width 185 height 23
click at [233, 160] on input "yp" at bounding box center [161, 161] width 185 height 23
click at [243, 162] on icon at bounding box center [246, 161] width 7 height 43
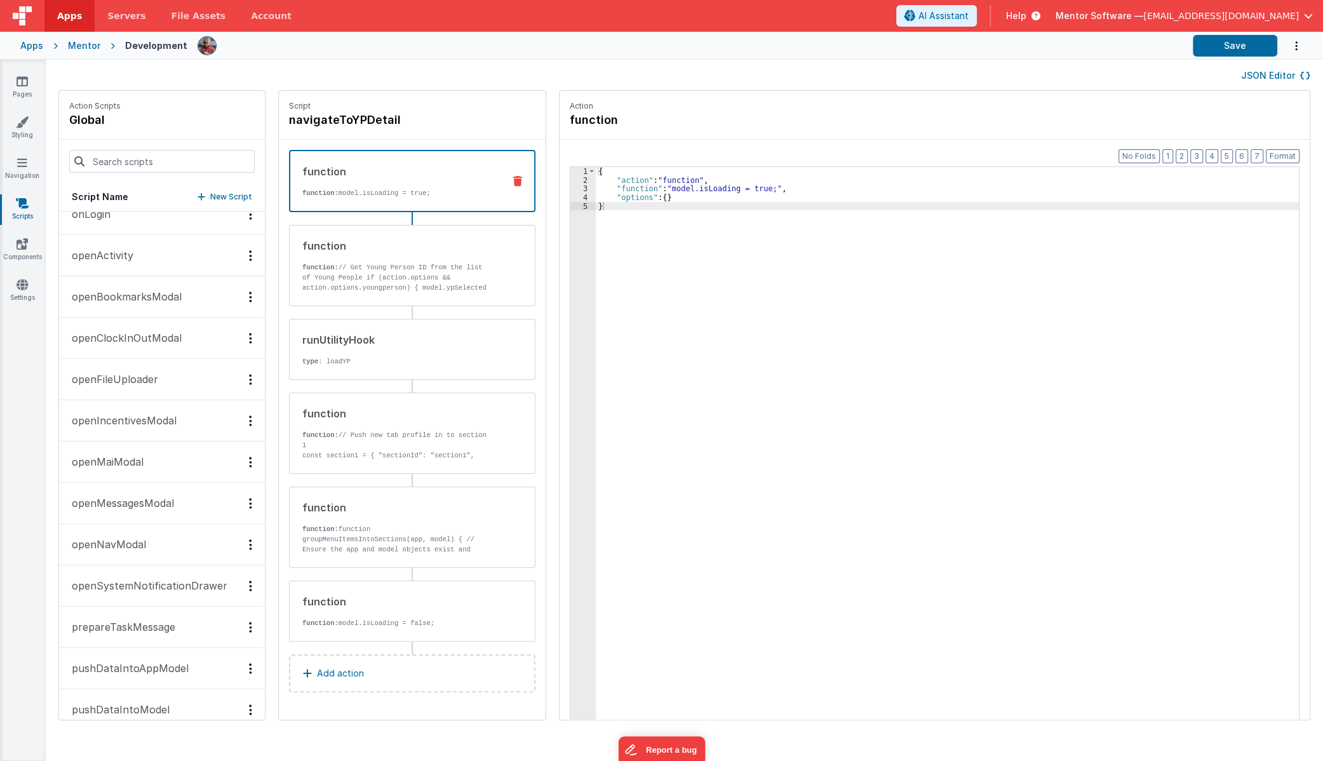
scroll to position [1734, 0]
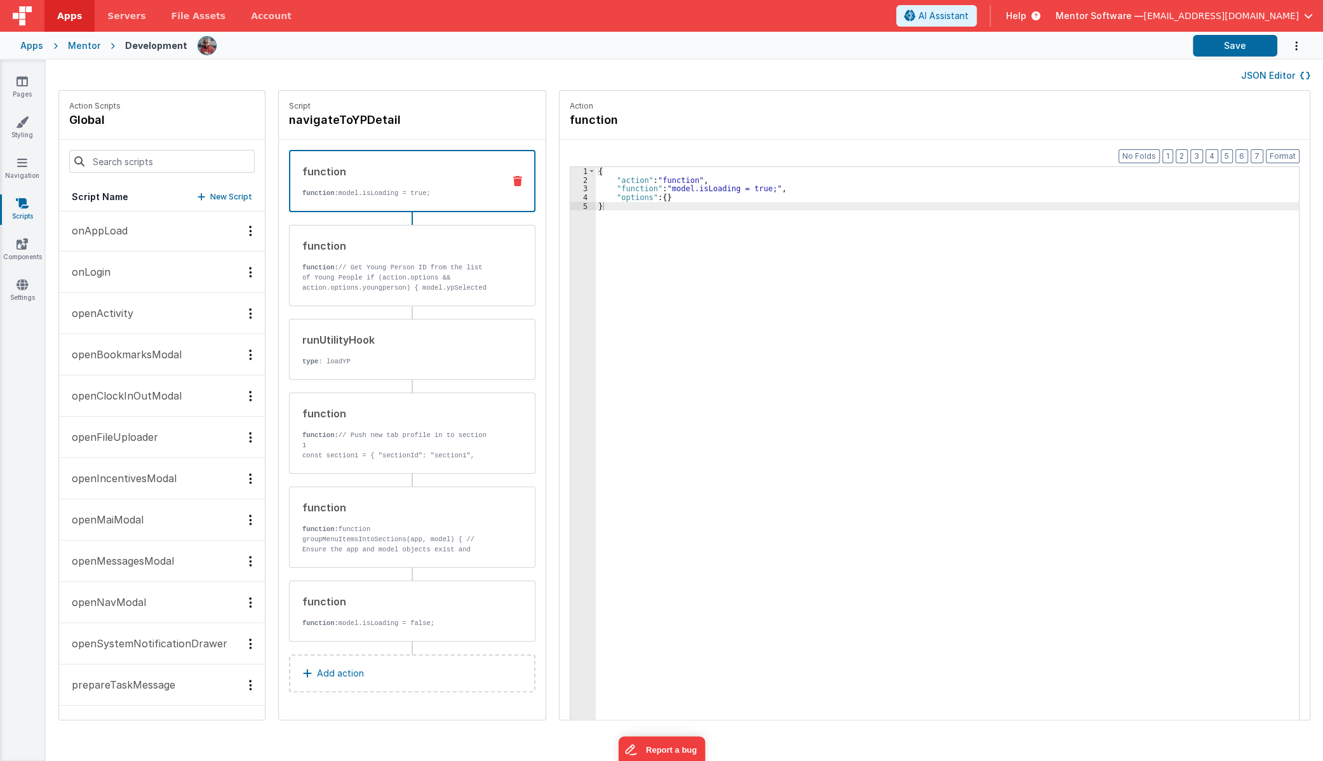
click at [91, 306] on p "openActivity" at bounding box center [98, 312] width 69 height 15
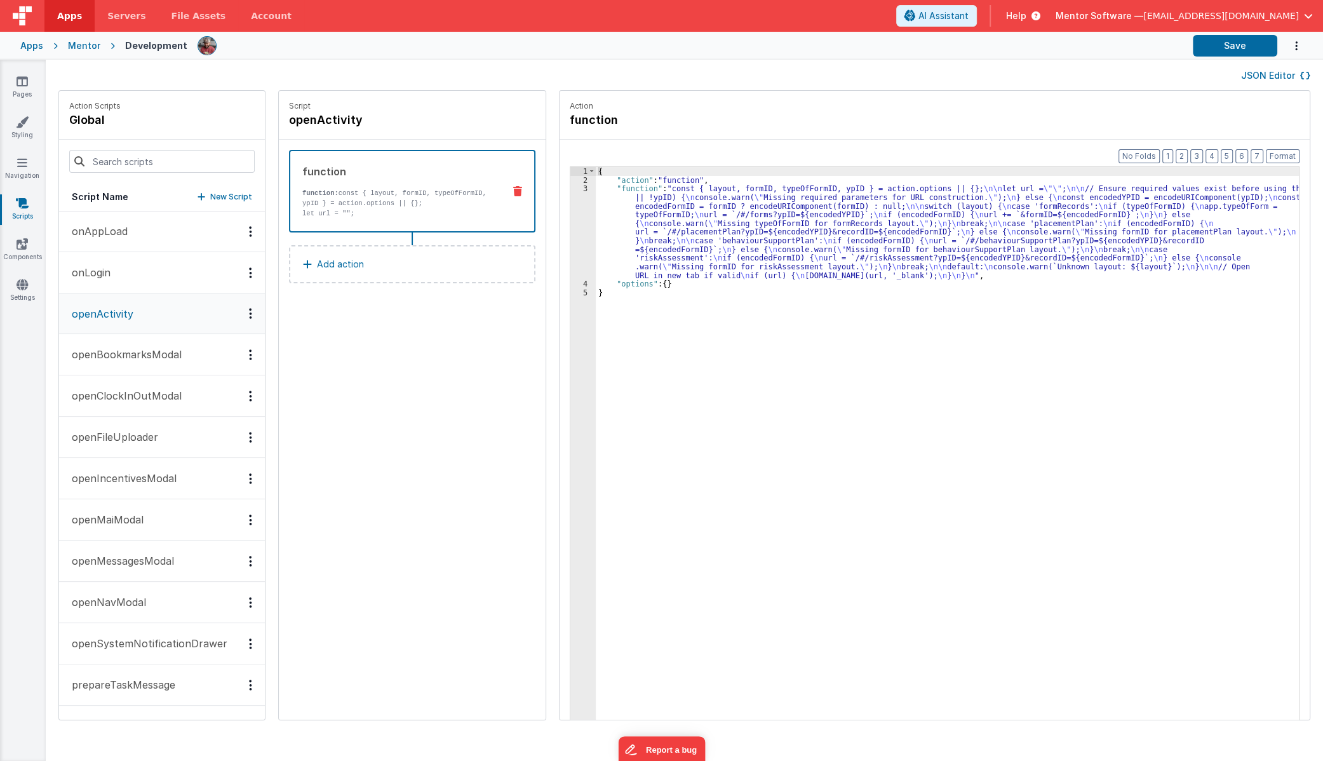
scroll to position [1735, 0]
click at [808, 242] on div "{ "action" : "function" , "function" : "const { layout, formID, typeOfFormID, y…" at bounding box center [956, 472] width 720 height 610
click at [570, 248] on div "3" at bounding box center [582, 231] width 25 height 95
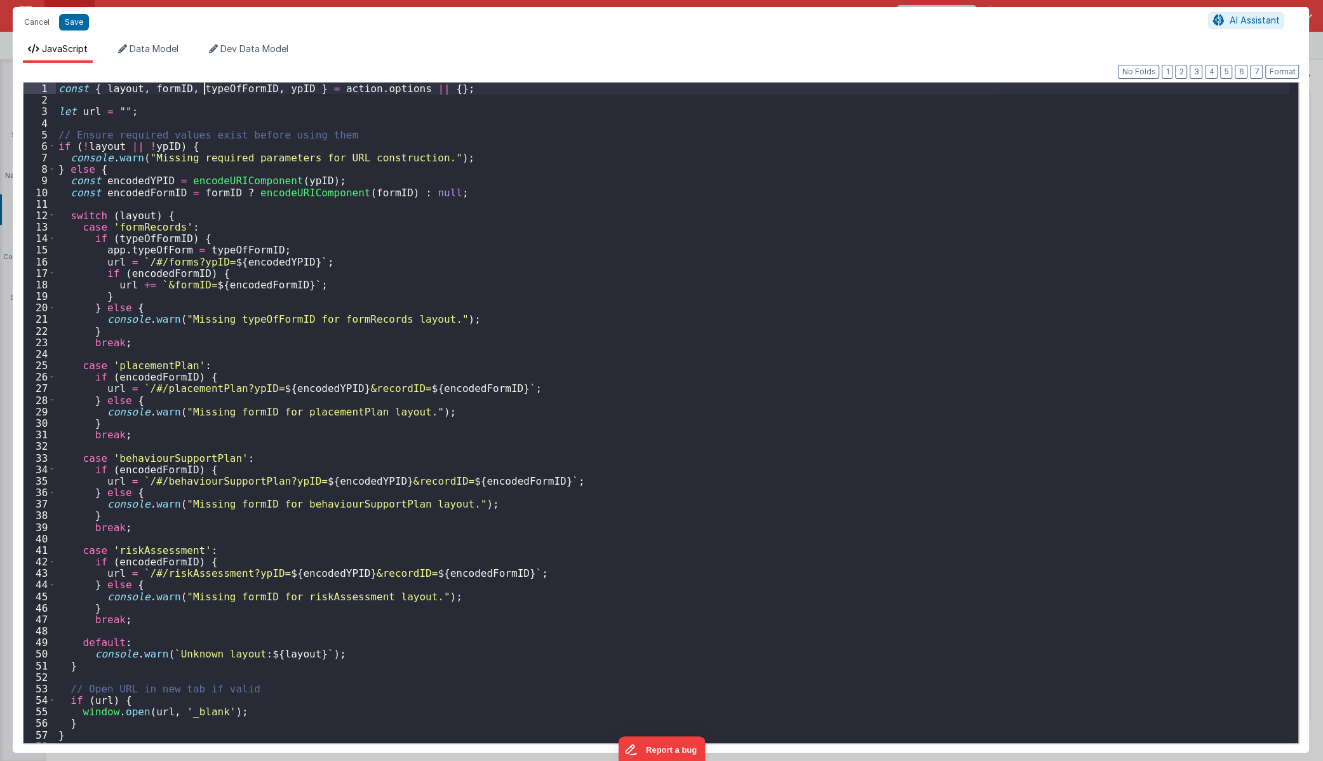
click at [206, 91] on div "const { layout , formID , typeOfFormID , ypID } = action . options || { } ; let…" at bounding box center [673, 424] width 1234 height 682
click at [394, 153] on div "const { layout , formID , typeOfFormID , ypID } = action . options || { } ; let…" at bounding box center [673, 424] width 1234 height 682
drag, startPoint x: 469, startPoint y: 88, endPoint x: -130, endPoint y: 89, distance: 598.9
click at [0, 89] on html "Cancel Save AI Assistant JavaScript Data Model Dev Data Model Format 7 6 5 4 3 …" at bounding box center [661, 380] width 1323 height 761
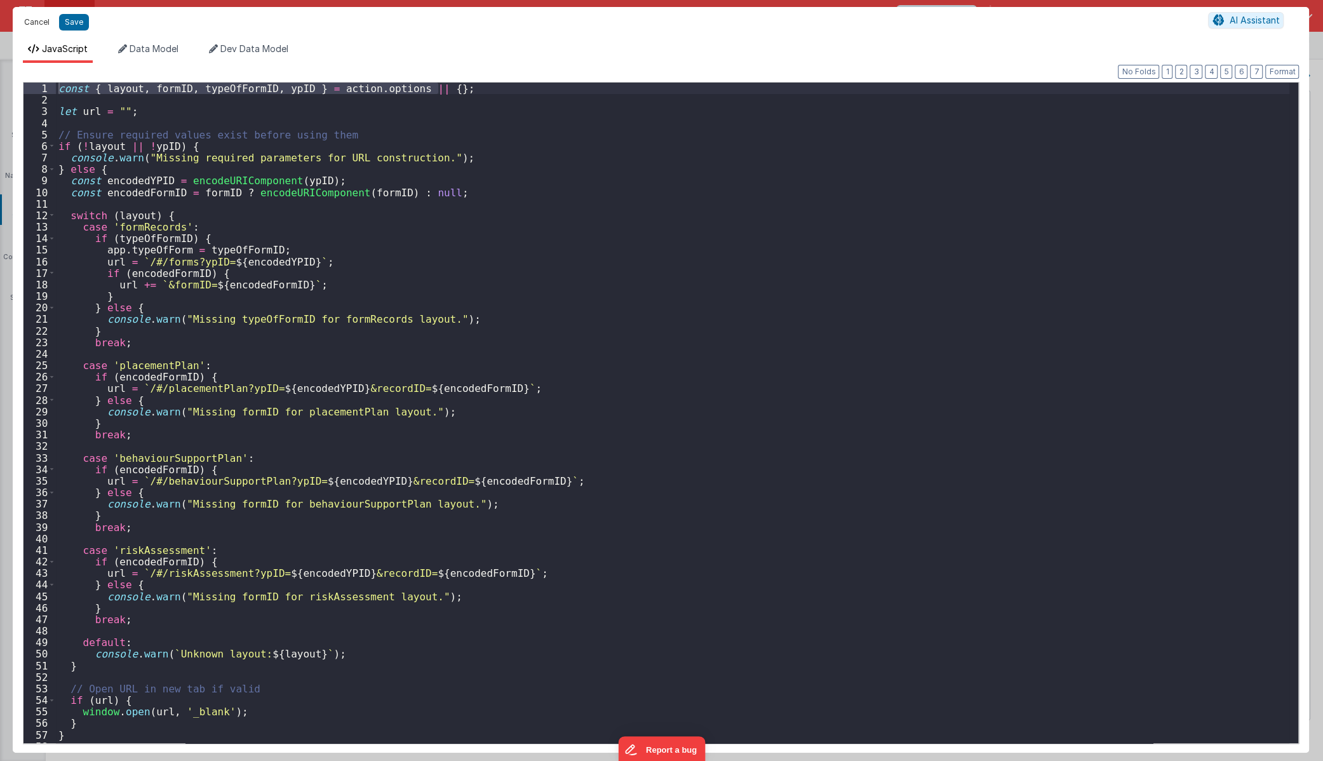
click at [31, 22] on button "Cancel" at bounding box center [37, 22] width 38 height 18
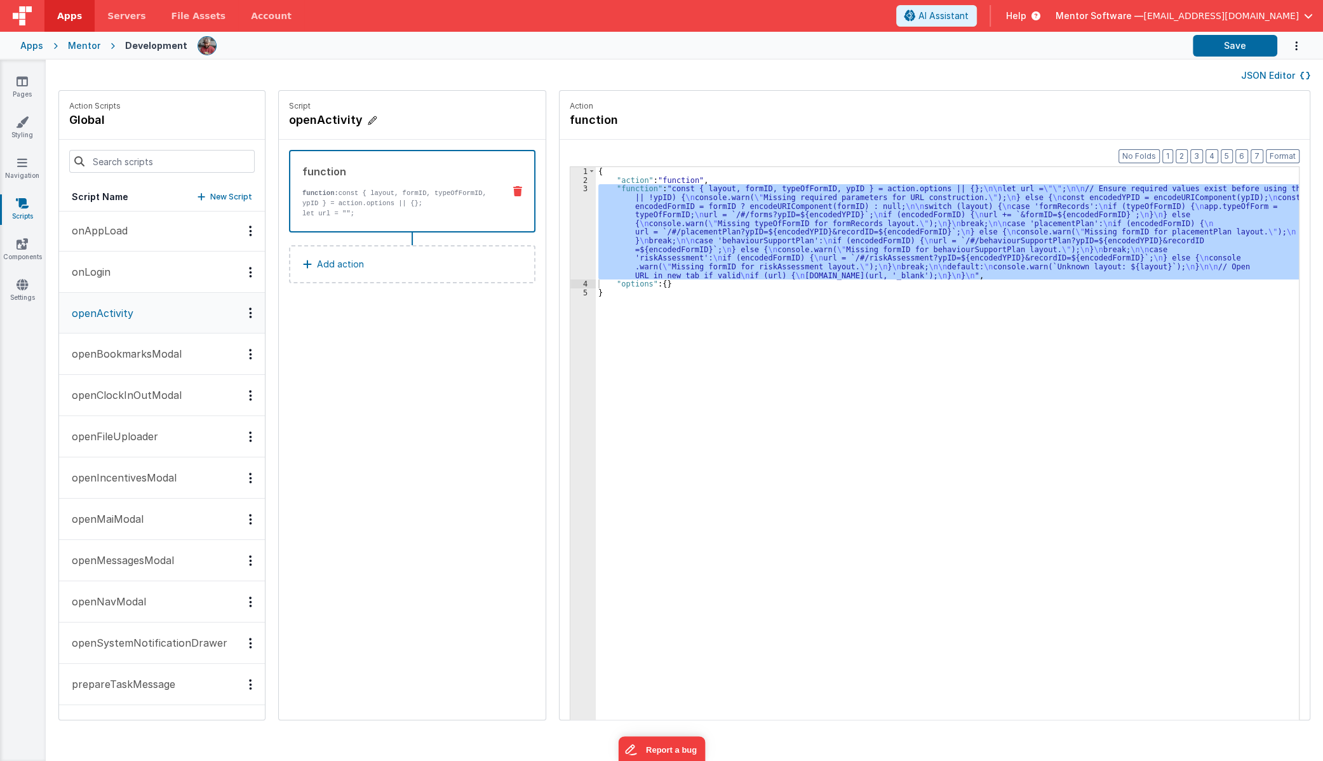
click at [311, 116] on h4 "openActivity" at bounding box center [384, 120] width 191 height 18
click at [24, 287] on icon at bounding box center [22, 284] width 11 height 13
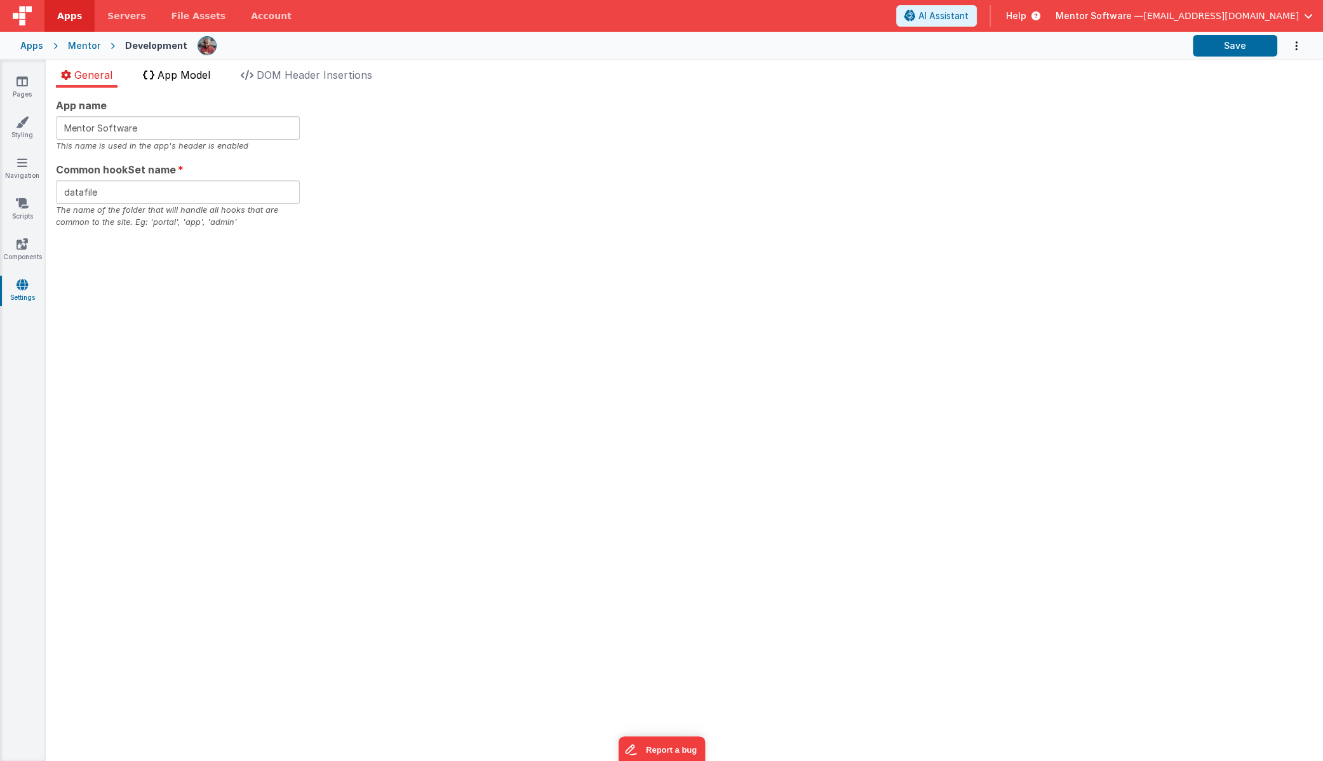
click at [192, 75] on span "App Model" at bounding box center [184, 75] width 53 height 13
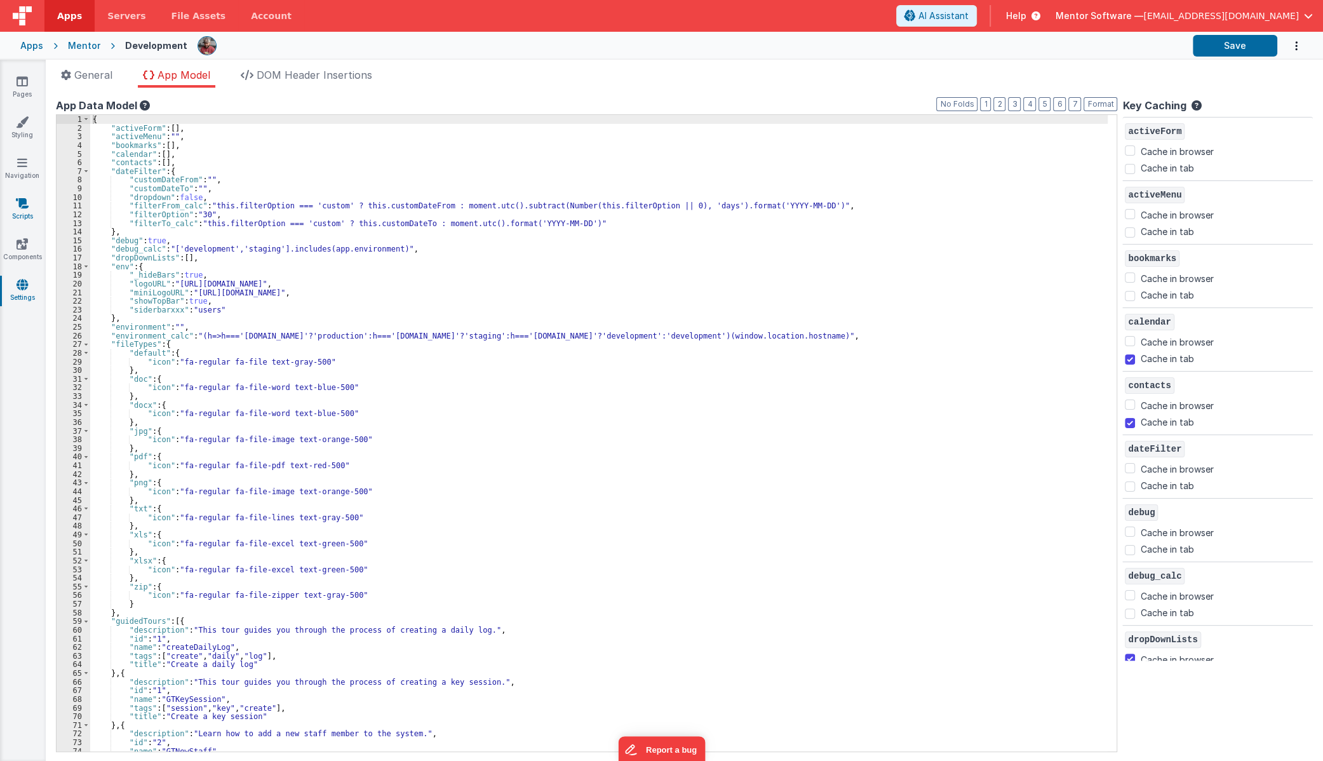
click at [17, 207] on icon at bounding box center [22, 203] width 13 height 13
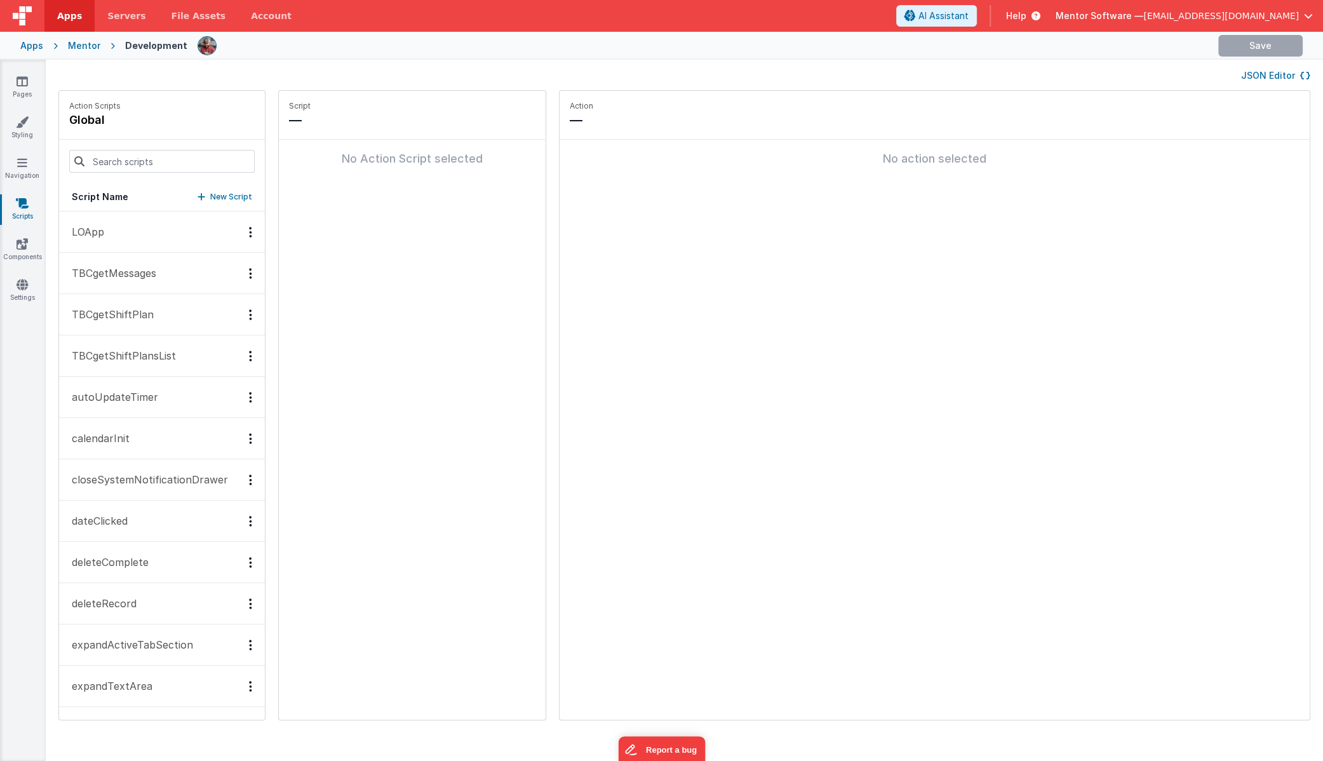
click at [1272, 75] on button "JSON Editor" at bounding box center [1275, 75] width 69 height 13
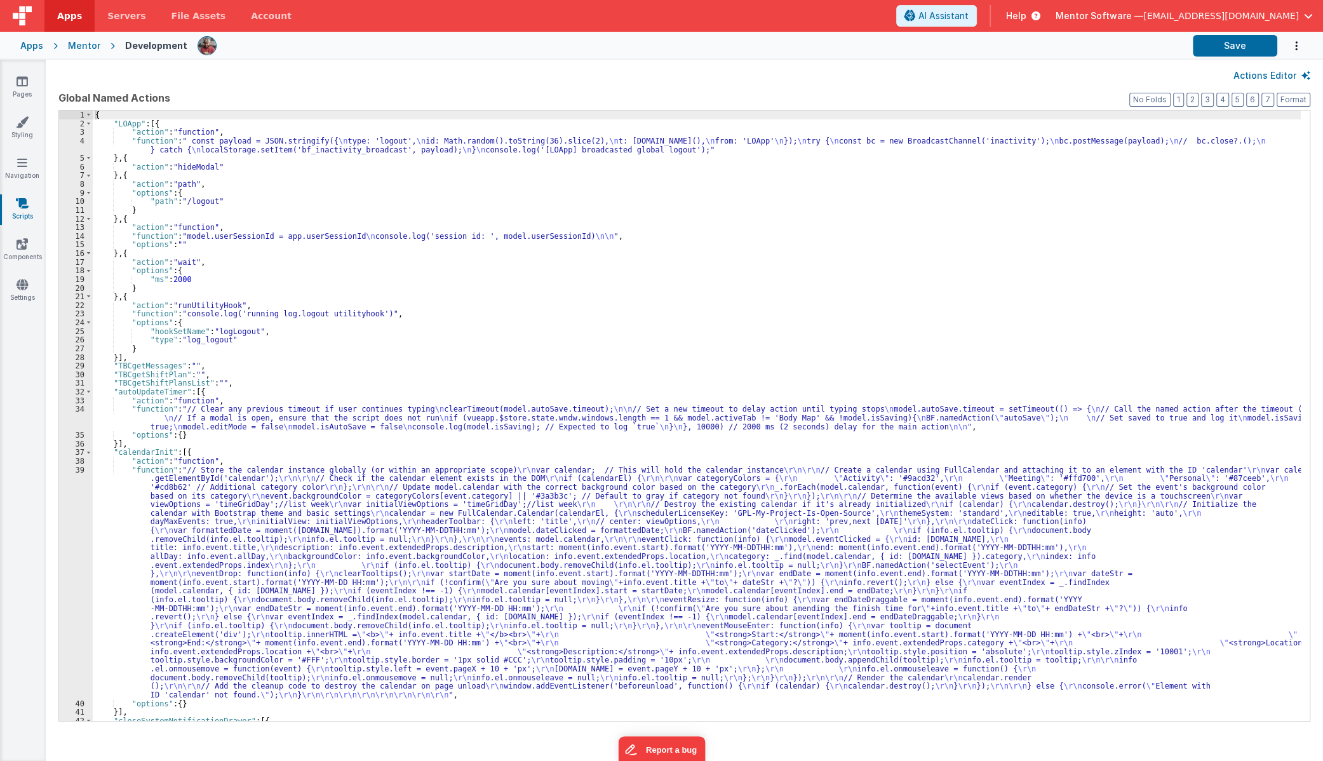
click at [807, 266] on div "{ "LOApp" : [{ "action" : "function" , "function" : " const payload = JSON.stri…" at bounding box center [697, 424] width 1208 height 627
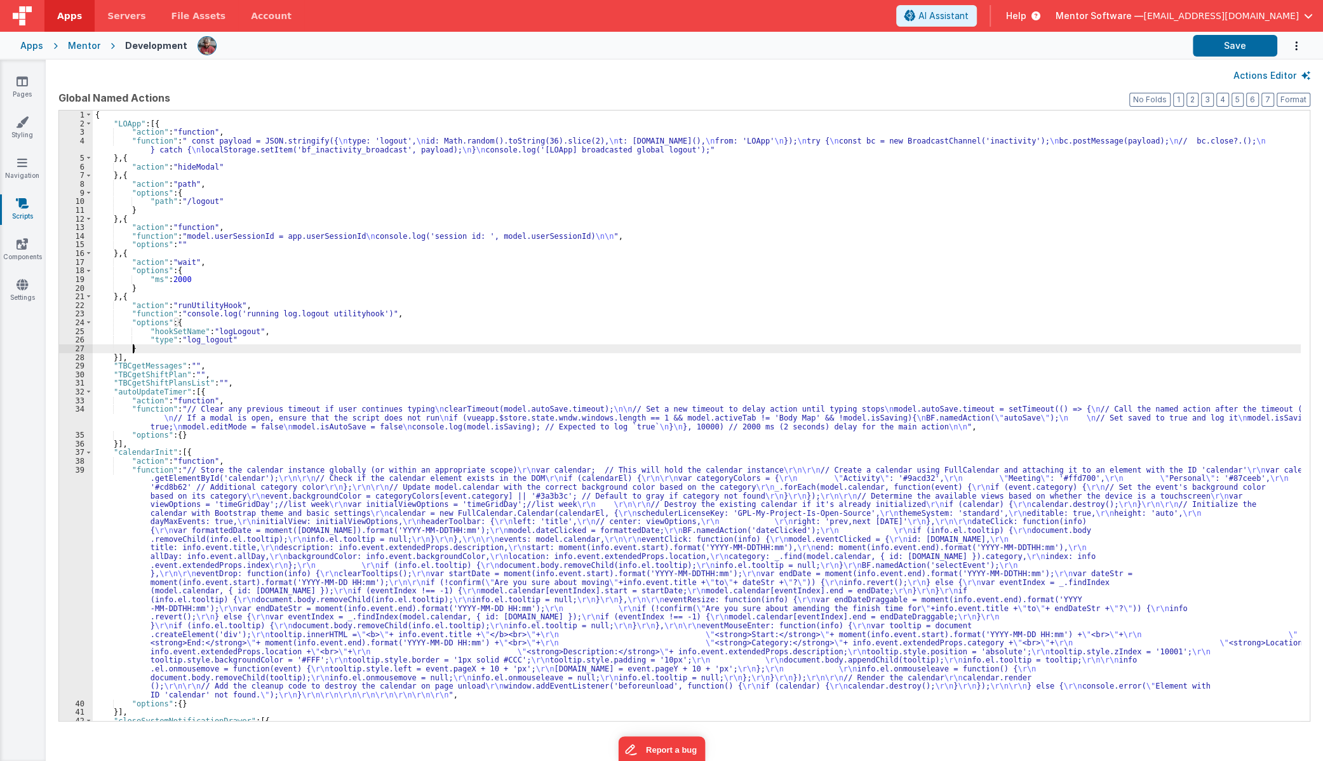
click at [719, 349] on div "{ "LOApp" : [{ "action" : "function" , "function" : " const payload = JSON.stri…" at bounding box center [697, 424] width 1208 height 627
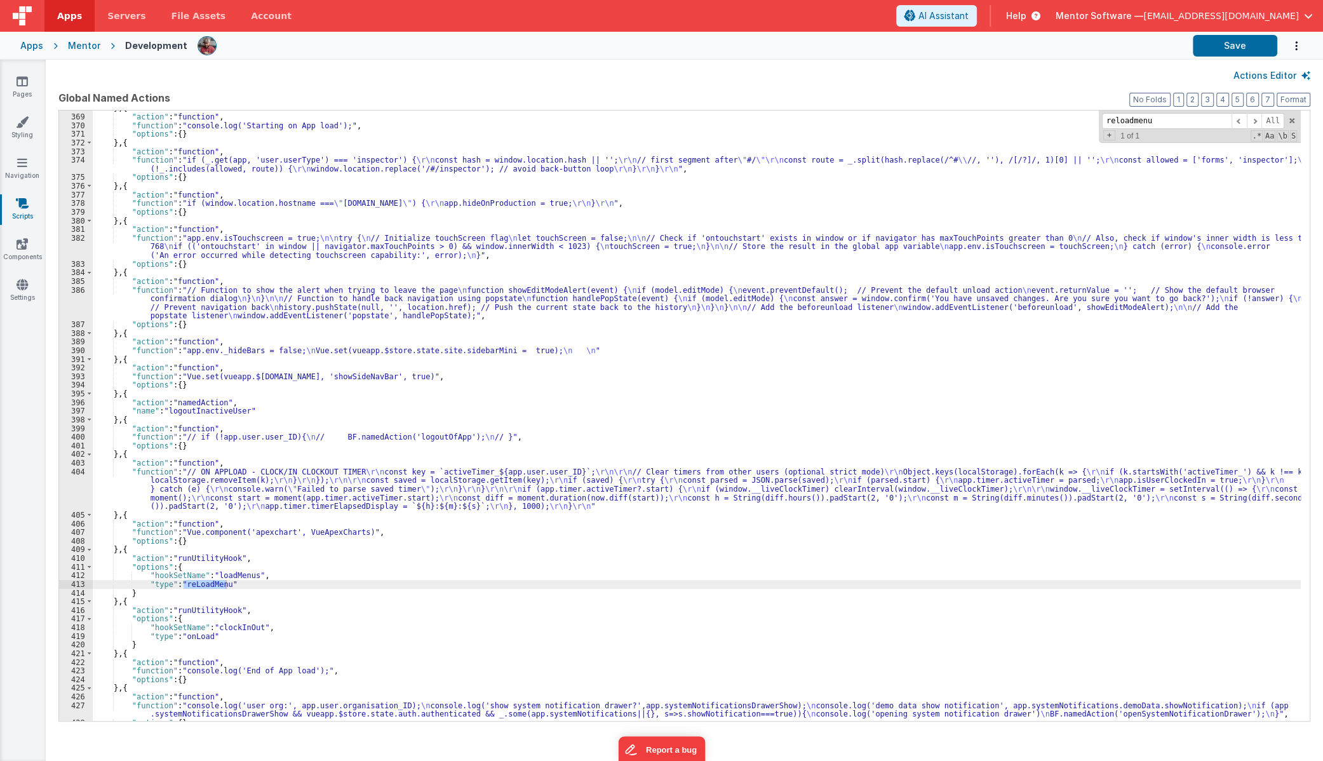
scroll to position [4804, 0]
type input "reloadmenu"
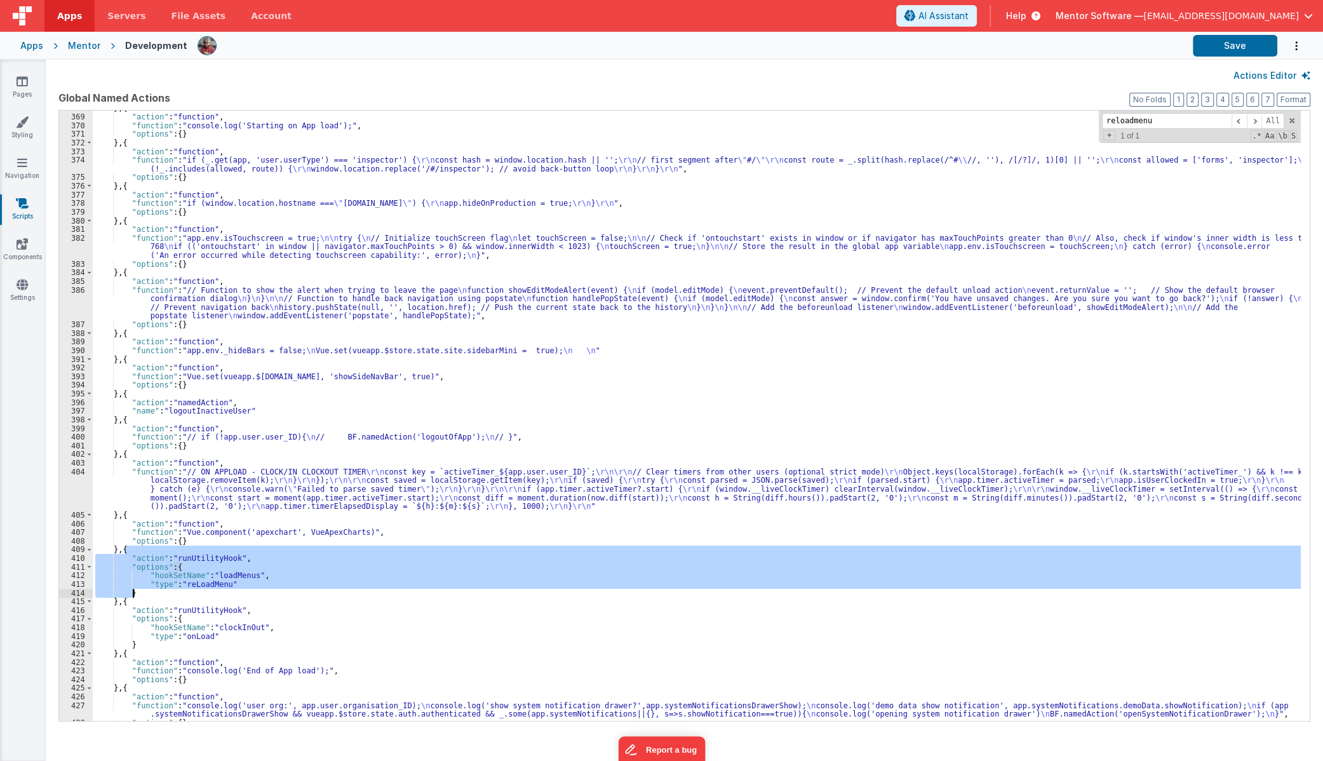
drag, startPoint x: 124, startPoint y: 549, endPoint x: 148, endPoint y: 596, distance: 52.8
click at [148, 596] on div "} , { "action" : "function" , "function" : "console.log('Starting on App load')…" at bounding box center [697, 417] width 1208 height 627
